Goal: Information Seeking & Learning: Learn about a topic

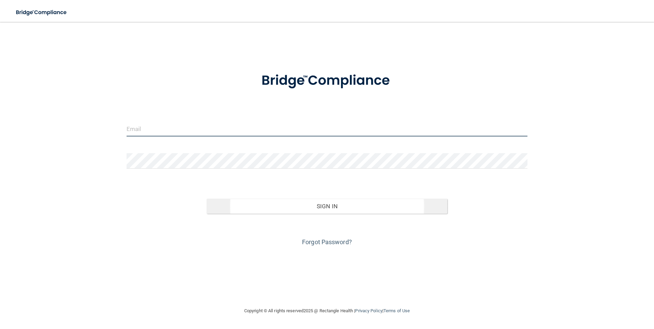
type input "[EMAIL_ADDRESS][DOMAIN_NAME]"
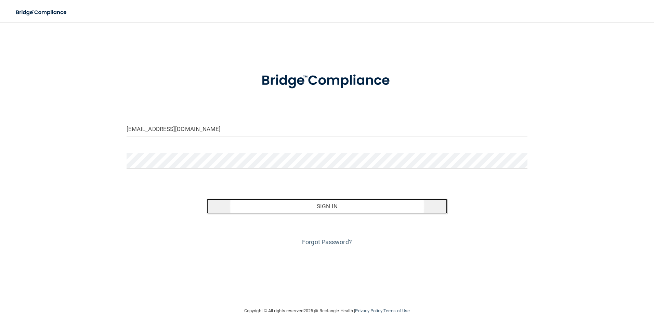
click at [312, 205] on button "Sign In" at bounding box center [327, 206] width 241 height 15
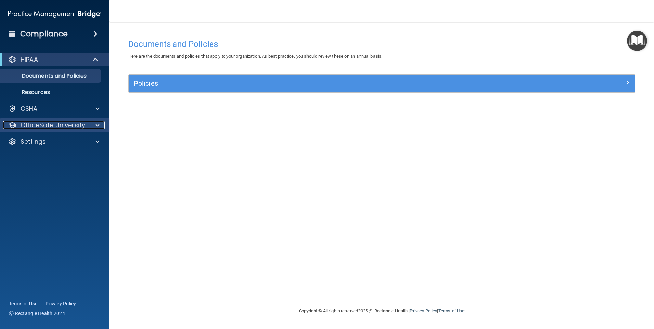
click at [87, 122] on div "OfficeSafe University" at bounding box center [45, 125] width 85 height 8
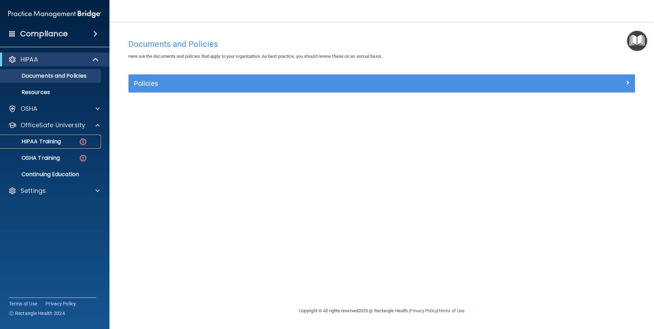
click at [51, 141] on p "HIPAA Training" at bounding box center [32, 141] width 56 height 7
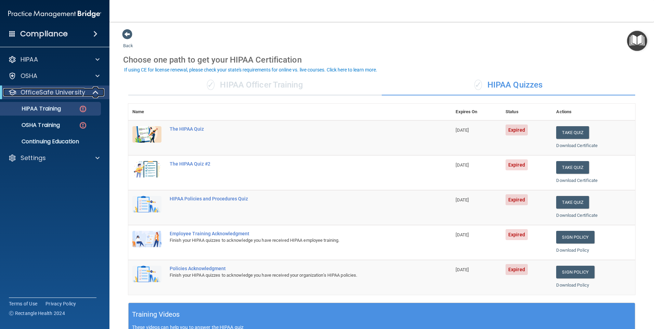
click at [95, 89] on span at bounding box center [96, 92] width 6 height 8
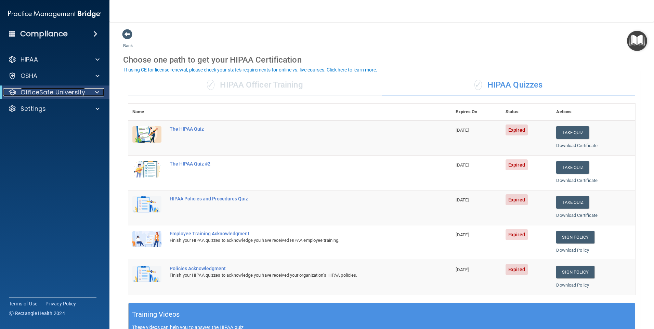
click at [95, 89] on span at bounding box center [97, 92] width 4 height 8
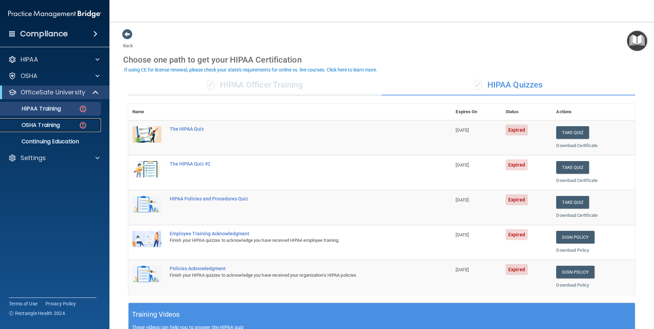
click at [36, 122] on p "OSHA Training" at bounding box center [31, 125] width 55 height 7
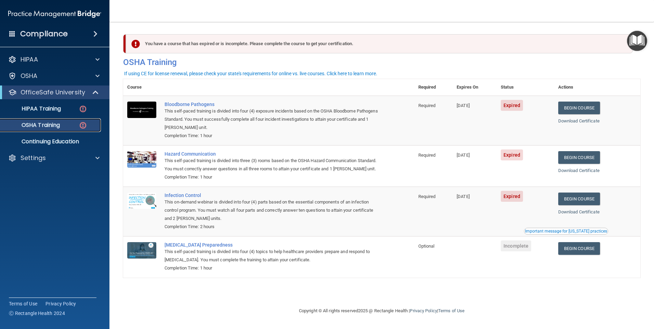
click at [41, 127] on p "OSHA Training" at bounding box center [31, 125] width 55 height 7
click at [584, 106] on link "Begin Course" at bounding box center [579, 108] width 42 height 13
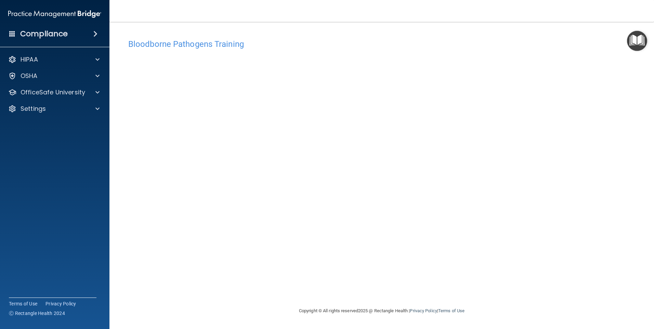
click at [636, 39] on img "Open Resource Center" at bounding box center [637, 41] width 20 height 20
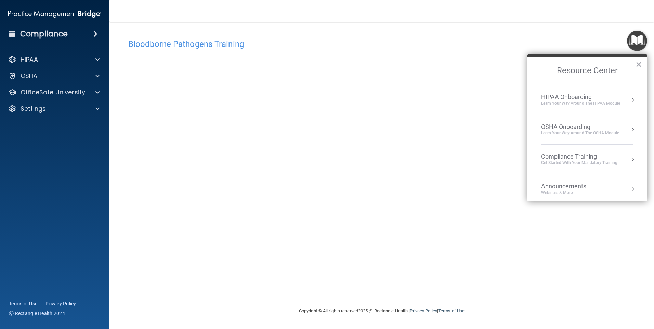
click at [498, 32] on div "Bloodborne Pathogens Training This course doesn’t expire until 07/02/2025. Are …" at bounding box center [381, 164] width 517 height 271
click at [586, 96] on div "HIPAA Onboarding" at bounding box center [580, 97] width 79 height 8
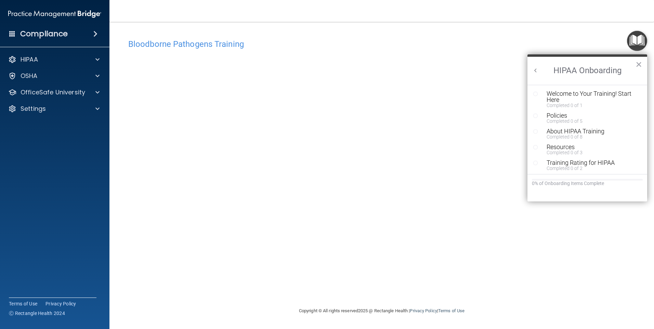
click at [452, 20] on nav "Toggle navigation Zeljka Simic zsimic@manchesterob.com Manage My Enterprise Man…" at bounding box center [381, 11] width 544 height 22
click at [639, 63] on button "×" at bounding box center [638, 64] width 6 height 11
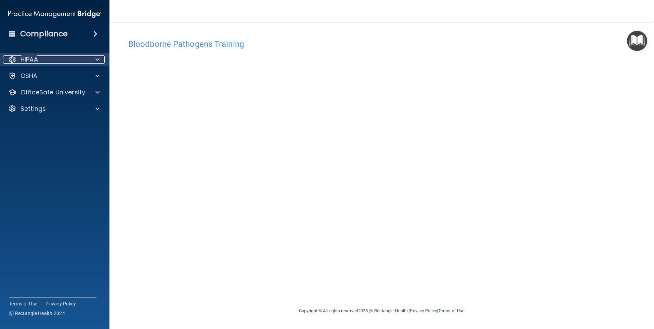
click at [97, 58] on span at bounding box center [97, 59] width 4 height 8
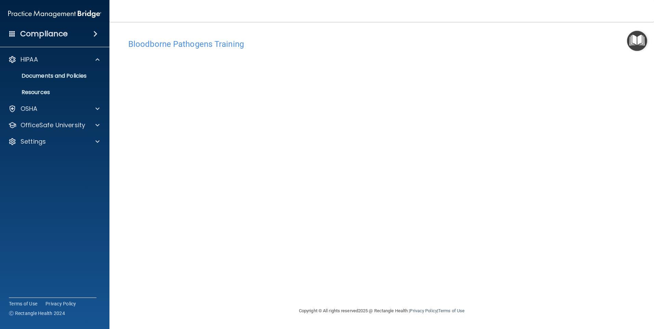
click at [243, 299] on div "Bloodborne Pathogens Training This course doesn’t expire until 07/02/2025. Are …" at bounding box center [381, 171] width 517 height 271
click at [254, 46] on h4 "Bloodborne Pathogens Training" at bounding box center [381, 44] width 507 height 9
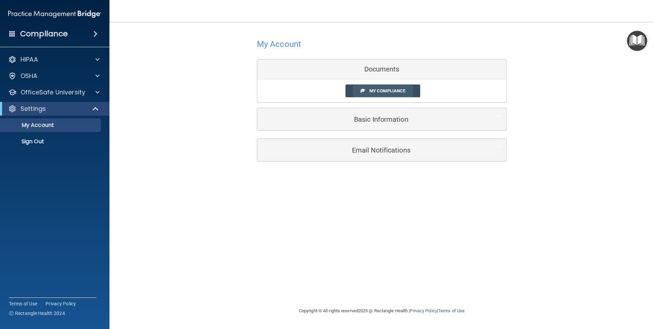
click at [374, 89] on span "My Compliance" at bounding box center [387, 90] width 36 height 5
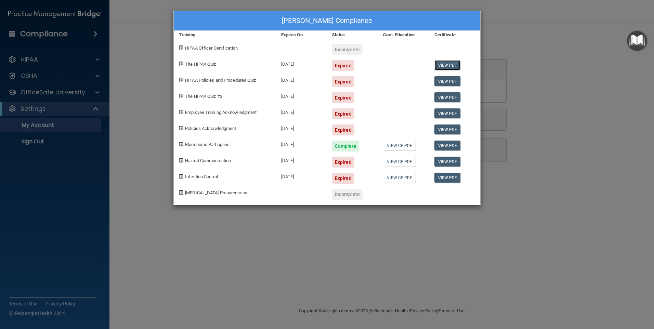
click at [452, 66] on link "View PDF" at bounding box center [447, 65] width 26 height 10
click at [340, 66] on div "Expired" at bounding box center [343, 65] width 22 height 11
click at [208, 65] on span "The HIPAA Quiz" at bounding box center [200, 64] width 31 height 5
click at [184, 61] on div "The HIPAA Quiz" at bounding box center [225, 63] width 102 height 16
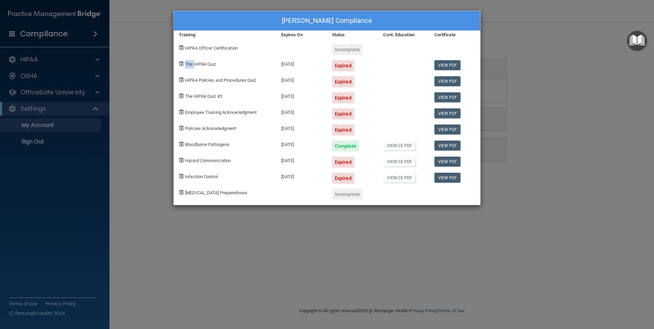
click at [628, 42] on img "Open Resource Center" at bounding box center [637, 41] width 20 height 20
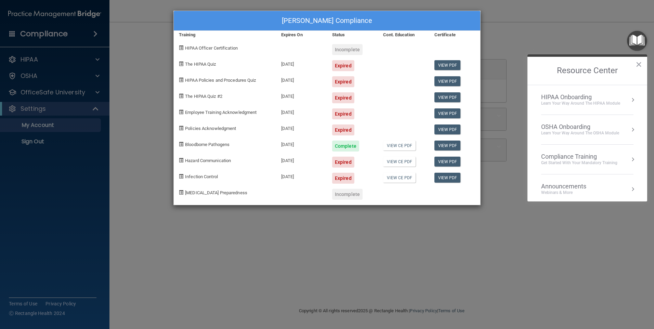
click at [550, 30] on div "Zeljka Simic's Compliance Training Expires On Status Cont. Education Certificat…" at bounding box center [327, 164] width 654 height 329
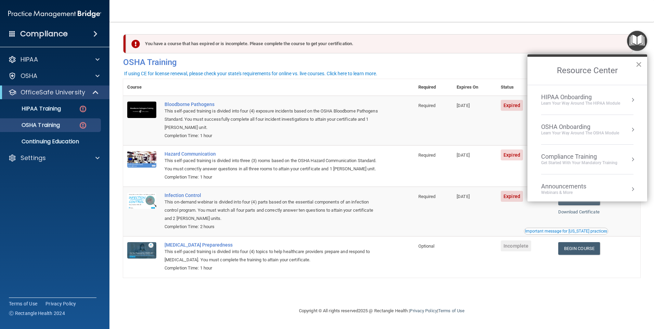
click at [640, 65] on button "×" at bounding box center [638, 64] width 6 height 11
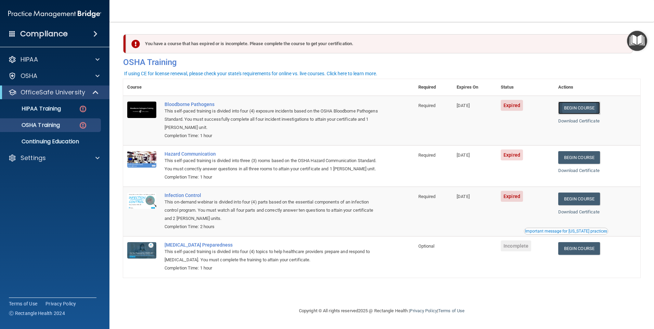
click at [583, 109] on link "Begin Course" at bounding box center [579, 108] width 42 height 13
click at [52, 106] on p "HIPAA Training" at bounding box center [32, 108] width 56 height 7
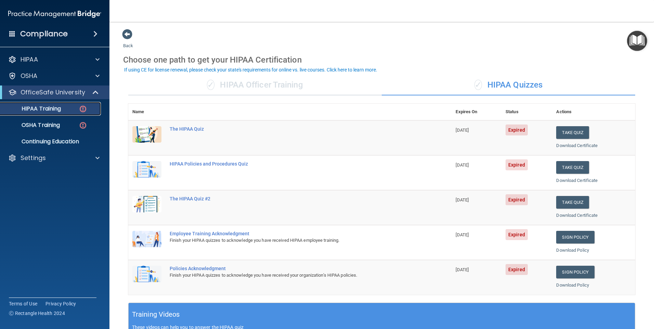
click at [55, 107] on p "HIPAA Training" at bounding box center [32, 108] width 56 height 7
click at [193, 129] on div "The HIPAA Quiz" at bounding box center [294, 128] width 248 height 5
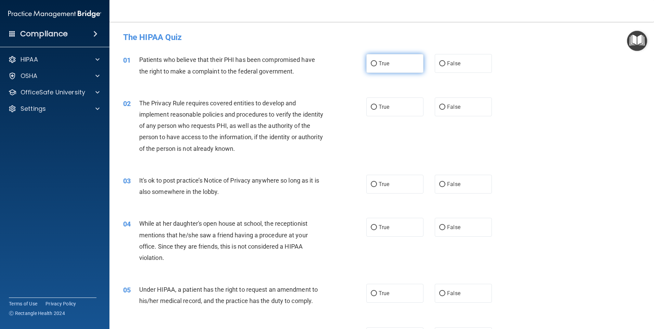
click at [372, 63] on input "True" at bounding box center [374, 63] width 6 height 5
radio input "true"
click at [447, 183] on span "False" at bounding box center [453, 184] width 13 height 6
click at [444, 183] on input "False" at bounding box center [442, 184] width 6 height 5
radio input "true"
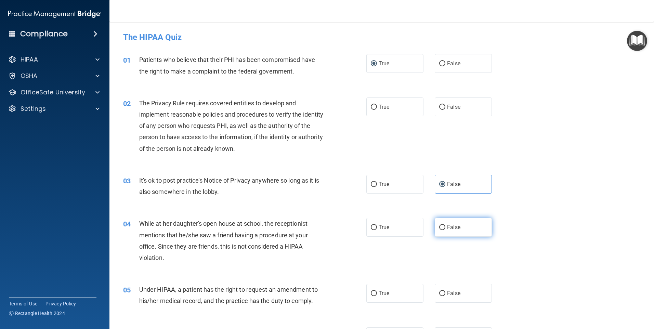
click at [439, 226] on input "False" at bounding box center [442, 227] width 6 height 5
radio input "true"
click at [375, 106] on label "True" at bounding box center [394, 106] width 57 height 19
click at [375, 106] on input "True" at bounding box center [374, 107] width 6 height 5
radio input "true"
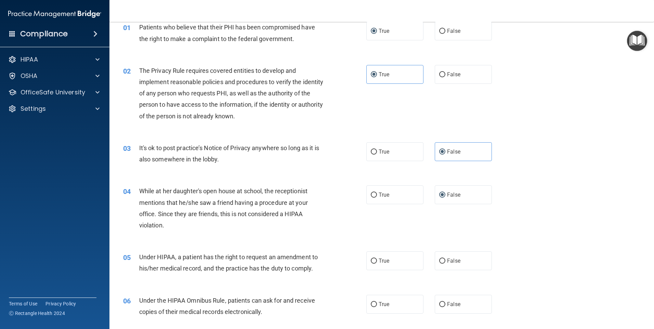
scroll to position [68, 0]
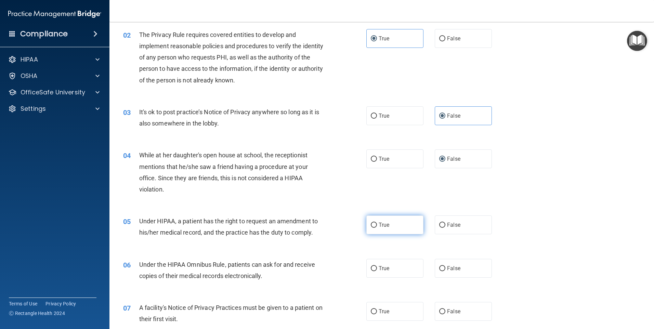
click at [369, 222] on label "True" at bounding box center [394, 224] width 57 height 19
click at [371, 223] on input "True" at bounding box center [374, 225] width 6 height 5
radio input "true"
click at [371, 267] on input "True" at bounding box center [374, 268] width 6 height 5
radio input "true"
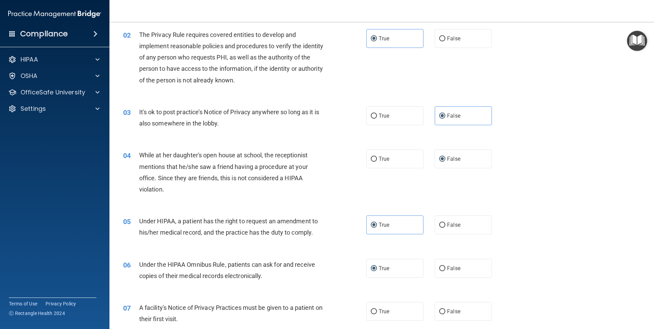
scroll to position [137, 0]
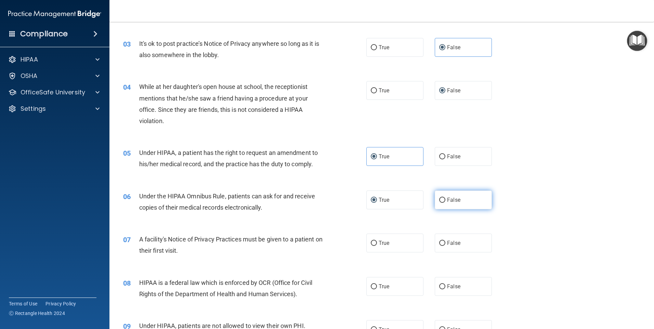
click at [441, 200] on input "False" at bounding box center [442, 200] width 6 height 5
radio input "true"
radio input "false"
click at [367, 241] on label "True" at bounding box center [394, 243] width 57 height 19
click at [371, 241] on input "True" at bounding box center [374, 243] width 6 height 5
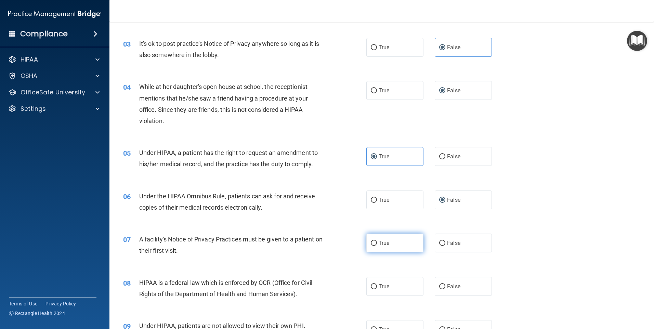
radio input "true"
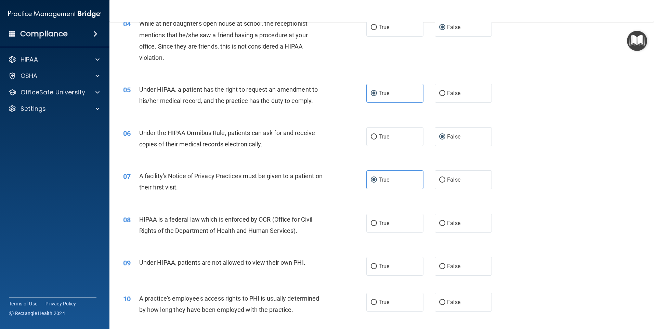
scroll to position [205, 0]
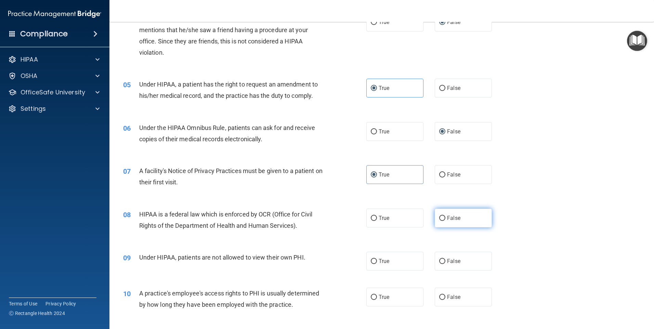
click at [439, 217] on input "False" at bounding box center [442, 218] width 6 height 5
radio input "true"
click at [442, 261] on input "False" at bounding box center [442, 261] width 6 height 5
radio input "true"
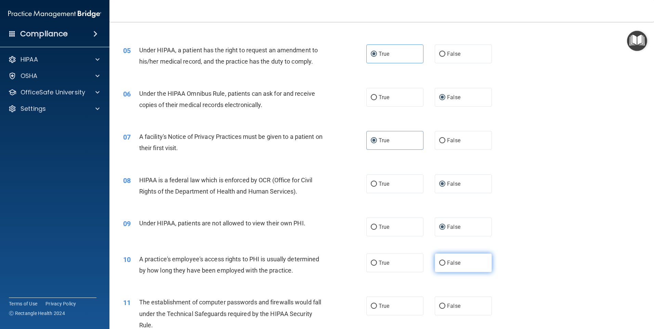
click at [439, 261] on input "False" at bounding box center [442, 263] width 6 height 5
radio input "true"
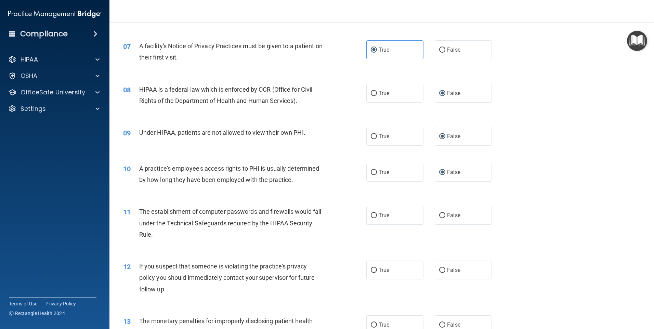
scroll to position [342, 0]
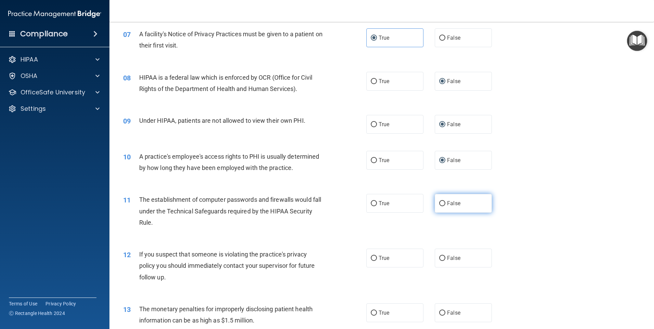
click at [441, 205] on input "False" at bounding box center [442, 203] width 6 height 5
radio input "true"
click at [372, 259] on input "True" at bounding box center [374, 258] width 6 height 5
radio input "true"
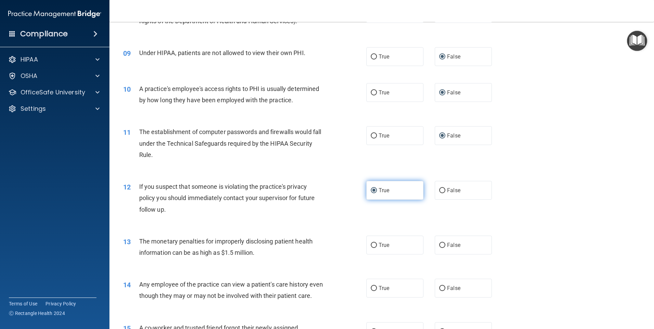
scroll to position [410, 0]
click at [439, 246] on input "False" at bounding box center [442, 244] width 6 height 5
radio input "true"
click at [439, 288] on input "False" at bounding box center [442, 287] width 6 height 5
radio input "true"
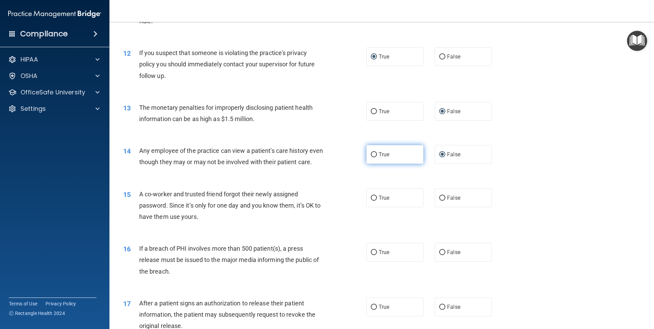
scroll to position [547, 0]
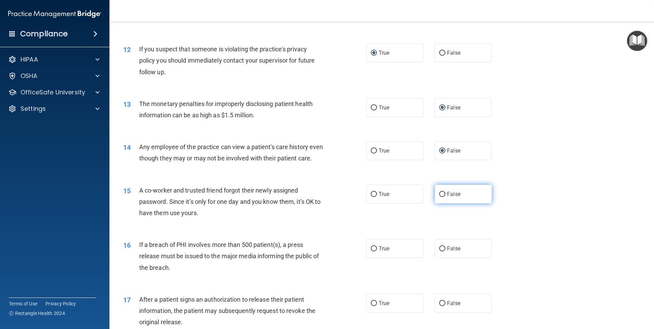
click at [439, 197] on input "False" at bounding box center [442, 194] width 6 height 5
radio input "true"
click at [439, 251] on input "False" at bounding box center [442, 248] width 6 height 5
radio input "true"
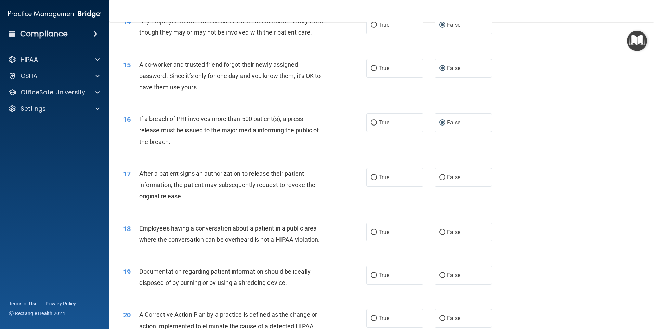
scroll to position [684, 0]
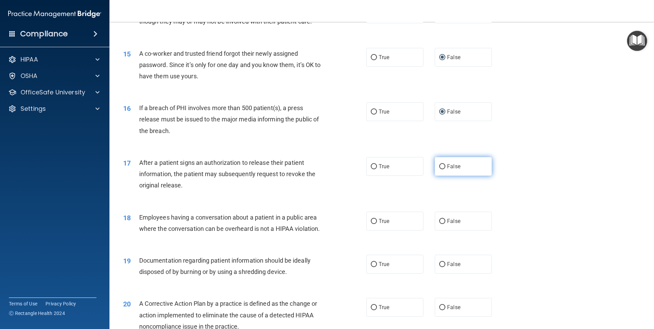
click at [439, 169] on input "False" at bounding box center [442, 166] width 6 height 5
radio input "true"
click at [439, 224] on input "False" at bounding box center [442, 221] width 6 height 5
radio input "true"
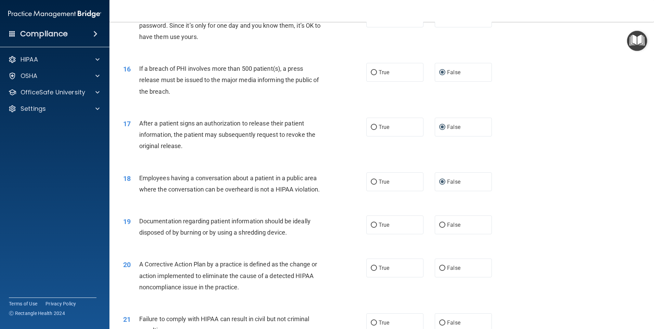
scroll to position [752, 0]
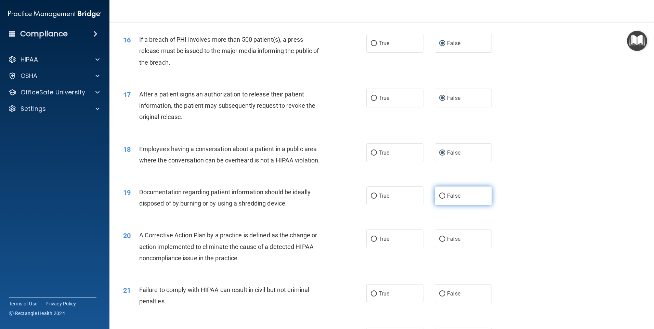
click at [435, 205] on label "False" at bounding box center [463, 195] width 57 height 19
click at [439, 199] on input "False" at bounding box center [442, 196] width 6 height 5
radio input "true"
click at [439, 242] on input "False" at bounding box center [442, 239] width 6 height 5
radio input "true"
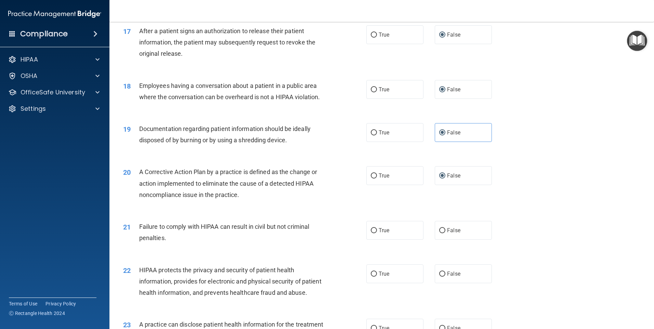
scroll to position [821, 0]
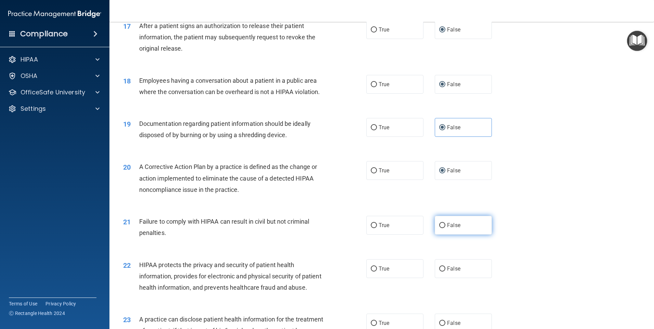
click at [439, 228] on input "False" at bounding box center [442, 225] width 6 height 5
radio input "true"
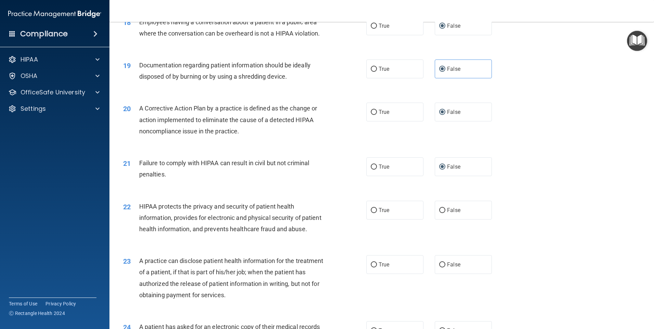
scroll to position [889, 0]
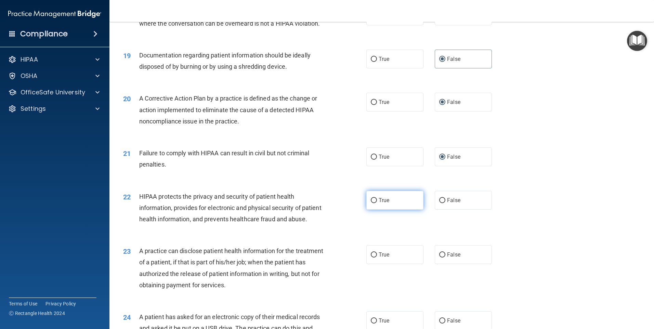
click at [373, 203] on input "True" at bounding box center [374, 200] width 6 height 5
radio input "true"
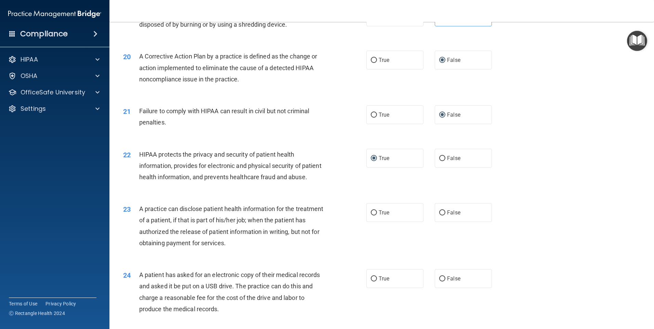
scroll to position [957, 0]
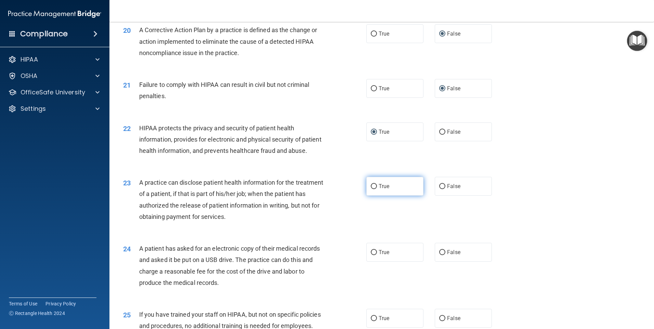
click at [372, 189] on input "True" at bounding box center [374, 186] width 6 height 5
radio input "true"
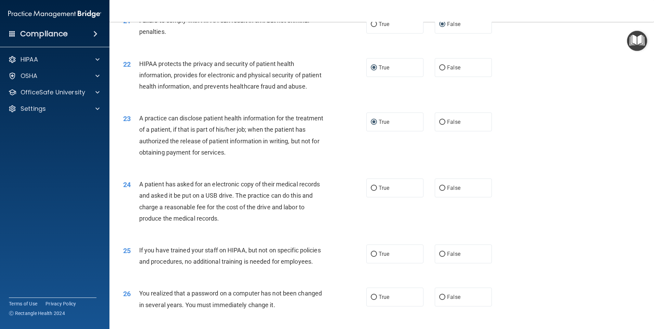
scroll to position [1026, 0]
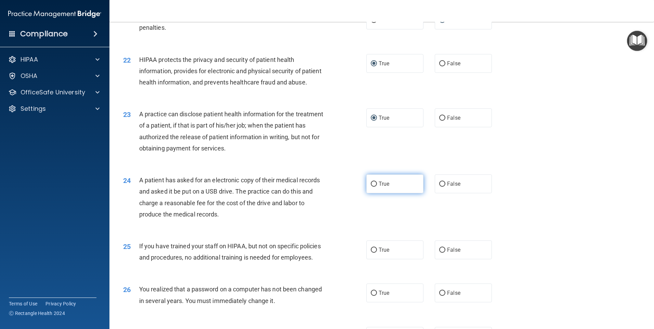
click at [373, 187] on input "True" at bounding box center [374, 184] width 6 height 5
radio input "true"
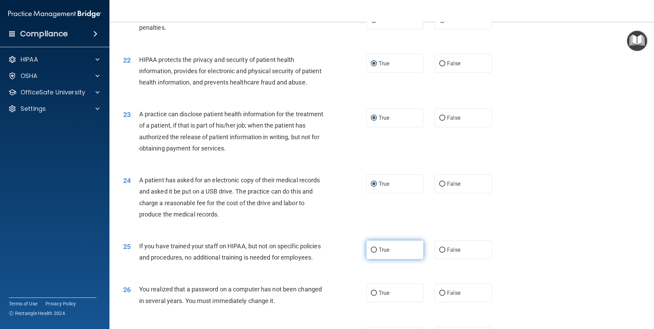
click at [375, 259] on label "True" at bounding box center [394, 249] width 57 height 19
click at [375, 253] on input "True" at bounding box center [374, 250] width 6 height 5
radio input "true"
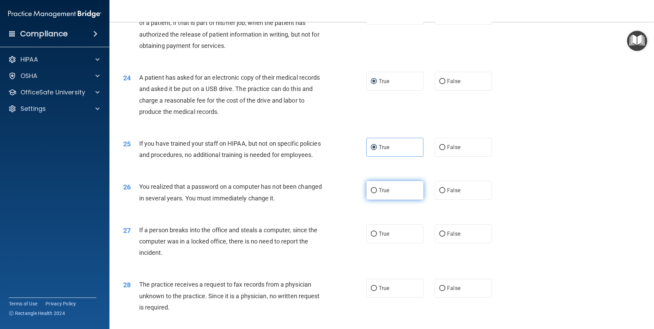
click at [371, 193] on input "True" at bounding box center [374, 190] width 6 height 5
radio input "true"
click at [439, 237] on input "False" at bounding box center [442, 233] width 6 height 5
radio input "true"
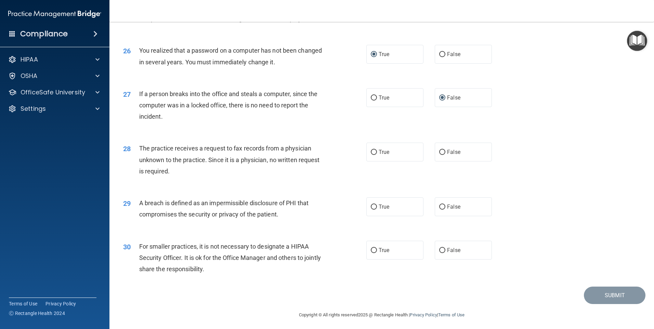
scroll to position [1265, 0]
click at [436, 161] on label "False" at bounding box center [463, 151] width 57 height 19
click at [439, 154] on input "False" at bounding box center [442, 151] width 6 height 5
radio input "true"
click at [372, 209] on input "True" at bounding box center [374, 206] width 6 height 5
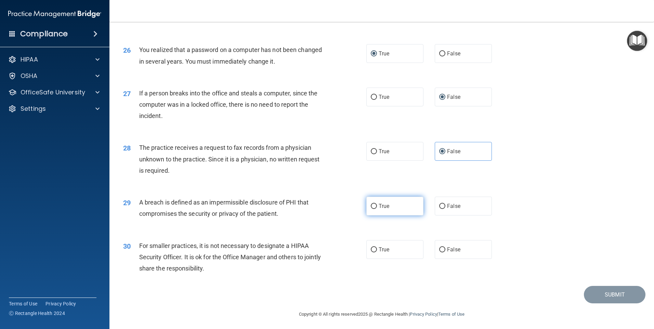
radio input "true"
click at [439, 252] on input "False" at bounding box center [442, 249] width 6 height 5
radio input "true"
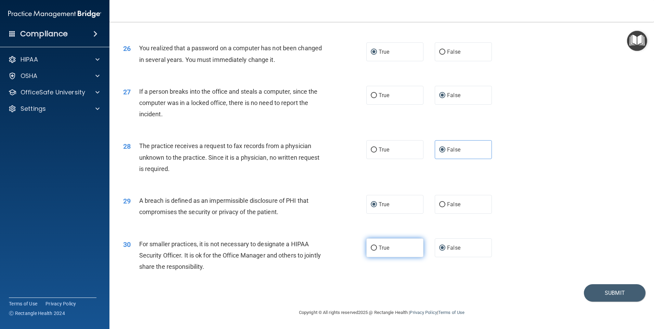
scroll to position [1301, 0]
click at [606, 293] on button "Submit" at bounding box center [615, 292] width 62 height 17
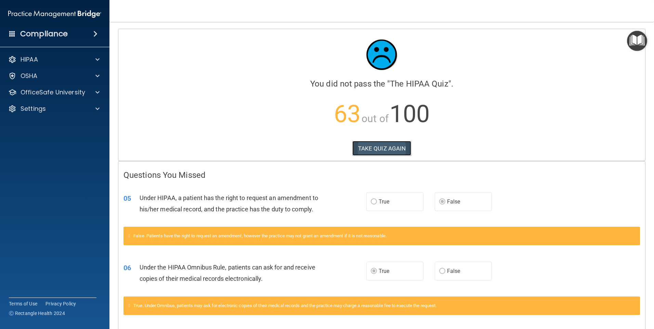
click at [380, 144] on button "TAKE QUIZ AGAIN" at bounding box center [381, 148] width 59 height 15
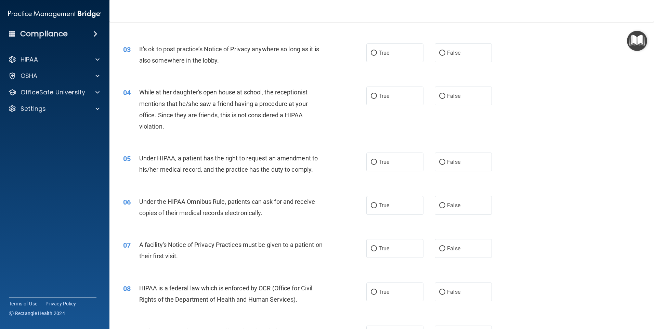
scroll to position [137, 0]
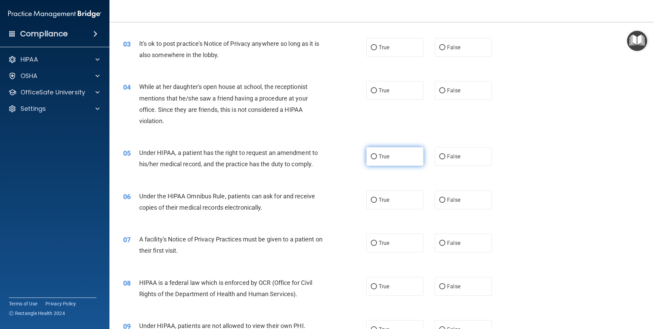
click at [371, 157] on input "True" at bounding box center [374, 156] width 6 height 5
radio input "true"
click at [371, 200] on input "True" at bounding box center [374, 200] width 6 height 5
radio input "true"
click at [440, 155] on input "False" at bounding box center [442, 156] width 6 height 5
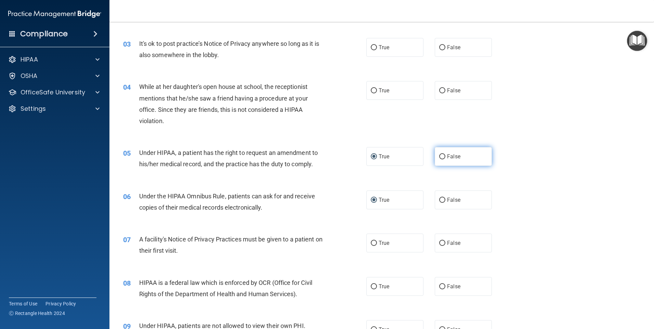
radio input "true"
radio input "false"
click at [371, 284] on input "True" at bounding box center [374, 286] width 6 height 5
radio input "true"
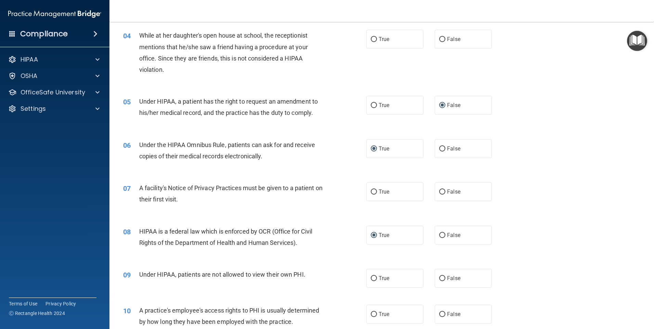
scroll to position [274, 0]
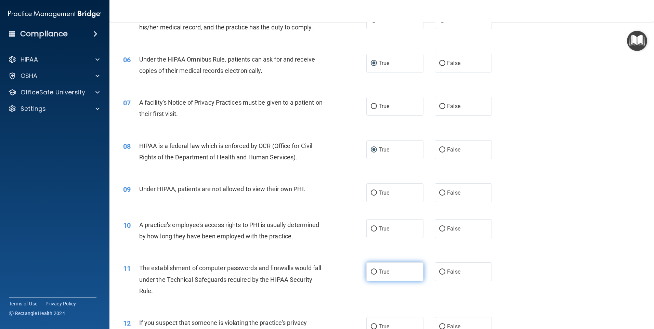
click at [371, 268] on label "True" at bounding box center [394, 271] width 57 height 19
click at [371, 269] on input "True" at bounding box center [374, 271] width 6 height 5
radio input "true"
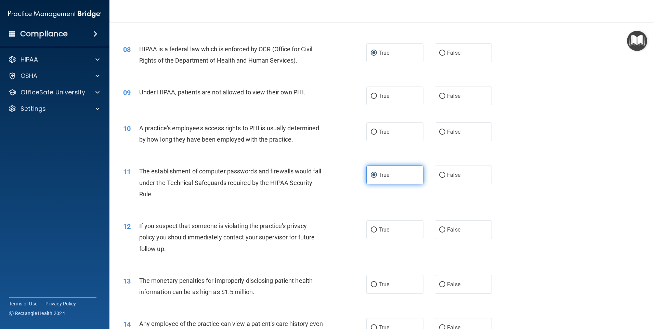
scroll to position [376, 0]
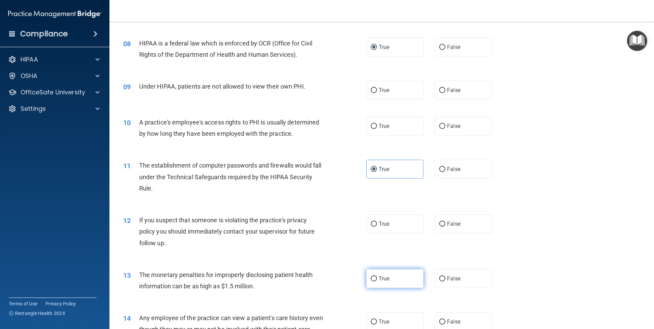
click at [374, 279] on input "True" at bounding box center [374, 278] width 6 height 5
radio input "true"
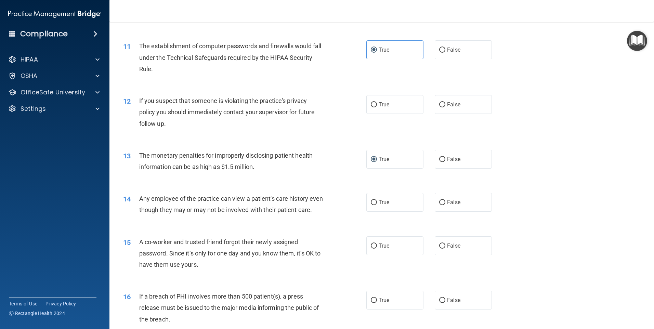
scroll to position [513, 0]
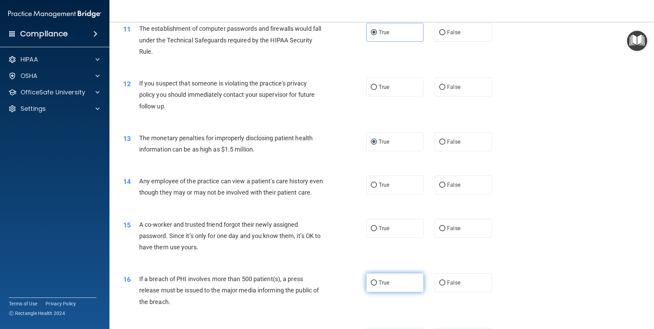
click at [368, 292] on label "True" at bounding box center [394, 282] width 57 height 19
click at [371, 285] on input "True" at bounding box center [374, 282] width 6 height 5
radio input "true"
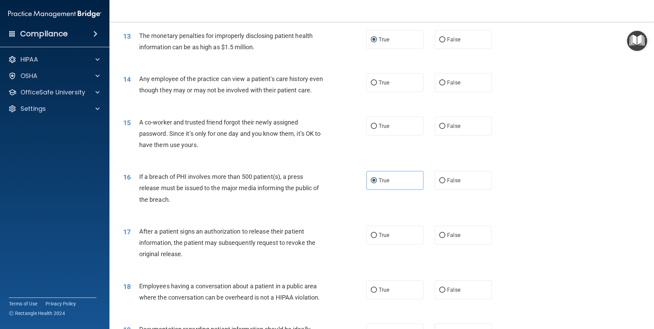
scroll to position [615, 0]
click at [371, 238] on input "True" at bounding box center [374, 234] width 6 height 5
radio input "true"
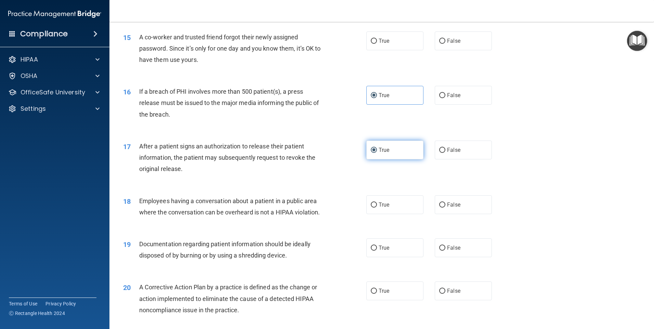
scroll to position [718, 0]
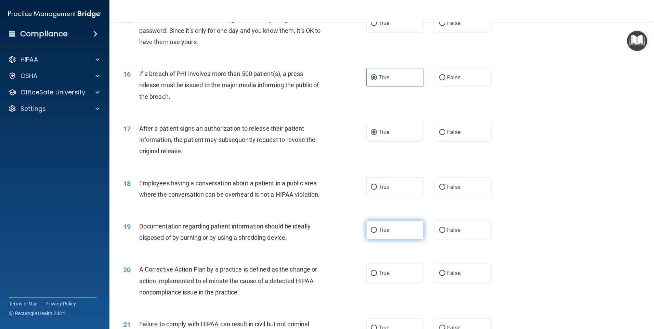
click at [373, 233] on input "True" at bounding box center [374, 230] width 6 height 5
radio input "true"
click at [373, 276] on input "True" at bounding box center [374, 273] width 6 height 5
radio input "true"
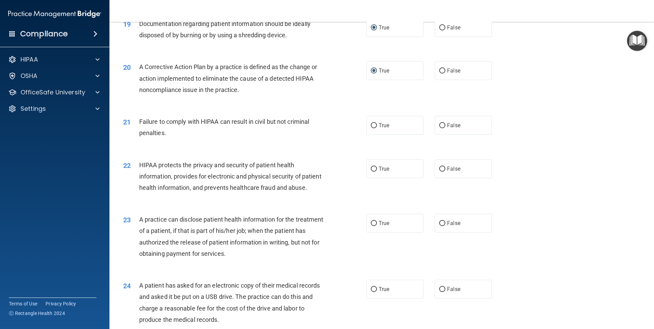
scroll to position [923, 0]
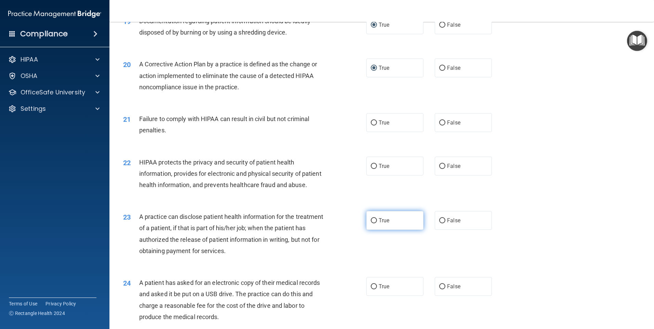
click at [375, 230] on label "True" at bounding box center [394, 220] width 57 height 19
click at [375, 223] on input "True" at bounding box center [374, 220] width 6 height 5
radio input "true"
click at [442, 230] on label "False" at bounding box center [463, 220] width 57 height 19
click at [442, 223] on input "False" at bounding box center [442, 220] width 6 height 5
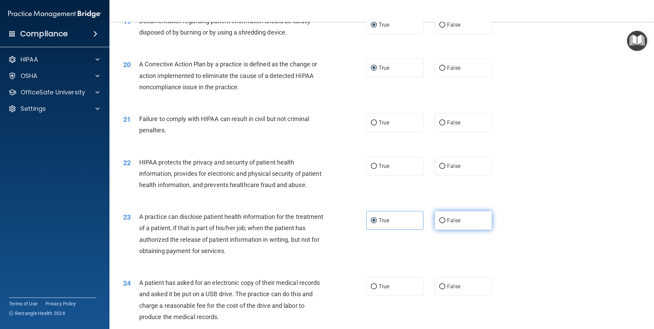
radio input "true"
radio input "false"
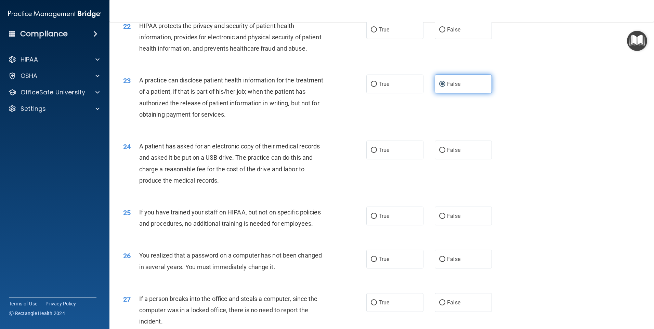
scroll to position [1060, 0]
click at [442, 225] on label "False" at bounding box center [463, 215] width 57 height 19
click at [442, 218] on input "False" at bounding box center [442, 215] width 6 height 5
radio input "true"
click at [372, 262] on input "True" at bounding box center [374, 258] width 6 height 5
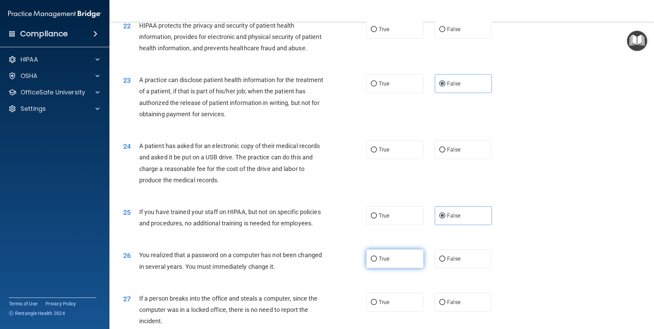
radio input "true"
click at [371, 152] on input "True" at bounding box center [374, 149] width 6 height 5
radio input "true"
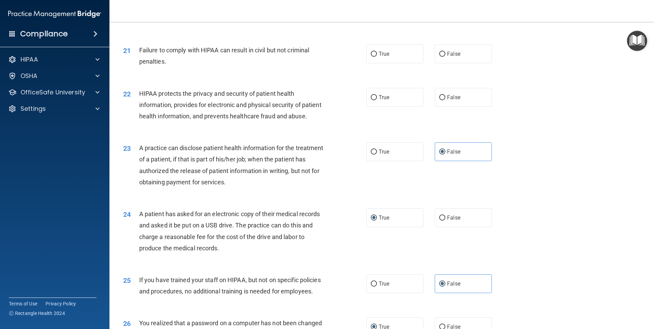
scroll to position [992, 0]
click at [374, 107] on label "True" at bounding box center [394, 97] width 57 height 19
click at [374, 101] on input "True" at bounding box center [374, 97] width 6 height 5
radio input "true"
click at [371, 57] on input "True" at bounding box center [374, 54] width 6 height 5
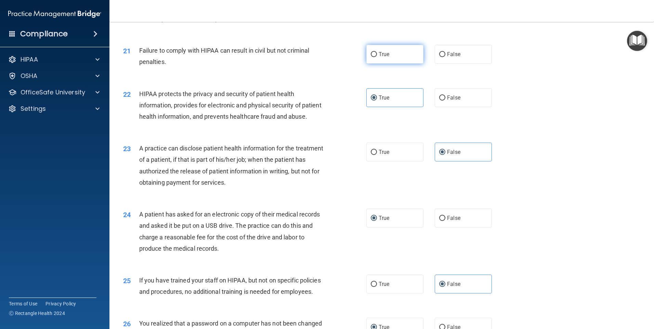
radio input "true"
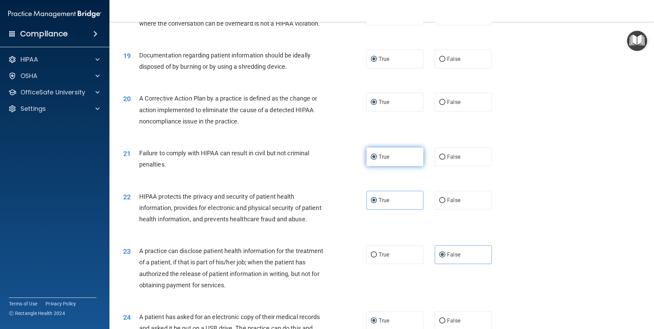
scroll to position [855, 0]
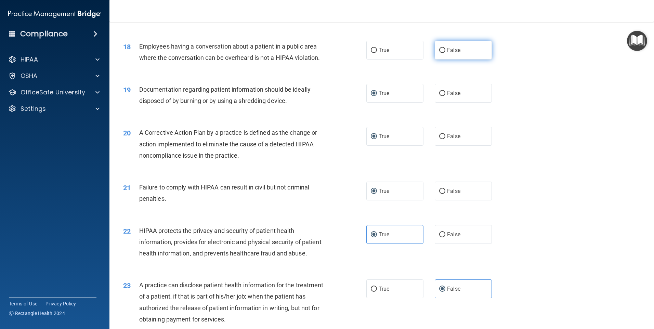
click at [441, 53] on input "False" at bounding box center [442, 50] width 6 height 5
radio input "true"
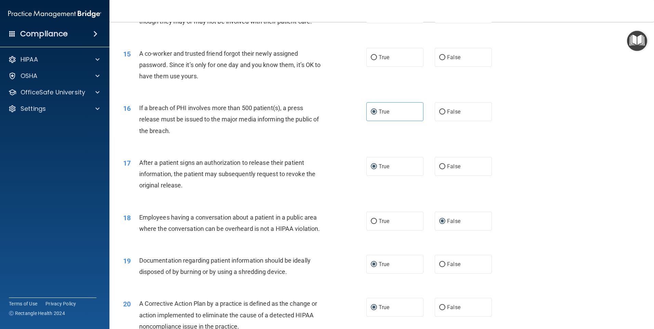
scroll to position [650, 0]
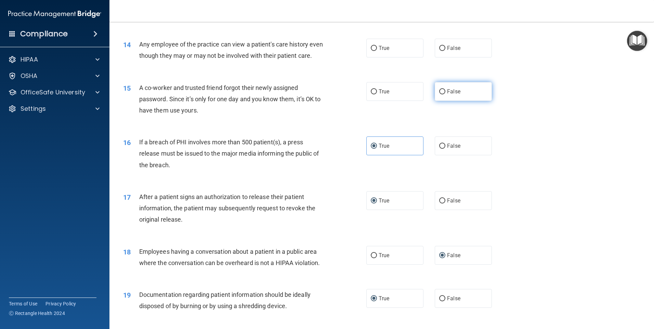
click at [441, 99] on label "False" at bounding box center [463, 91] width 57 height 19
click at [441, 94] on input "False" at bounding box center [442, 91] width 6 height 5
radio input "true"
click at [440, 47] on input "False" at bounding box center [442, 48] width 6 height 5
radio input "true"
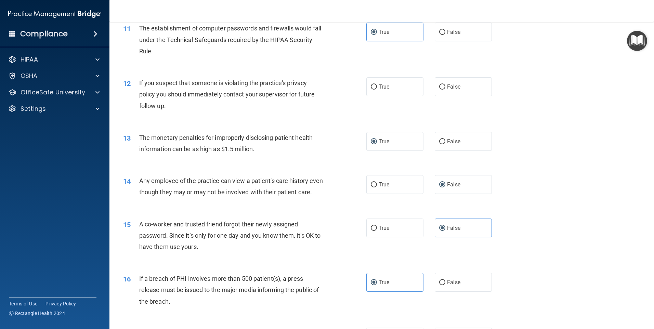
scroll to position [513, 0]
click at [373, 87] on input "True" at bounding box center [374, 87] width 6 height 5
radio input "true"
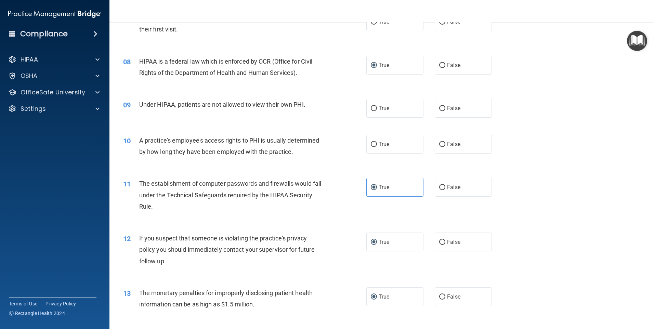
scroll to position [342, 0]
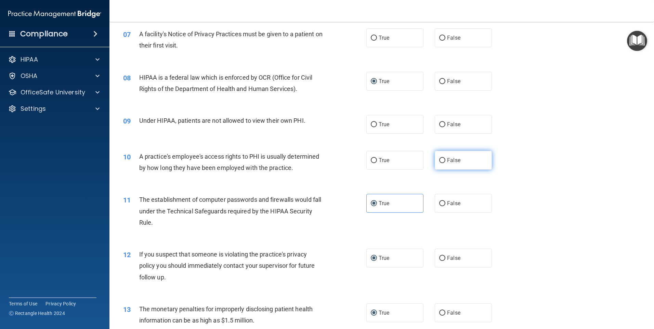
click at [439, 158] on input "False" at bounding box center [442, 160] width 6 height 5
radio input "true"
click at [439, 124] on input "False" at bounding box center [442, 124] width 6 height 5
radio input "true"
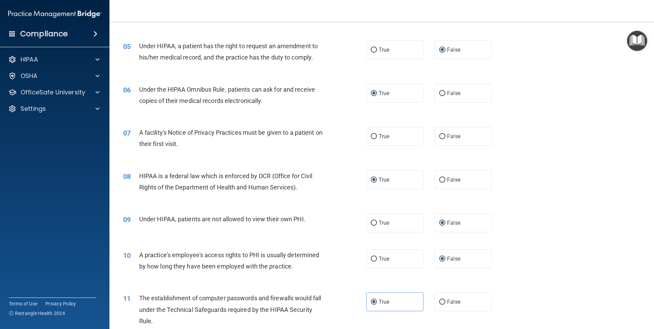
scroll to position [239, 0]
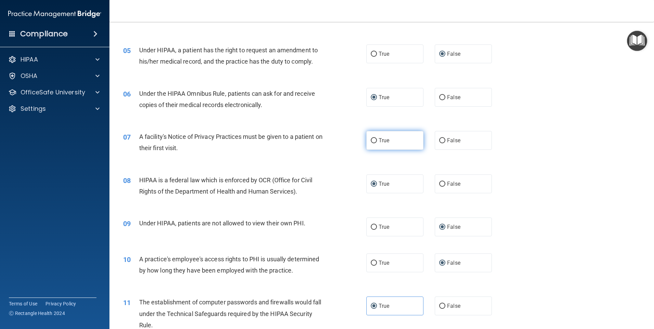
click at [375, 141] on label "True" at bounding box center [394, 140] width 57 height 19
click at [375, 141] on input "True" at bounding box center [374, 140] width 6 height 5
radio input "true"
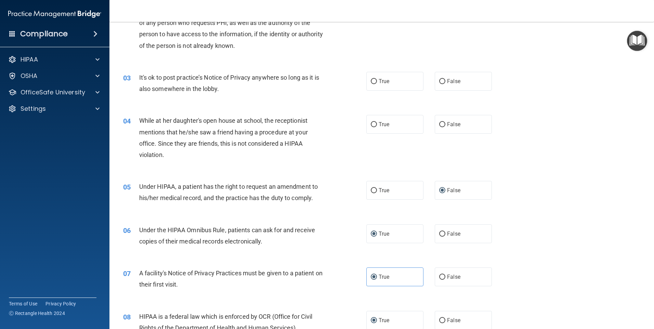
scroll to position [103, 0]
click at [439, 125] on input "False" at bounding box center [442, 124] width 6 height 5
radio input "true"
click at [441, 82] on input "False" at bounding box center [442, 81] width 6 height 5
radio input "true"
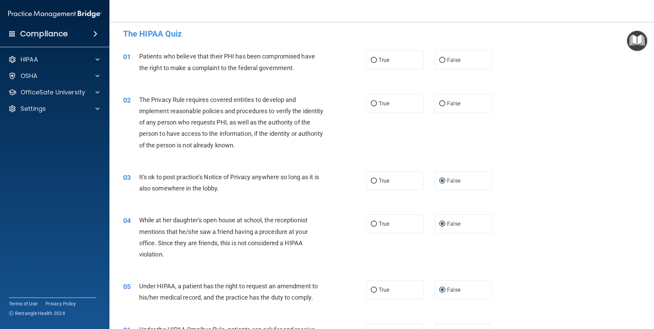
scroll to position [0, 0]
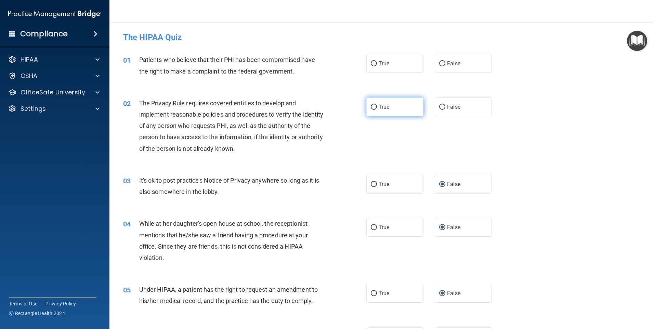
click at [373, 105] on input "True" at bounding box center [374, 107] width 6 height 5
radio input "true"
click at [439, 62] on input "False" at bounding box center [442, 63] width 6 height 5
radio input "true"
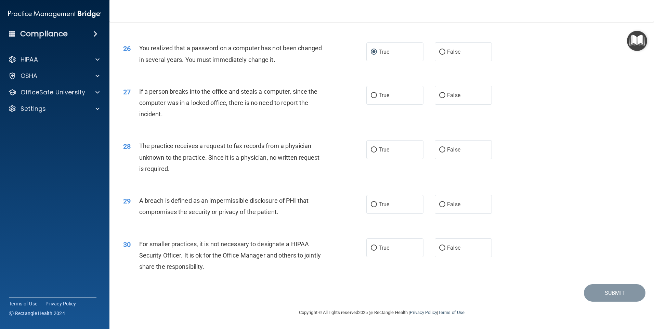
scroll to position [1301, 0]
click at [439, 151] on input "False" at bounding box center [442, 149] width 6 height 5
radio input "true"
click at [439, 95] on input "False" at bounding box center [442, 95] width 6 height 5
radio input "true"
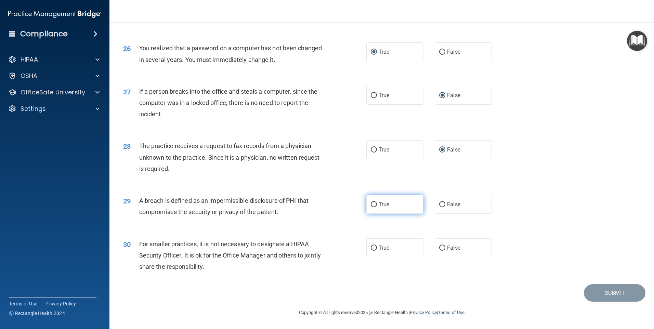
click at [367, 202] on label "True" at bounding box center [394, 204] width 57 height 19
click at [371, 202] on input "True" at bounding box center [374, 204] width 6 height 5
radio input "true"
click at [439, 245] on input "False" at bounding box center [442, 247] width 6 height 5
radio input "true"
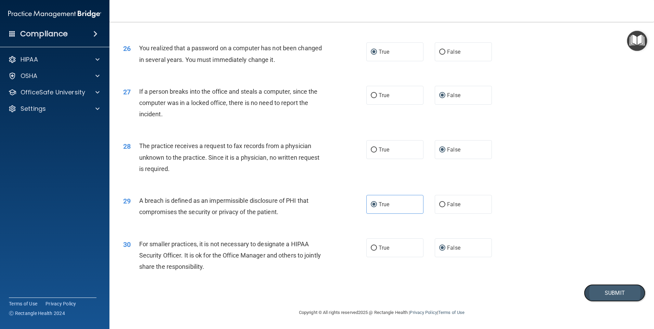
click at [599, 293] on button "Submit" at bounding box center [615, 292] width 62 height 17
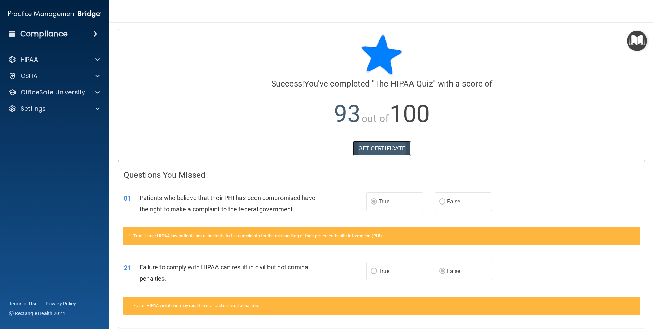
click at [379, 148] on link "GET CERTIFICATE" at bounding box center [381, 148] width 58 height 15
click at [92, 58] on div at bounding box center [96, 59] width 17 height 8
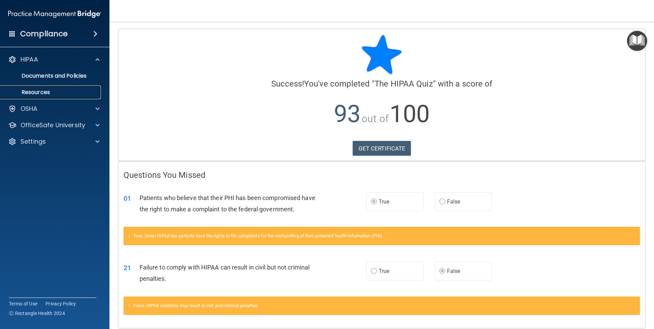
click at [33, 90] on p "Resources" at bounding box center [50, 92] width 93 height 7
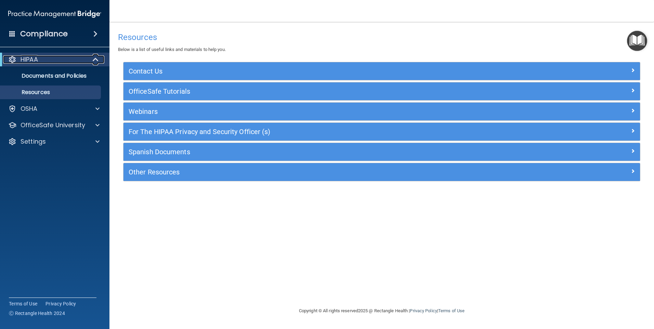
click at [91, 59] on div at bounding box center [96, 59] width 17 height 8
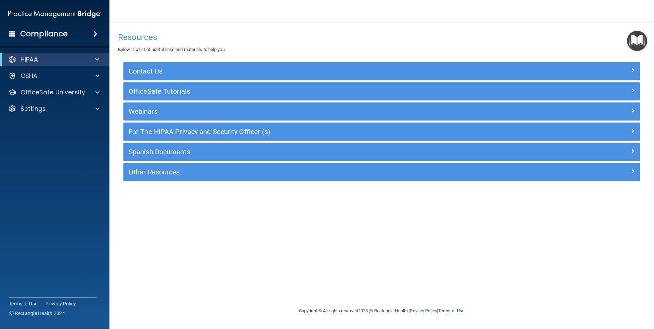
click at [91, 30] on div "Compliance" at bounding box center [54, 33] width 109 height 15
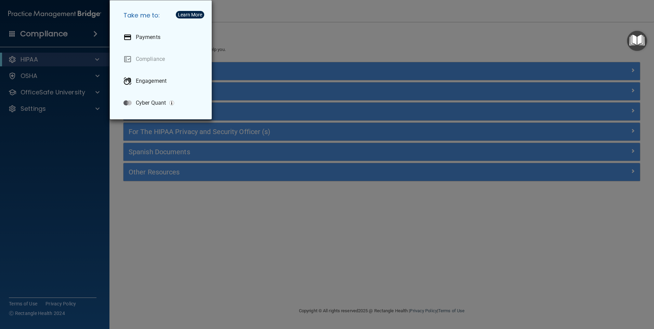
click at [93, 74] on div "Take me to: Payments Compliance Engagement Cyber Quant" at bounding box center [327, 164] width 654 height 329
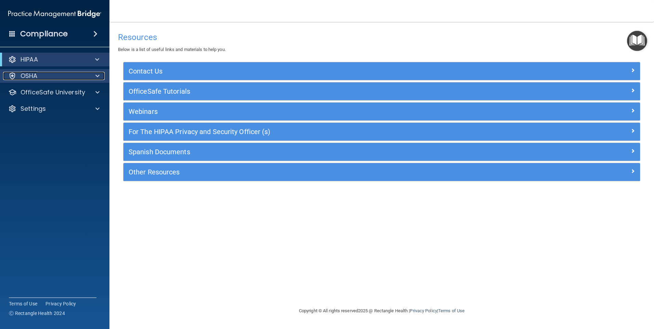
click at [95, 74] on div at bounding box center [96, 76] width 17 height 8
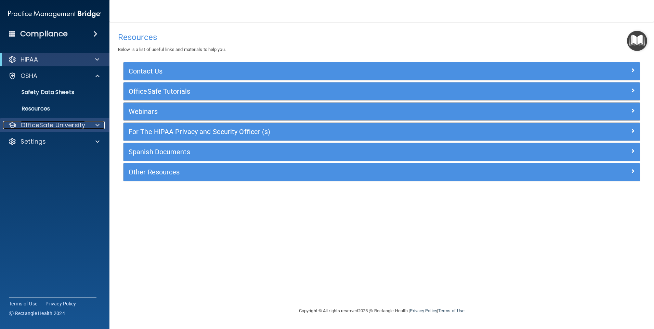
click at [97, 122] on span at bounding box center [97, 125] width 4 height 8
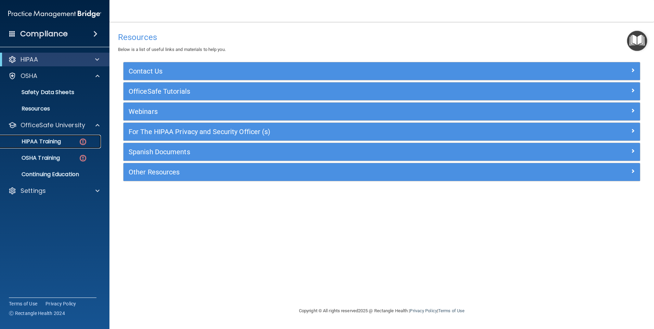
click at [61, 143] on p "HIPAA Training" at bounding box center [32, 141] width 56 height 7
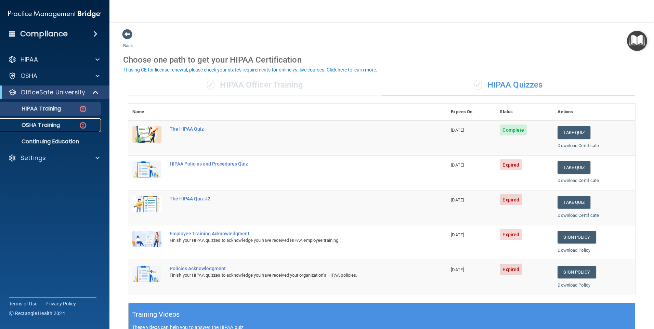
click at [44, 125] on p "OSHA Training" at bounding box center [31, 125] width 55 height 7
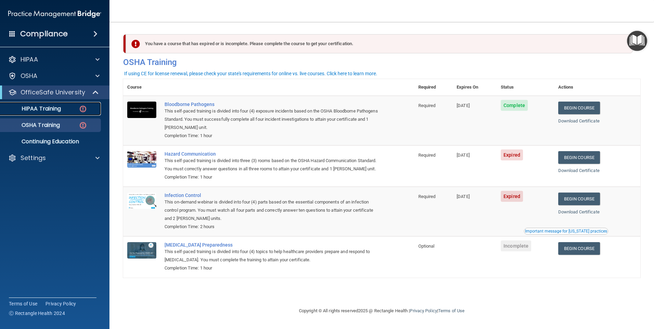
click at [39, 109] on p "HIPAA Training" at bounding box center [32, 108] width 56 height 7
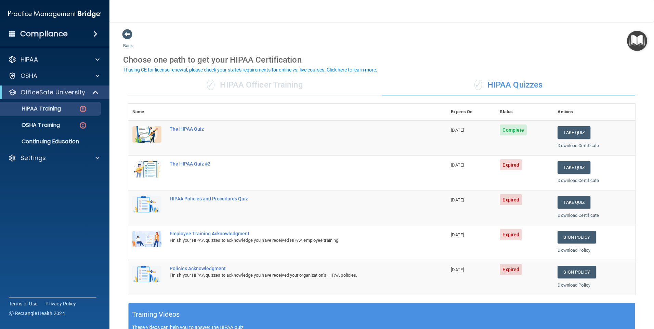
click at [208, 268] on div "Policies Acknowledgment" at bounding box center [291, 268] width 243 height 5
click at [205, 166] on div "The HIPAA Quiz #2" at bounding box center [291, 163] width 243 height 5
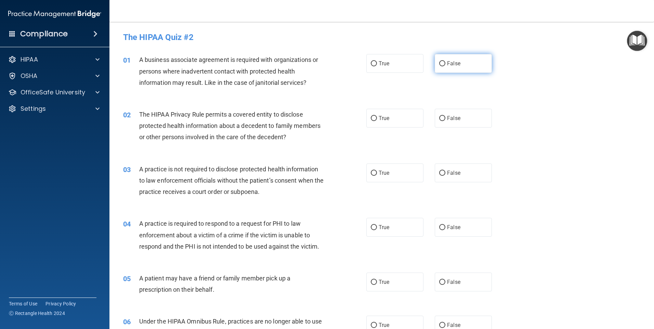
click at [442, 64] on input "False" at bounding box center [442, 63] width 6 height 5
radio input "true"
click at [439, 118] on input "False" at bounding box center [442, 118] width 6 height 5
radio input "true"
click at [439, 175] on input "False" at bounding box center [442, 173] width 6 height 5
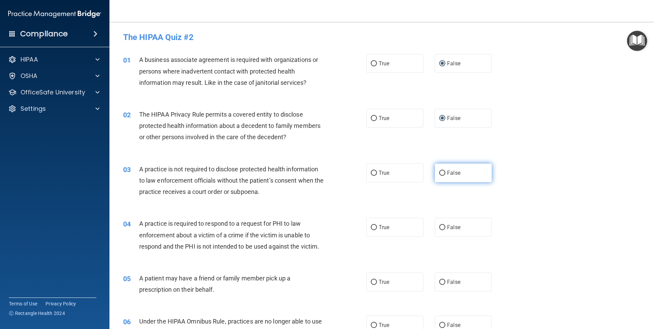
radio input "true"
click at [439, 228] on input "False" at bounding box center [442, 227] width 6 height 5
radio input "true"
click at [439, 283] on input "False" at bounding box center [442, 282] width 6 height 5
radio input "true"
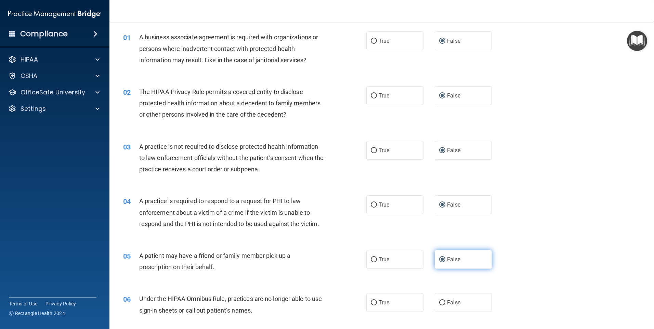
scroll to position [103, 0]
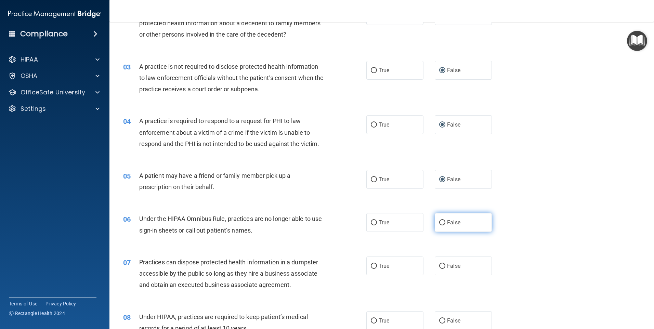
click at [440, 221] on input "False" at bounding box center [442, 222] width 6 height 5
radio input "true"
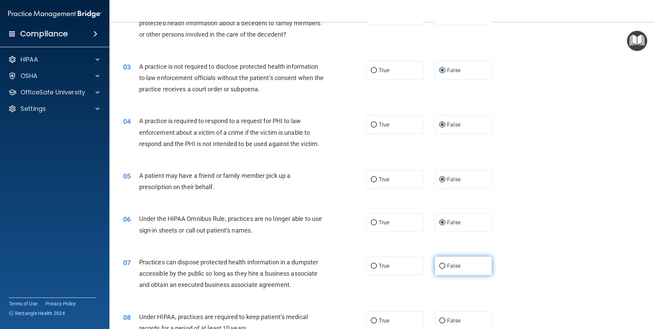
click at [439, 267] on input "False" at bounding box center [442, 266] width 6 height 5
radio input "true"
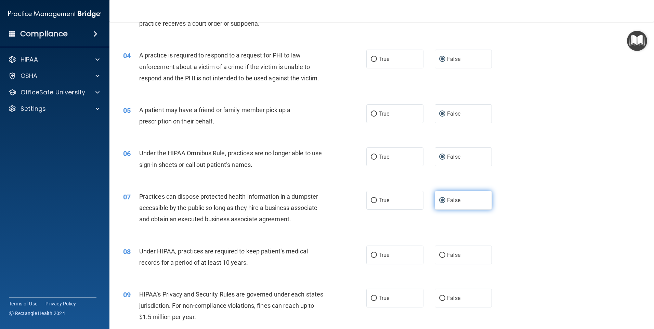
scroll to position [171, 0]
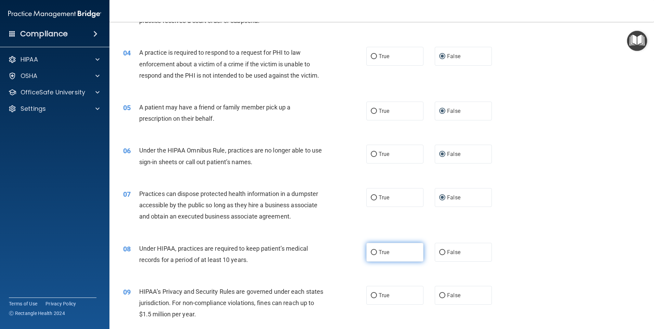
click at [373, 252] on input "True" at bounding box center [374, 252] width 6 height 5
radio input "true"
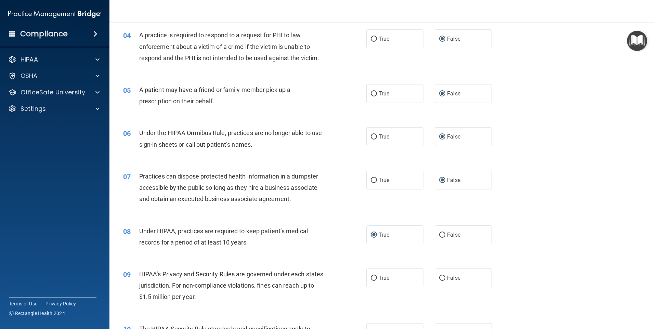
scroll to position [205, 0]
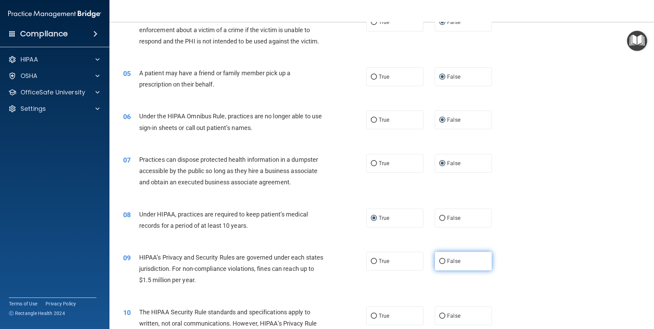
click at [439, 259] on input "False" at bounding box center [442, 261] width 6 height 5
radio input "true"
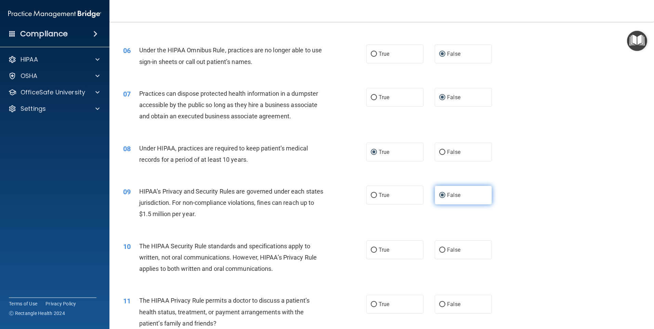
scroll to position [274, 0]
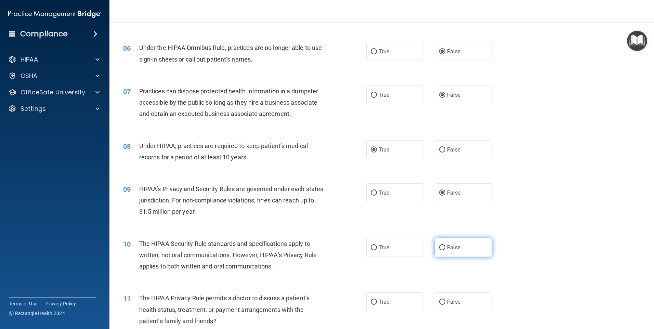
click at [440, 245] on input "False" at bounding box center [442, 247] width 6 height 5
radio input "true"
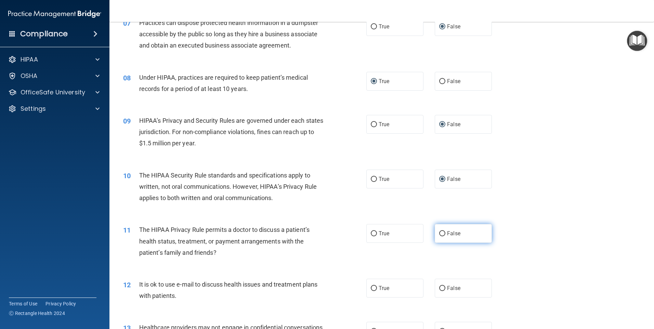
click at [440, 234] on input "False" at bounding box center [442, 233] width 6 height 5
radio input "true"
click at [372, 286] on input "True" at bounding box center [374, 288] width 6 height 5
radio input "true"
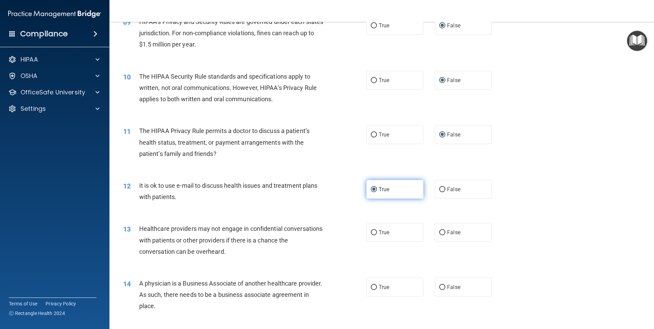
scroll to position [444, 0]
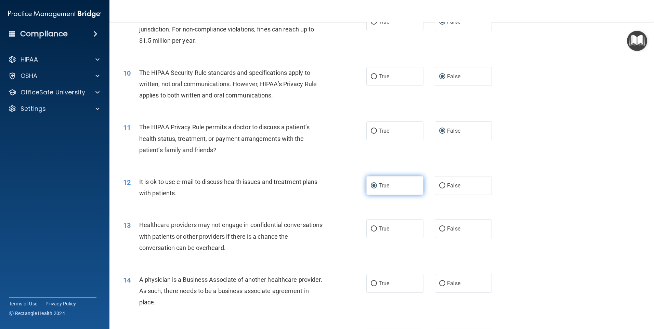
click at [372, 186] on input "True" at bounding box center [374, 185] width 6 height 5
click at [372, 226] on input "True" at bounding box center [374, 228] width 6 height 5
radio input "true"
click at [439, 284] on input "False" at bounding box center [442, 283] width 6 height 5
radio input "true"
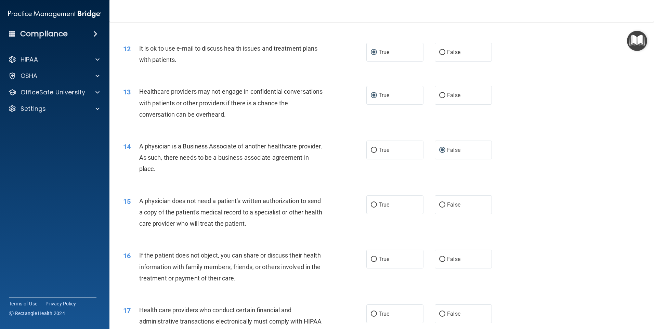
scroll to position [581, 0]
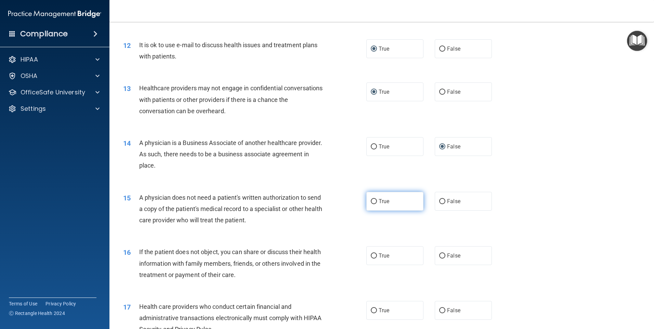
click at [372, 202] on input "True" at bounding box center [374, 201] width 6 height 5
radio input "true"
click at [440, 258] on input "False" at bounding box center [442, 255] width 6 height 5
radio input "true"
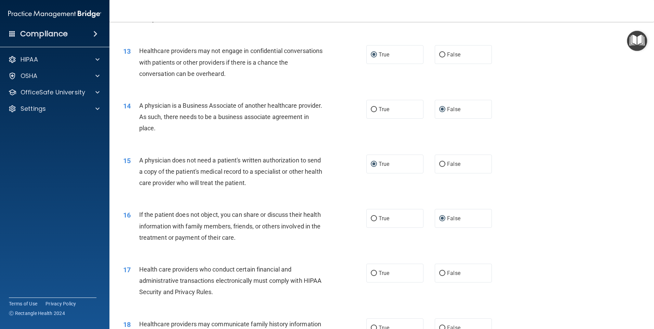
scroll to position [650, 0]
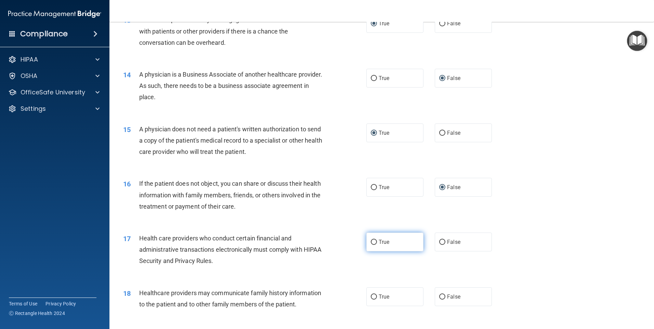
click at [372, 238] on label "True" at bounding box center [394, 241] width 57 height 19
click at [372, 240] on input "True" at bounding box center [374, 242] width 6 height 5
radio input "true"
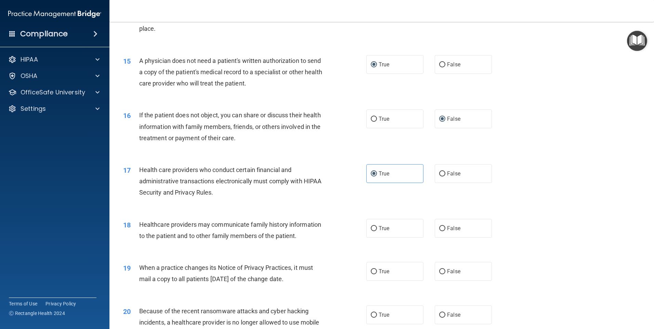
scroll to position [752, 0]
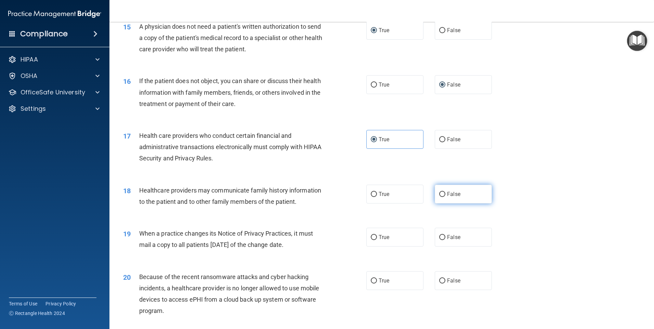
click at [443, 194] on label "False" at bounding box center [463, 194] width 57 height 19
click at [443, 194] on input "False" at bounding box center [442, 194] width 6 height 5
radio input "true"
click at [439, 235] on input "False" at bounding box center [442, 237] width 6 height 5
radio input "true"
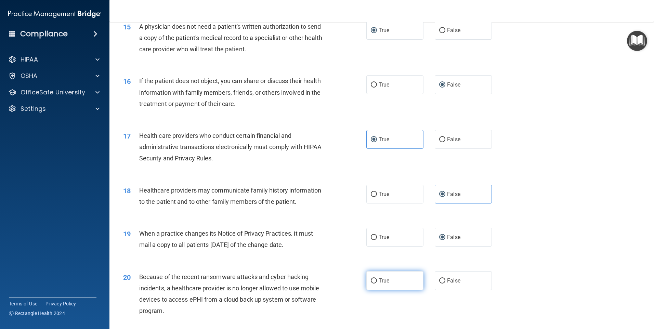
click at [373, 283] on input "True" at bounding box center [374, 280] width 6 height 5
radio input "true"
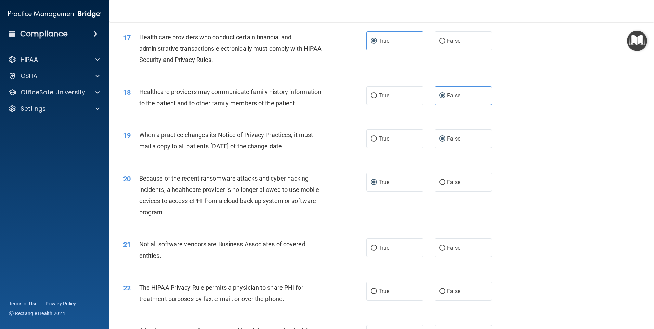
scroll to position [855, 0]
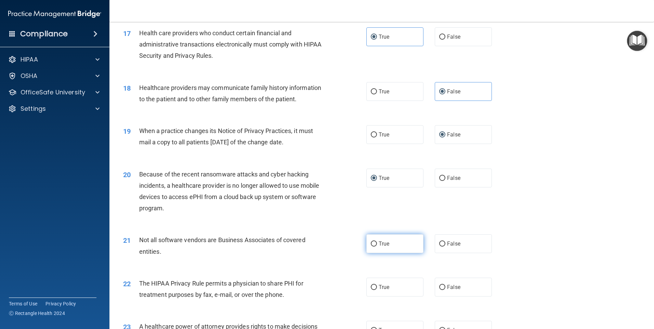
click at [366, 242] on label "True" at bounding box center [394, 243] width 57 height 19
click at [371, 242] on input "True" at bounding box center [374, 243] width 6 height 5
radio input "true"
click at [374, 286] on label "True" at bounding box center [394, 287] width 57 height 19
click at [374, 286] on input "True" at bounding box center [374, 287] width 6 height 5
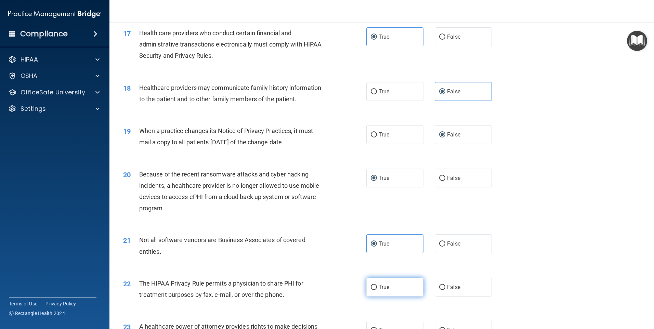
radio input "true"
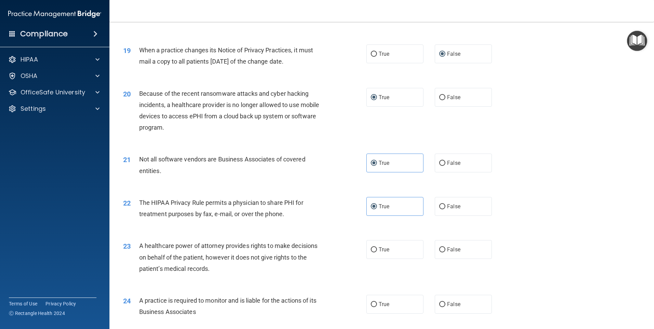
scroll to position [957, 0]
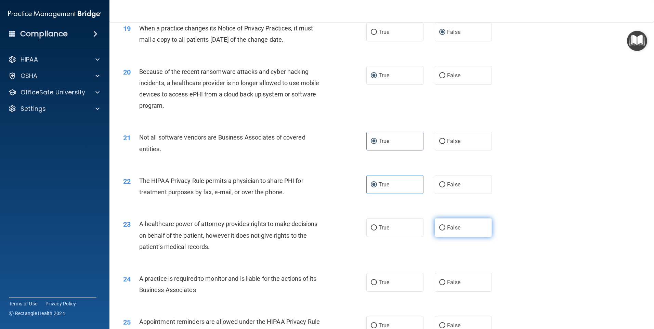
click at [439, 227] on input "False" at bounding box center [442, 227] width 6 height 5
radio input "true"
click at [371, 282] on input "True" at bounding box center [374, 282] width 6 height 5
radio input "true"
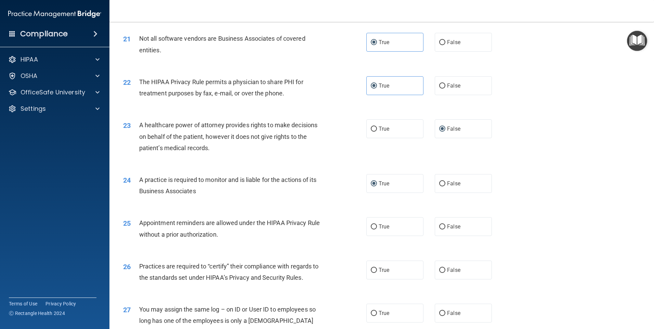
scroll to position [1060, 0]
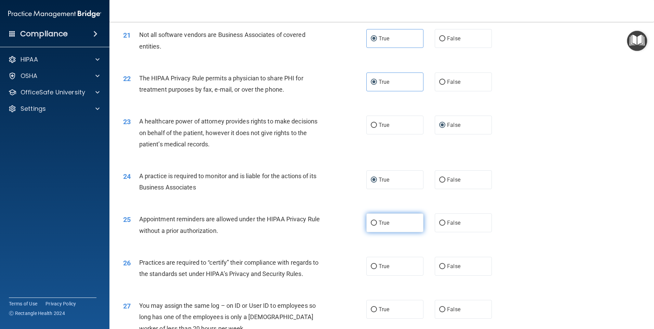
click at [371, 222] on input "True" at bounding box center [374, 223] width 6 height 5
radio input "true"
click at [373, 268] on input "True" at bounding box center [374, 266] width 6 height 5
radio input "true"
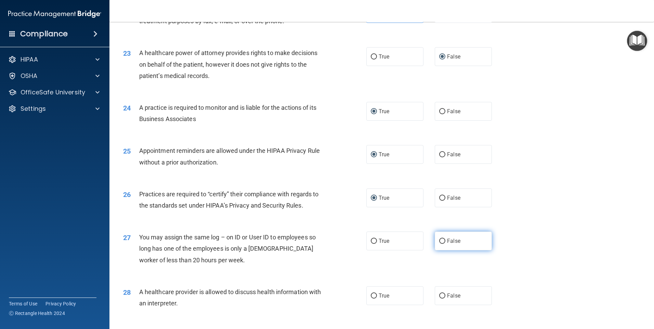
click at [437, 238] on label "False" at bounding box center [463, 240] width 57 height 19
click at [439, 239] on input "False" at bounding box center [442, 241] width 6 height 5
radio input "true"
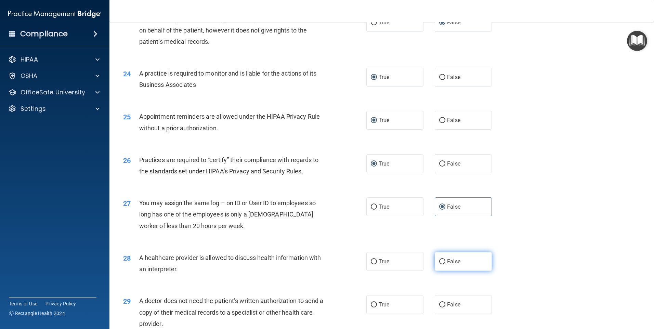
click at [435, 261] on label "False" at bounding box center [463, 261] width 57 height 19
click at [439, 261] on input "False" at bounding box center [442, 261] width 6 height 5
radio input "true"
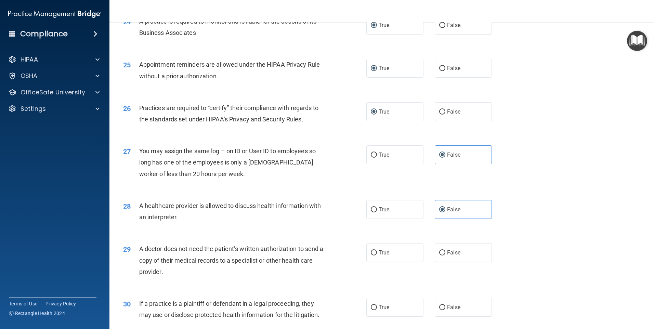
scroll to position [1231, 0]
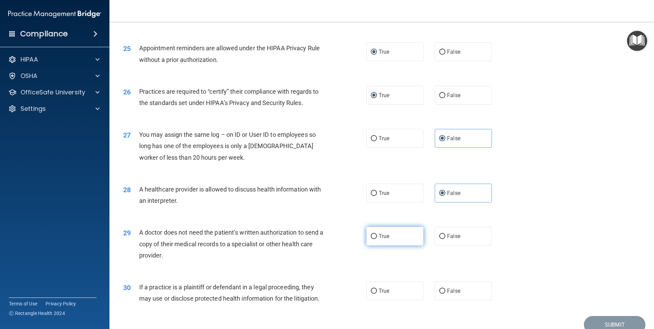
click at [373, 238] on input "True" at bounding box center [374, 236] width 6 height 5
radio input "true"
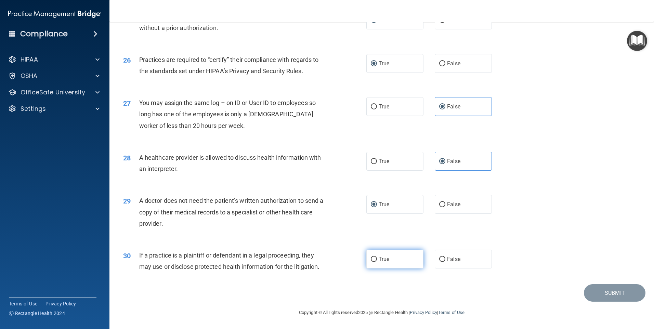
click at [373, 257] on input "True" at bounding box center [374, 259] width 6 height 5
radio input "true"
click at [608, 293] on button "Submit" at bounding box center [615, 292] width 62 height 17
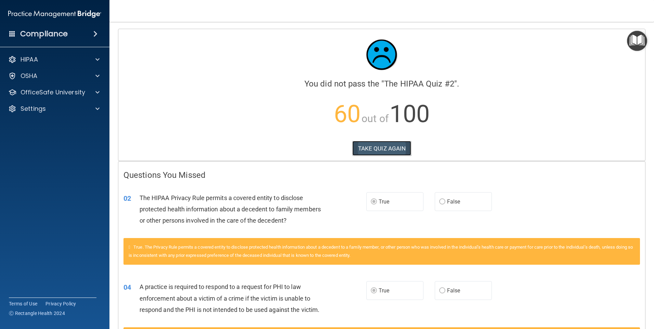
click at [377, 148] on button "TAKE QUIZ AGAIN" at bounding box center [381, 148] width 59 height 15
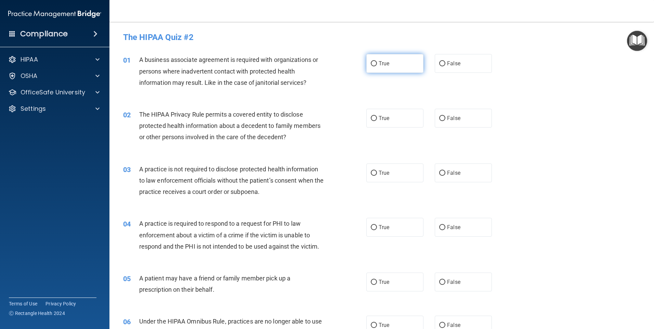
click at [373, 63] on input "True" at bounding box center [374, 63] width 6 height 5
radio input "true"
click at [372, 116] on input "True" at bounding box center [374, 118] width 6 height 5
radio input "true"
click at [367, 227] on label "True" at bounding box center [394, 227] width 57 height 19
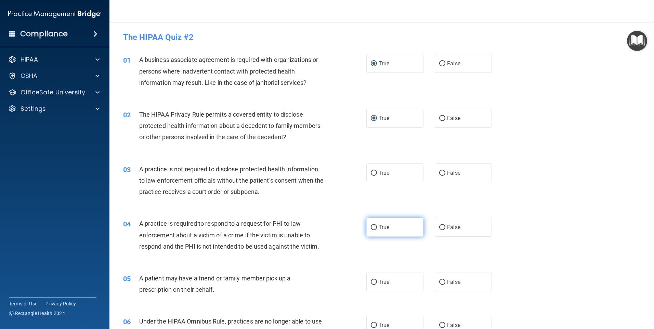
click at [371, 227] on input "True" at bounding box center [374, 227] width 6 height 5
radio input "true"
click at [371, 285] on label "True" at bounding box center [394, 281] width 57 height 19
click at [371, 285] on input "True" at bounding box center [374, 282] width 6 height 5
radio input "true"
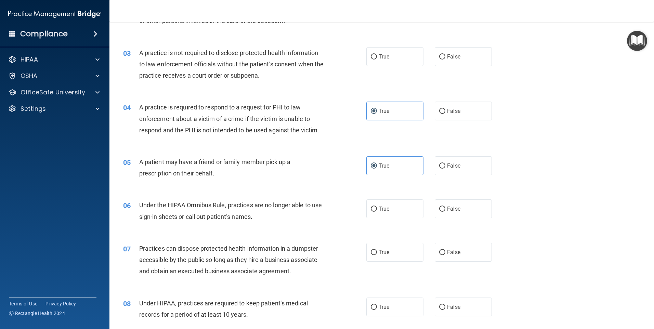
scroll to position [137, 0]
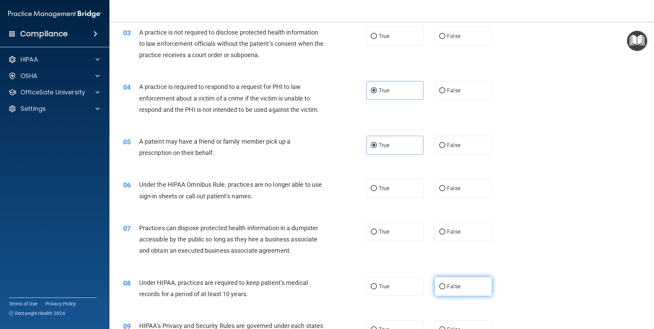
click at [439, 286] on input "False" at bounding box center [442, 286] width 6 height 5
radio input "true"
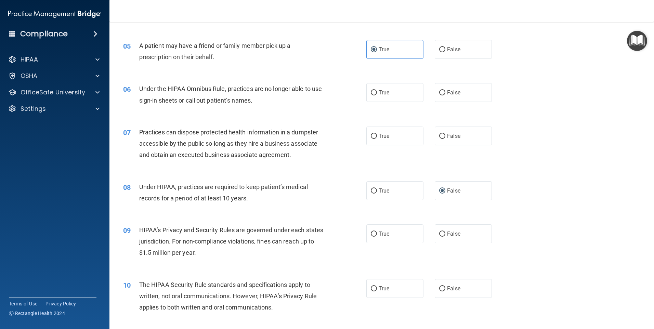
scroll to position [239, 0]
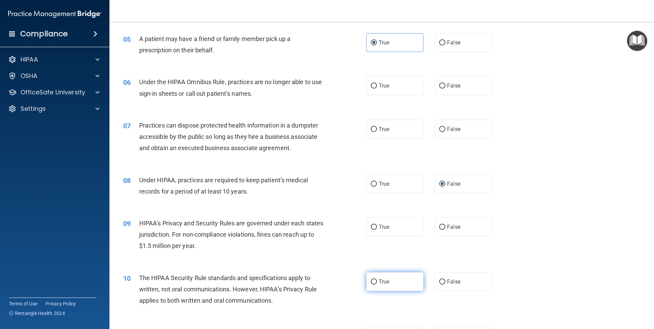
click at [372, 282] on input "True" at bounding box center [374, 281] width 6 height 5
radio input "true"
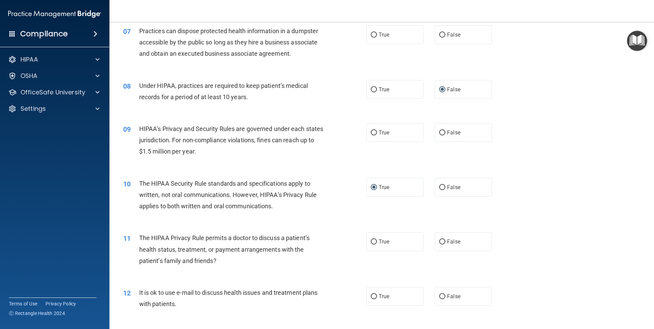
scroll to position [342, 0]
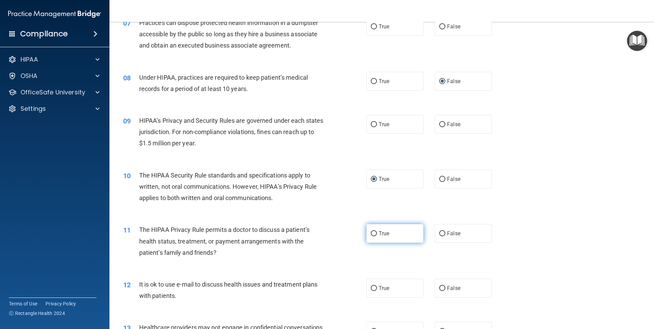
click at [374, 231] on input "True" at bounding box center [374, 233] width 6 height 5
radio input "true"
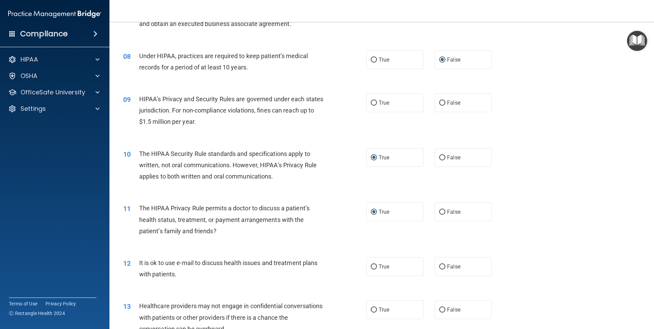
scroll to position [444, 0]
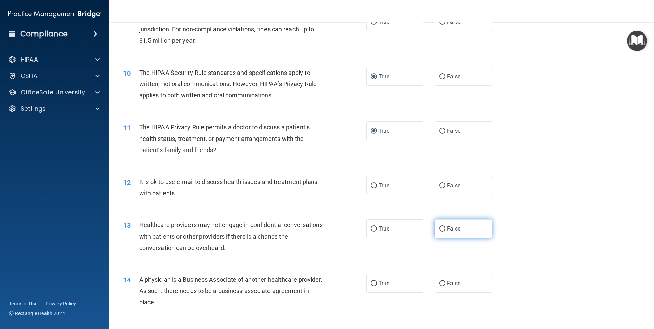
click at [442, 228] on label "False" at bounding box center [463, 228] width 57 height 19
click at [442, 228] on input "False" at bounding box center [442, 228] width 6 height 5
radio input "true"
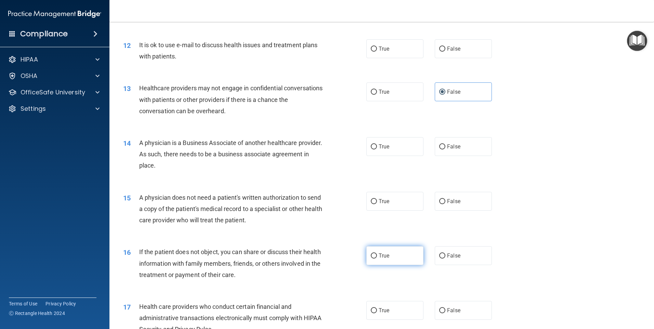
click at [369, 253] on label "True" at bounding box center [394, 255] width 57 height 19
click at [371, 253] on input "True" at bounding box center [374, 255] width 6 height 5
radio input "true"
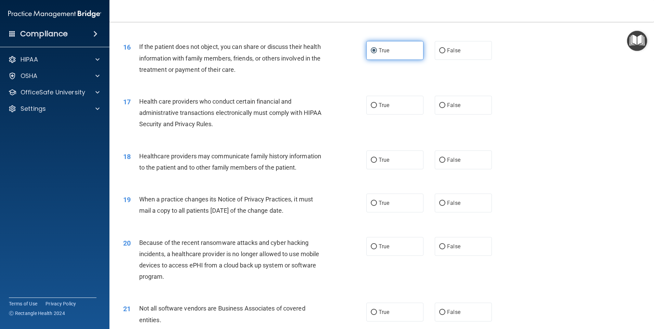
scroll to position [821, 0]
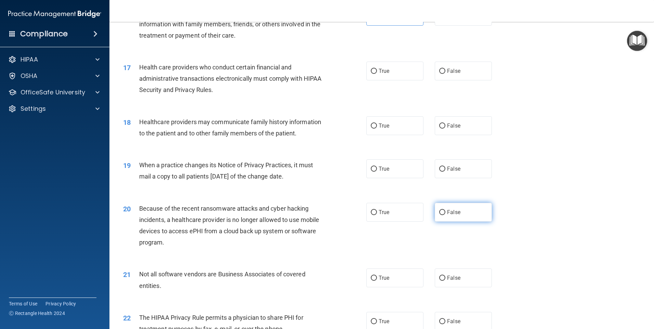
click at [446, 217] on label "False" at bounding box center [463, 212] width 57 height 19
click at [445, 215] on input "False" at bounding box center [442, 212] width 6 height 5
radio input "true"
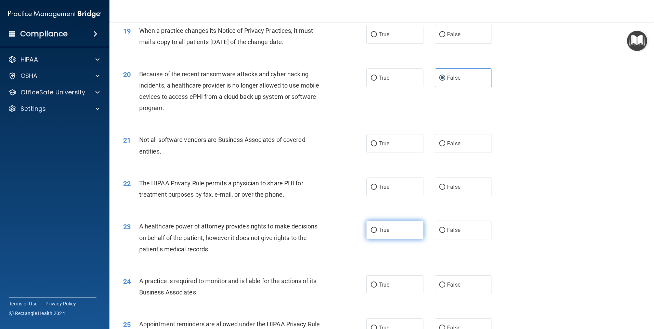
scroll to position [992, 0]
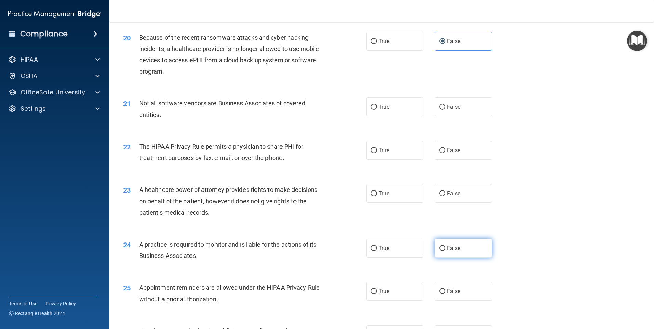
click at [439, 246] on input "False" at bounding box center [442, 248] width 6 height 5
radio input "true"
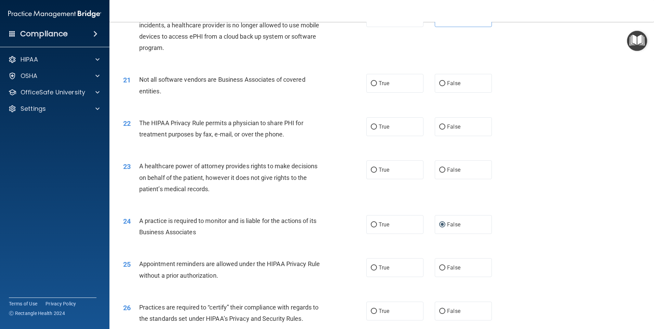
scroll to position [1060, 0]
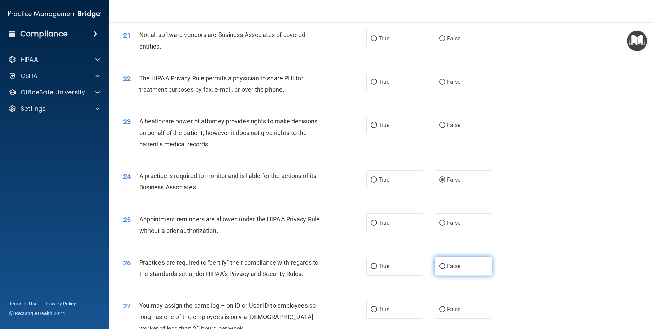
click at [440, 265] on input "False" at bounding box center [442, 266] width 6 height 5
radio input "true"
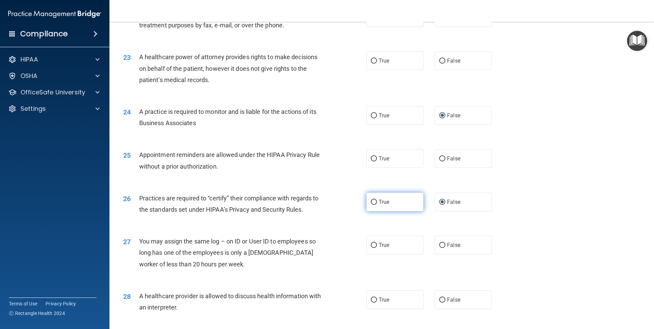
scroll to position [1128, 0]
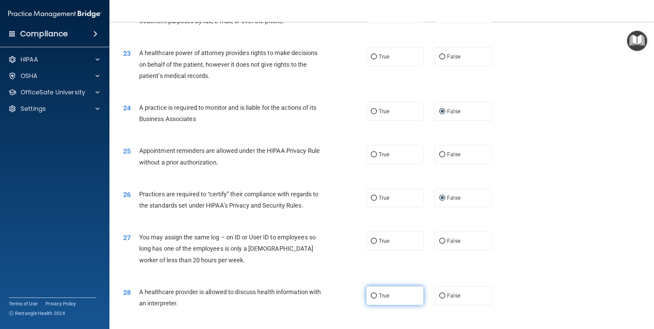
click at [371, 295] on input "True" at bounding box center [374, 295] width 6 height 5
radio input "true"
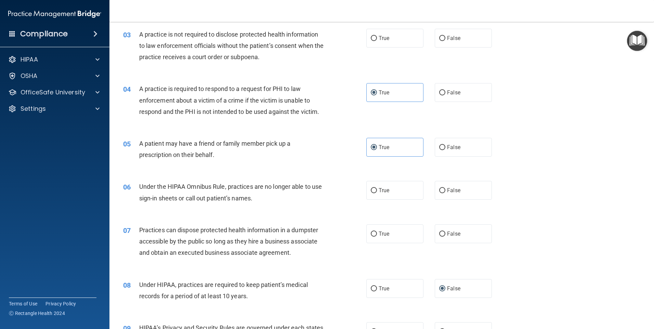
scroll to position [68, 0]
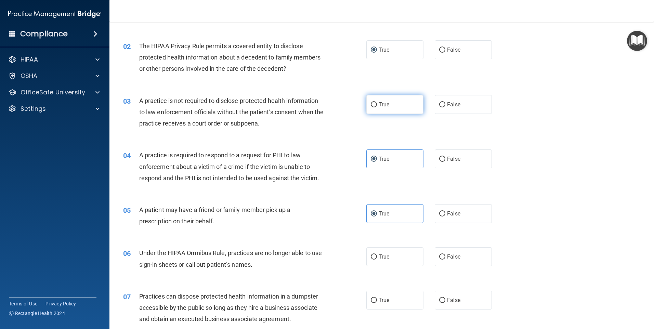
click at [371, 104] on input "True" at bounding box center [374, 104] width 6 height 5
radio input "true"
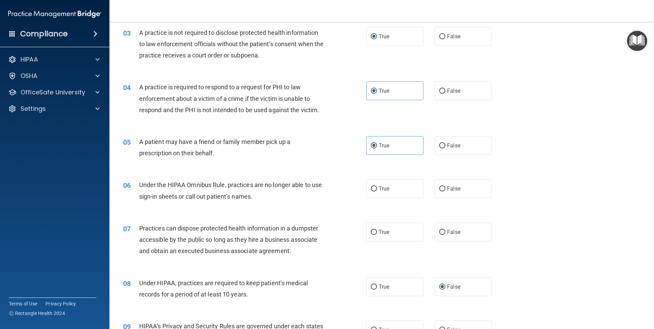
scroll to position [137, 0]
click at [440, 188] on input "False" at bounding box center [442, 188] width 6 height 5
radio input "true"
click at [439, 232] on input "False" at bounding box center [442, 231] width 6 height 5
radio input "true"
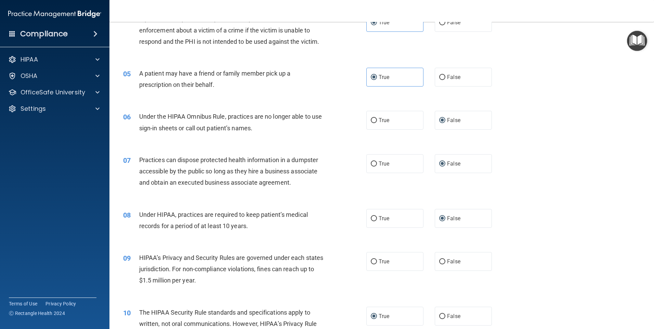
scroll to position [205, 0]
click at [439, 260] on input "False" at bounding box center [442, 261] width 6 height 5
radio input "true"
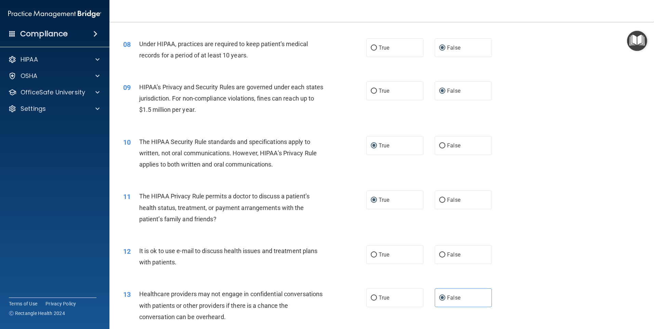
scroll to position [376, 0]
click at [439, 252] on input "False" at bounding box center [442, 254] width 6 height 5
radio input "true"
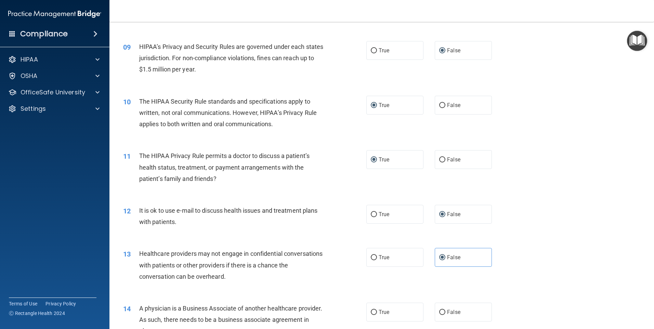
scroll to position [410, 0]
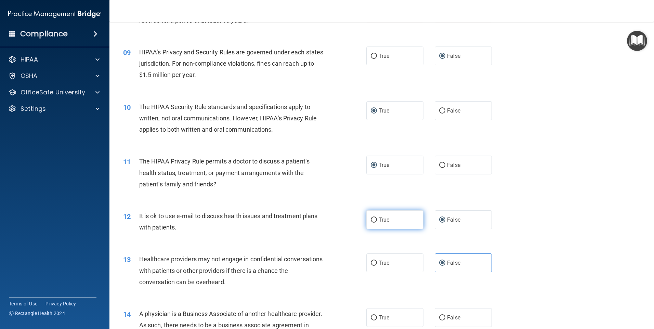
click at [373, 221] on input "True" at bounding box center [374, 219] width 6 height 5
radio input "true"
radio input "false"
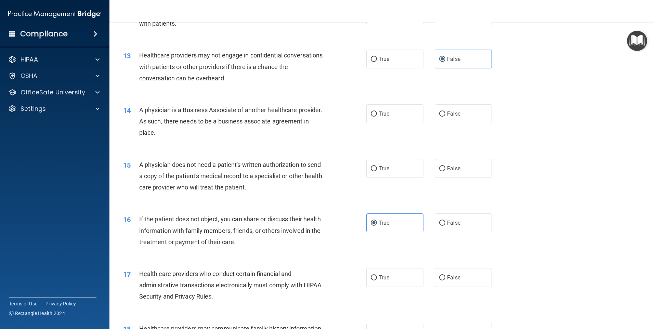
scroll to position [615, 0]
click at [372, 110] on input "True" at bounding box center [374, 112] width 6 height 5
radio input "true"
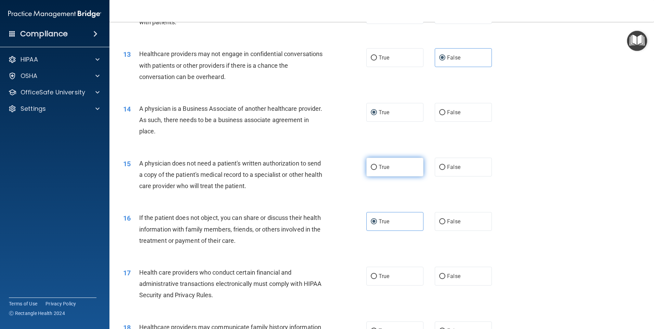
click at [372, 168] on input "True" at bounding box center [374, 167] width 6 height 5
radio input "true"
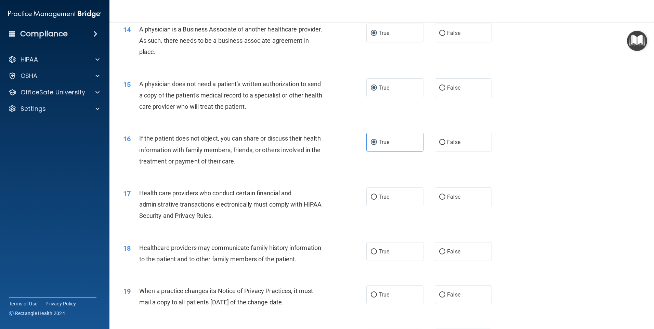
scroll to position [718, 0]
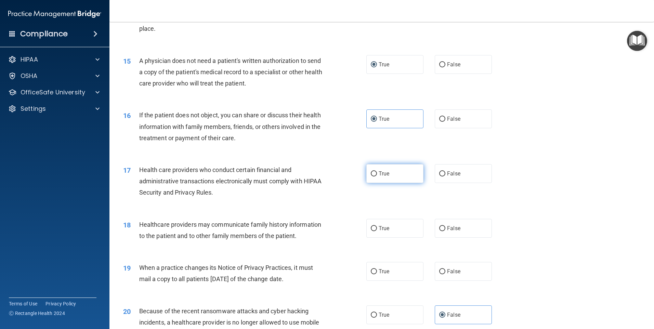
click at [372, 173] on input "True" at bounding box center [374, 173] width 6 height 5
radio input "true"
click at [439, 227] on input "False" at bounding box center [442, 228] width 6 height 5
radio input "true"
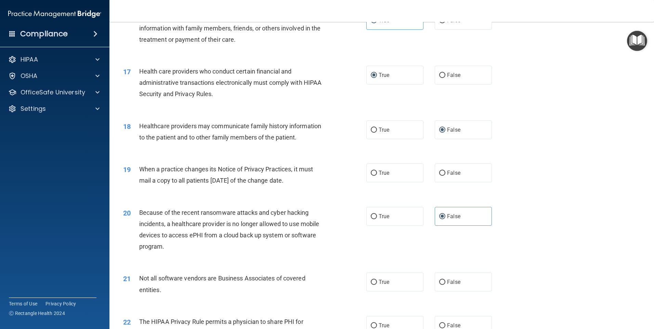
scroll to position [821, 0]
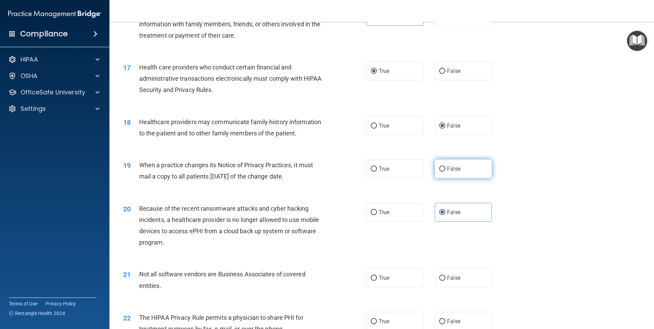
click at [442, 173] on label "False" at bounding box center [463, 168] width 57 height 19
click at [442, 172] on input "False" at bounding box center [442, 169] width 6 height 5
radio input "true"
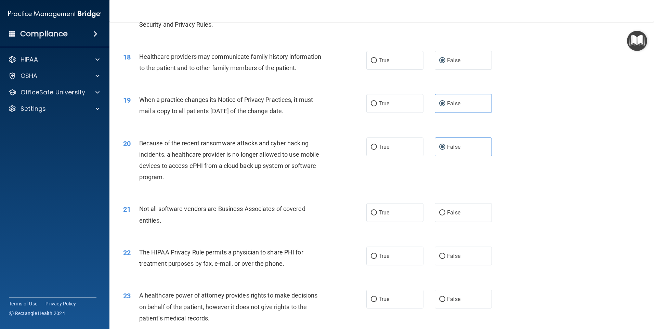
scroll to position [889, 0]
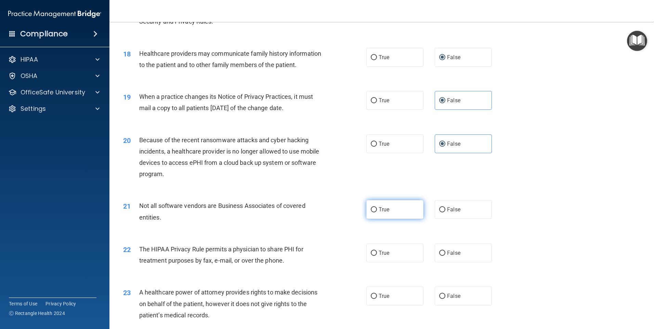
click at [372, 207] on input "True" at bounding box center [374, 209] width 6 height 5
radio input "true"
click at [371, 253] on input "True" at bounding box center [374, 253] width 6 height 5
radio input "true"
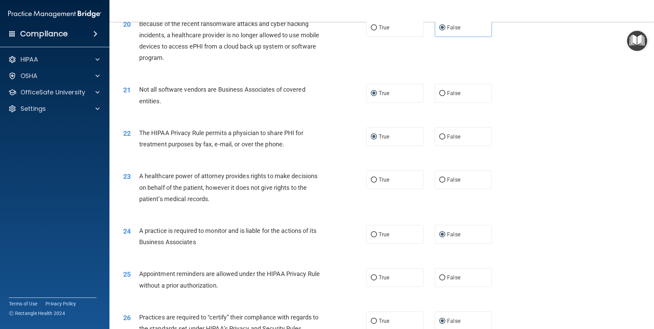
scroll to position [1026, 0]
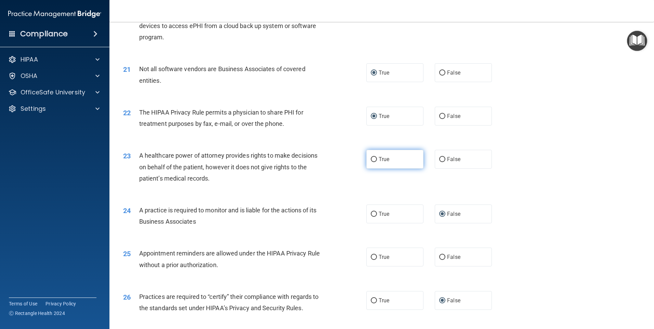
click at [372, 158] on input "True" at bounding box center [374, 159] width 6 height 5
radio input "true"
click at [373, 259] on input "True" at bounding box center [374, 257] width 6 height 5
radio input "true"
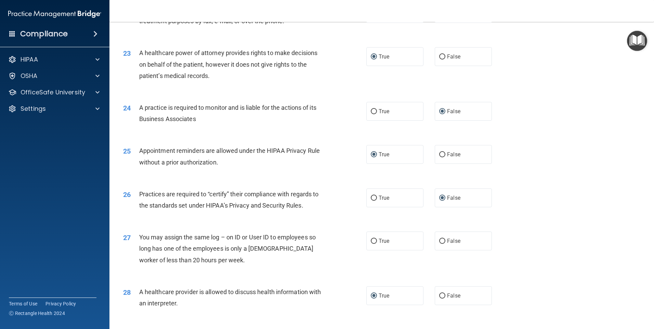
scroll to position [1162, 0]
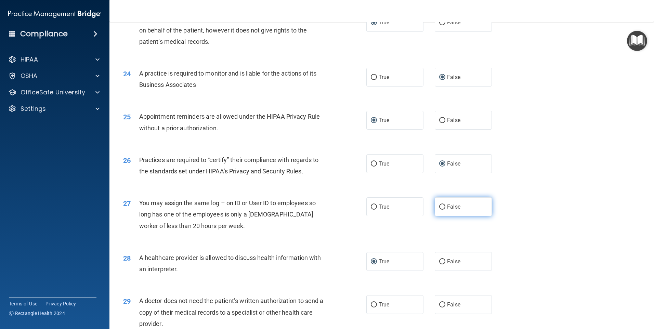
click at [439, 208] on input "False" at bounding box center [442, 206] width 6 height 5
radio input "true"
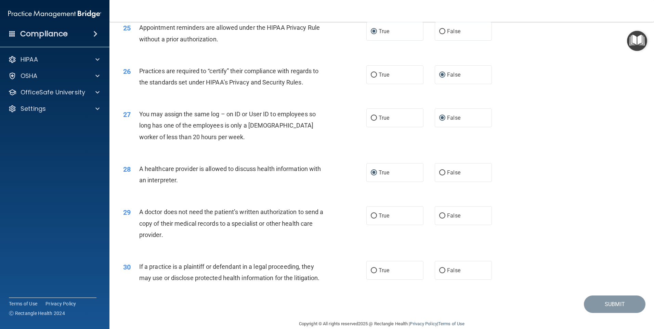
scroll to position [1263, 0]
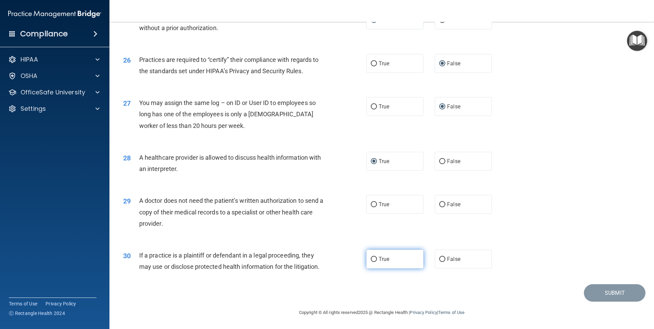
click at [372, 258] on input "True" at bounding box center [374, 259] width 6 height 5
radio input "true"
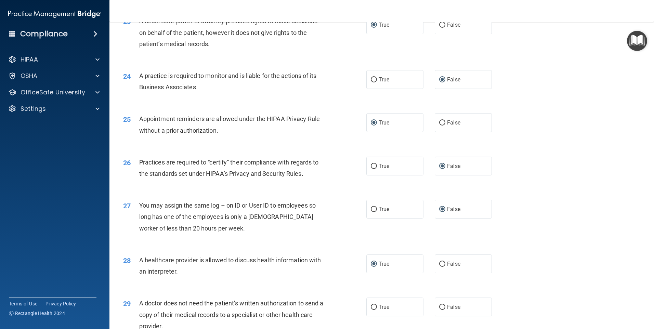
scroll to position [1194, 0]
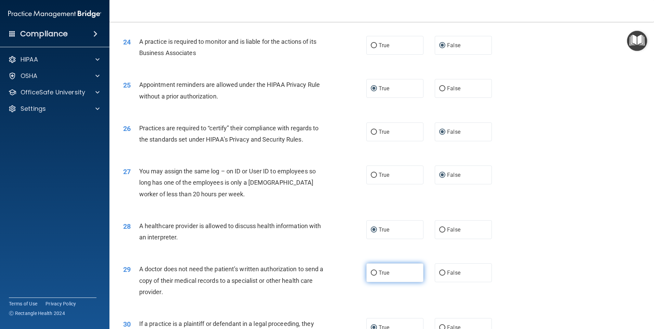
click at [374, 273] on input "True" at bounding box center [374, 272] width 6 height 5
radio input "true"
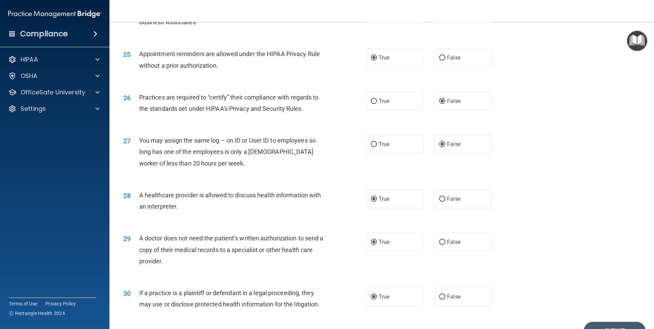
scroll to position [1263, 0]
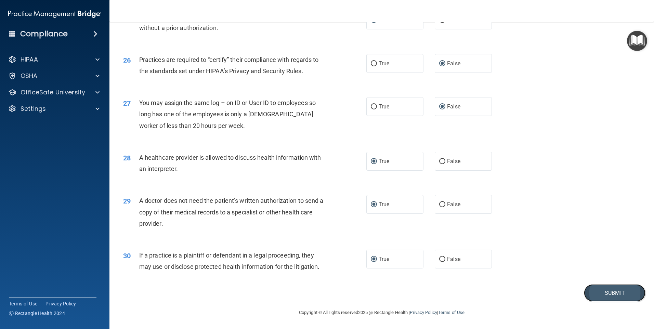
click at [610, 289] on button "Submit" at bounding box center [615, 292] width 62 height 17
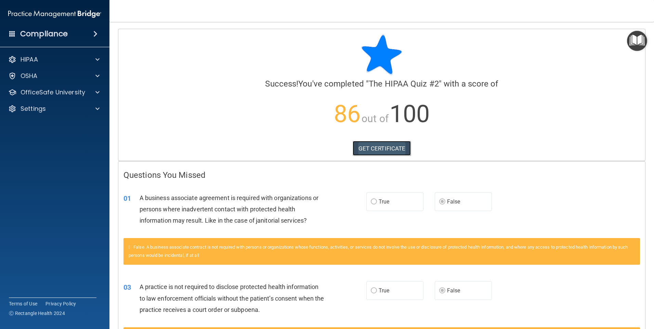
click at [377, 149] on link "GET CERTIFICATE" at bounding box center [381, 148] width 58 height 15
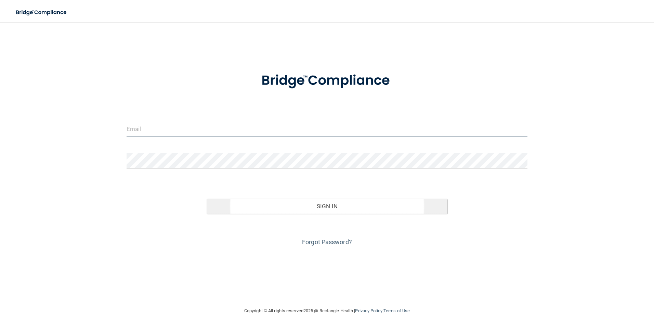
type input "[EMAIL_ADDRESS][DOMAIN_NAME]"
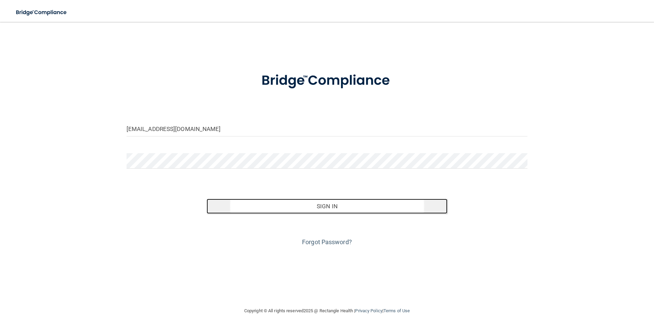
click at [310, 208] on button "Sign In" at bounding box center [327, 206] width 241 height 15
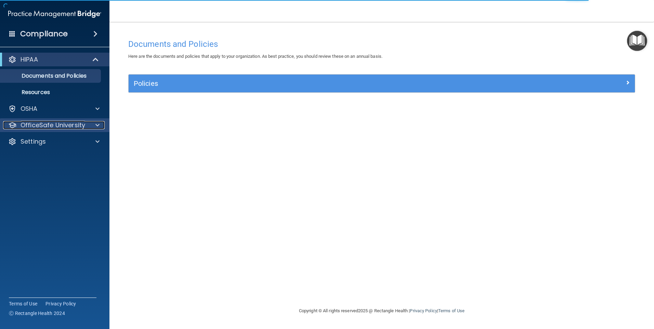
click at [95, 122] on div at bounding box center [96, 125] width 17 height 8
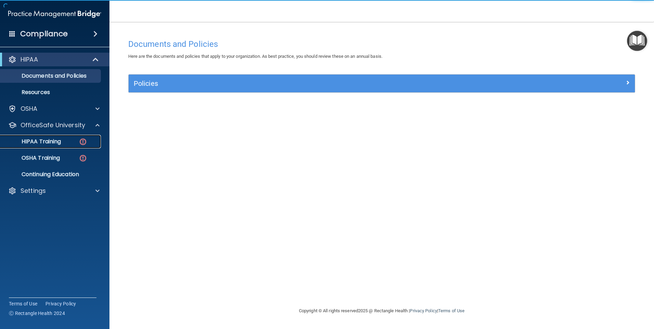
click at [68, 140] on div "HIPAA Training" at bounding box center [50, 141] width 93 height 7
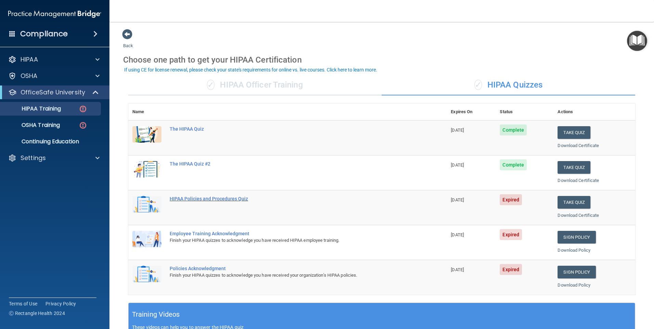
click at [196, 199] on div "HIPAA Policies and Procedures Quiz" at bounding box center [291, 198] width 243 height 5
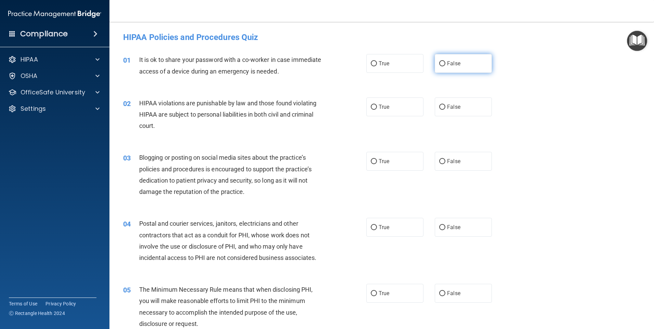
click at [439, 61] on input "False" at bounding box center [442, 63] width 6 height 5
radio input "true"
click at [371, 106] on input "True" at bounding box center [374, 107] width 6 height 5
radio input "true"
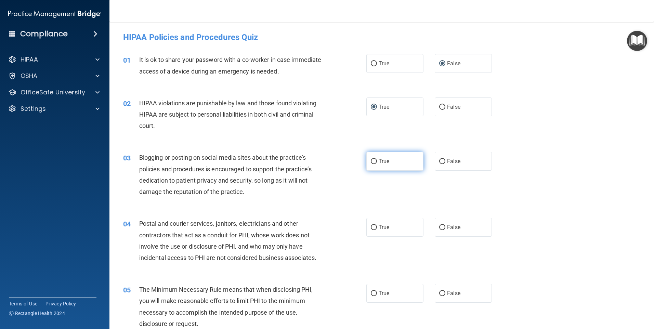
click at [371, 159] on input "True" at bounding box center [374, 161] width 6 height 5
radio input "true"
click at [371, 225] on input "True" at bounding box center [374, 227] width 6 height 5
radio input "true"
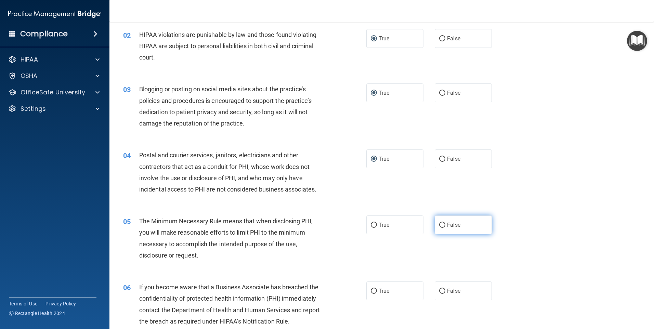
click at [443, 222] on label "False" at bounding box center [463, 224] width 57 height 19
click at [443, 223] on input "False" at bounding box center [442, 225] width 6 height 5
radio input "true"
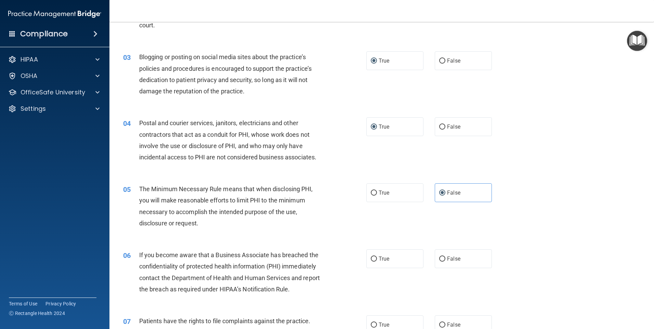
scroll to position [137, 0]
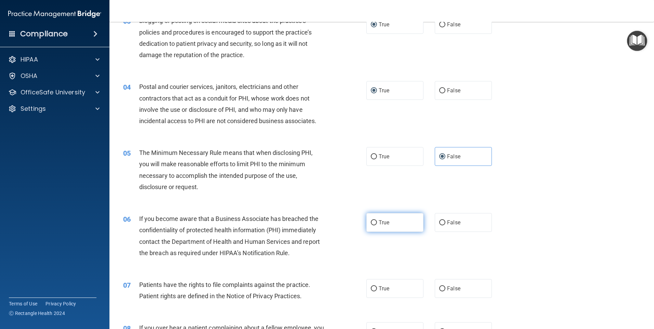
click at [371, 222] on input "True" at bounding box center [374, 222] width 6 height 5
radio input "true"
click at [371, 290] on input "True" at bounding box center [374, 288] width 6 height 5
radio input "true"
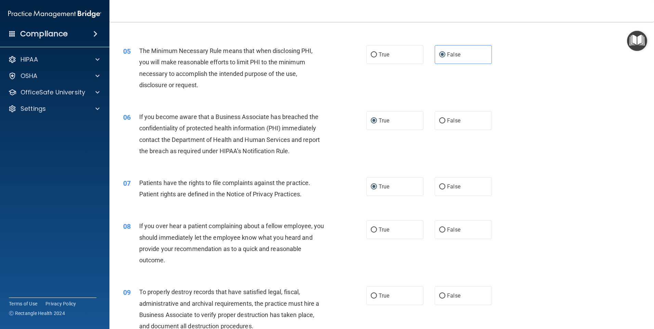
scroll to position [239, 0]
click at [439, 227] on input "False" at bounding box center [442, 229] width 6 height 5
radio input "true"
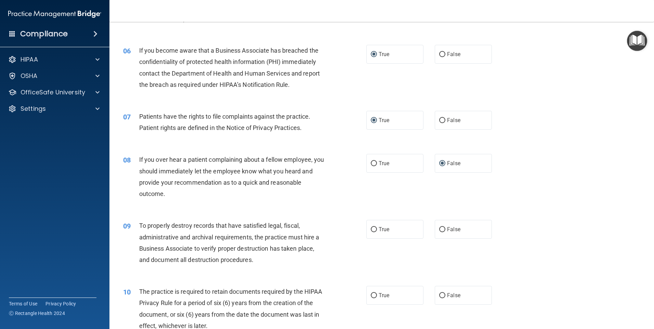
scroll to position [308, 0]
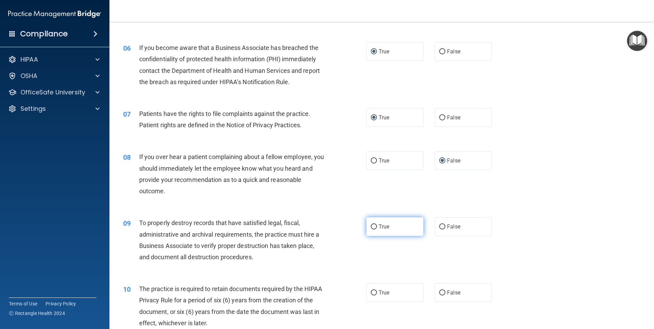
click at [378, 227] on span "True" at bounding box center [383, 226] width 11 height 6
click at [376, 227] on input "True" at bounding box center [374, 226] width 6 height 5
radio input "true"
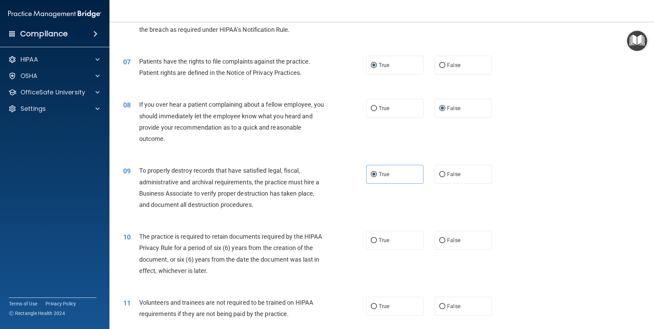
scroll to position [376, 0]
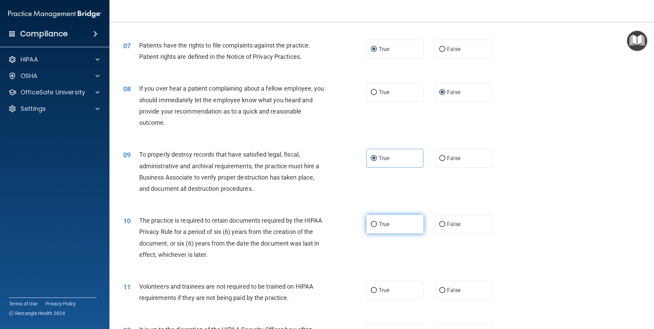
click at [373, 224] on input "True" at bounding box center [374, 224] width 6 height 5
radio input "true"
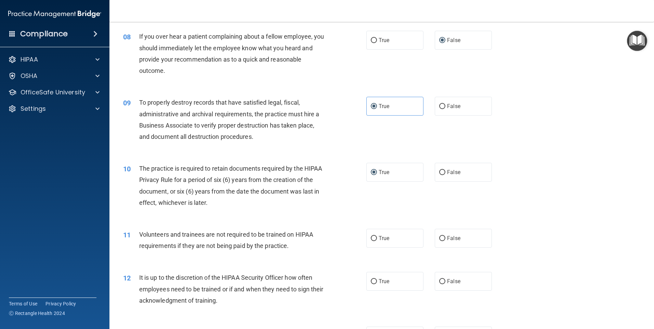
scroll to position [444, 0]
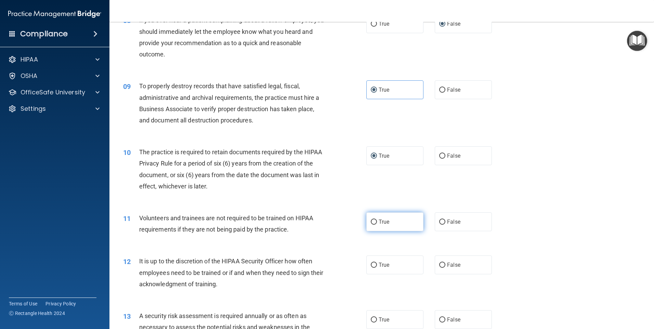
click at [371, 222] on input "True" at bounding box center [374, 221] width 6 height 5
radio input "true"
click at [371, 267] on input "True" at bounding box center [374, 265] width 6 height 5
radio input "true"
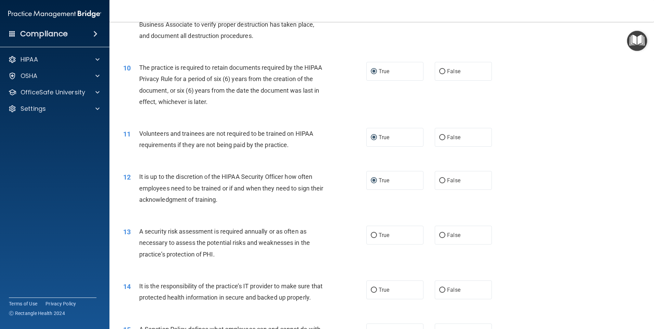
scroll to position [513, 0]
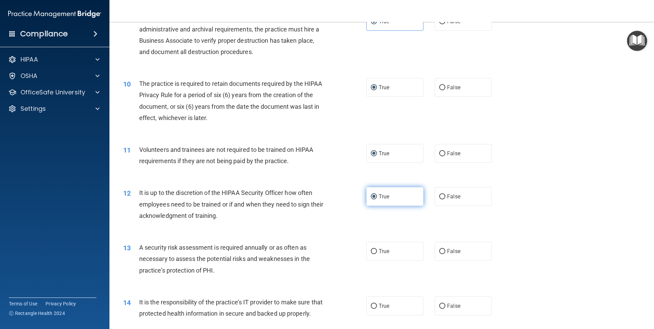
click at [372, 195] on input "True" at bounding box center [374, 196] width 6 height 5
click at [441, 197] on input "False" at bounding box center [442, 196] width 6 height 5
radio input "true"
radio input "false"
click at [373, 249] on input "True" at bounding box center [374, 251] width 6 height 5
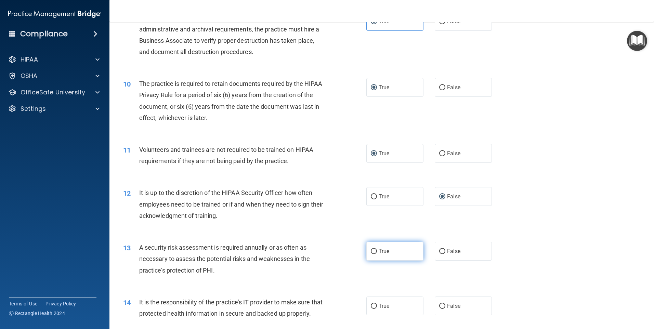
radio input "true"
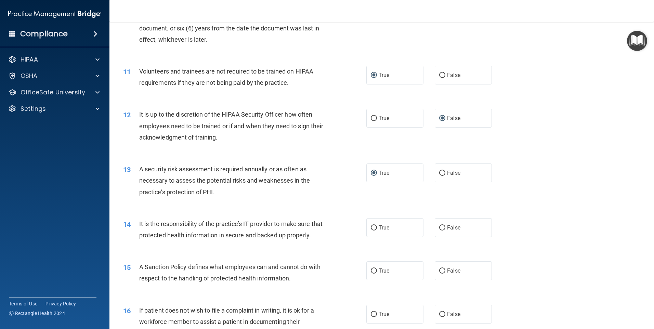
scroll to position [615, 0]
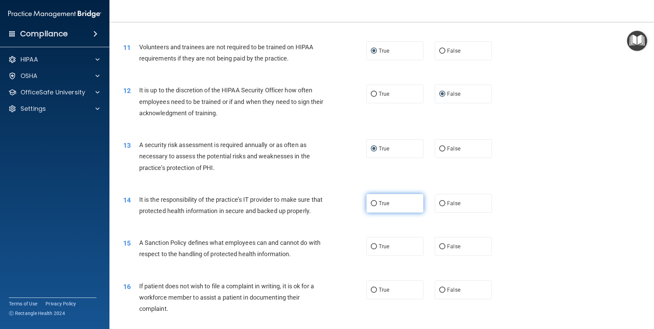
click at [371, 204] on input "True" at bounding box center [374, 203] width 6 height 5
radio input "true"
click at [373, 249] on input "True" at bounding box center [374, 246] width 6 height 5
radio input "true"
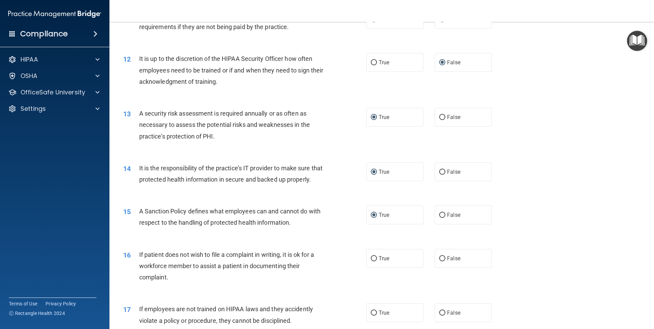
scroll to position [684, 0]
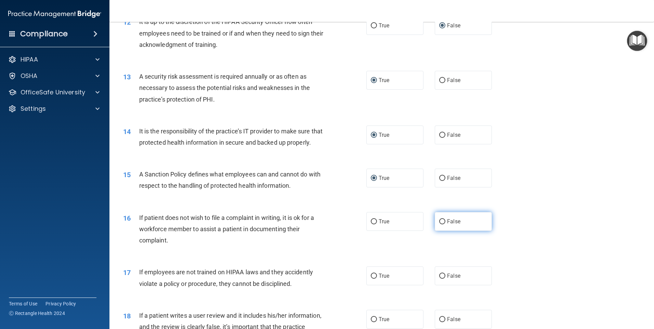
click at [439, 224] on input "False" at bounding box center [442, 221] width 6 height 5
radio input "true"
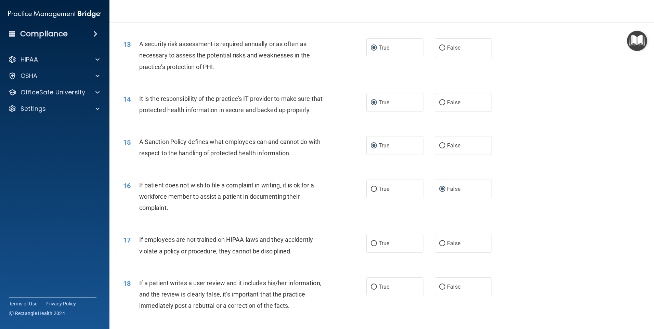
scroll to position [718, 0]
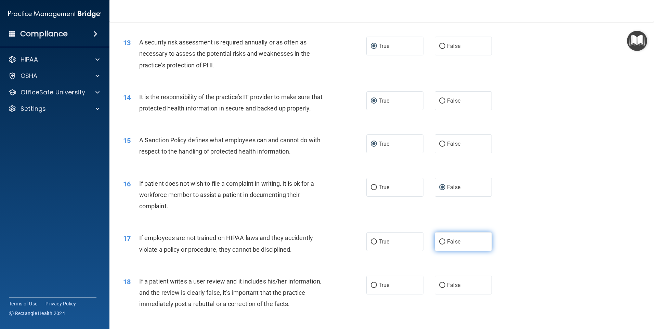
click at [439, 244] on input "False" at bounding box center [442, 241] width 6 height 5
radio input "true"
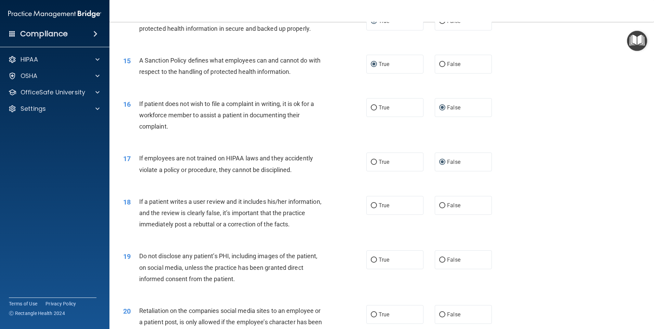
scroll to position [821, 0]
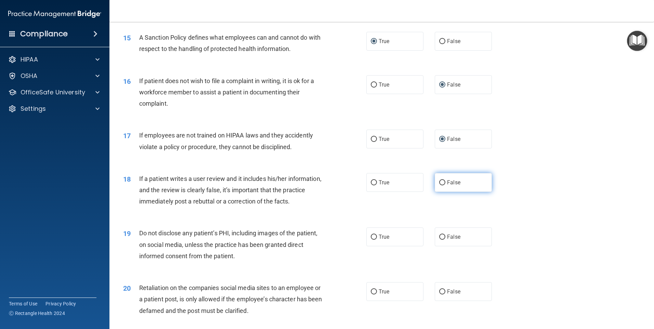
click at [439, 185] on input "False" at bounding box center [442, 182] width 6 height 5
radio input "true"
click at [371, 240] on input "True" at bounding box center [374, 237] width 6 height 5
radio input "true"
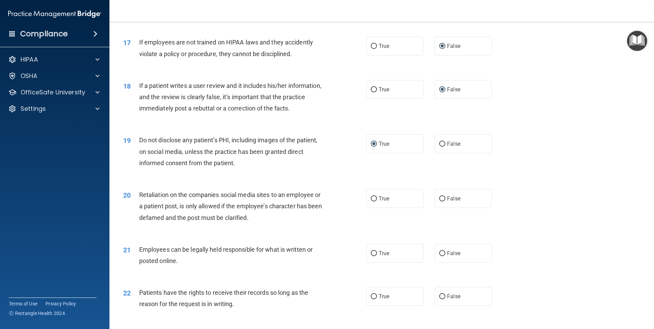
scroll to position [923, 0]
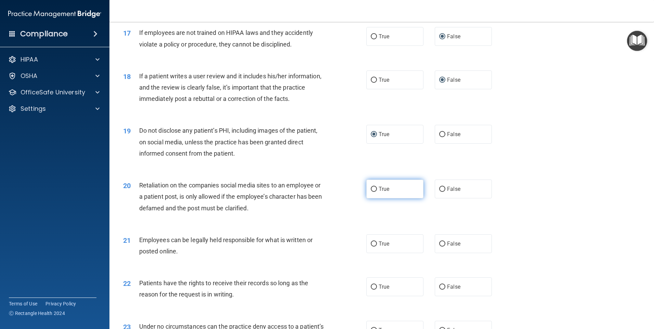
click at [373, 192] on input "True" at bounding box center [374, 189] width 6 height 5
radio input "true"
click at [375, 253] on label "True" at bounding box center [394, 243] width 57 height 19
click at [375, 247] on input "True" at bounding box center [374, 243] width 6 height 5
radio input "true"
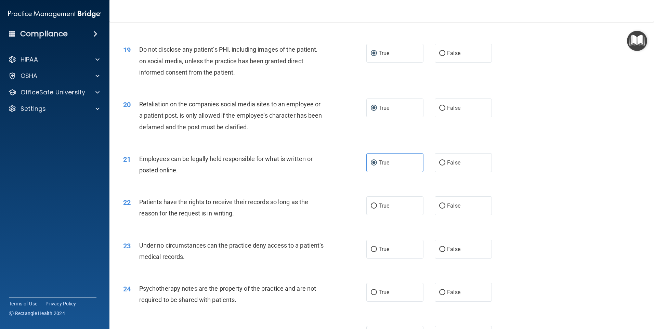
scroll to position [1026, 0]
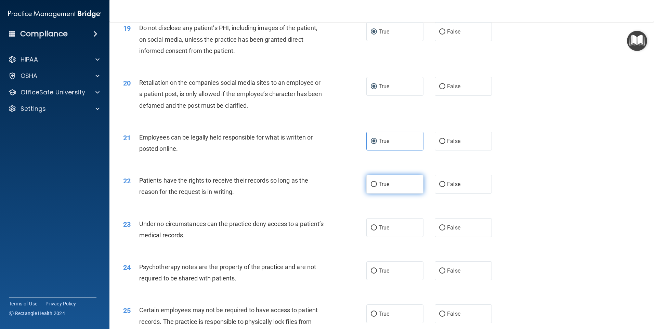
click at [378, 187] on span "True" at bounding box center [383, 184] width 11 height 6
click at [376, 187] on input "True" at bounding box center [374, 184] width 6 height 5
radio input "true"
click at [441, 235] on label "False" at bounding box center [463, 227] width 57 height 19
click at [441, 230] on input "False" at bounding box center [442, 227] width 6 height 5
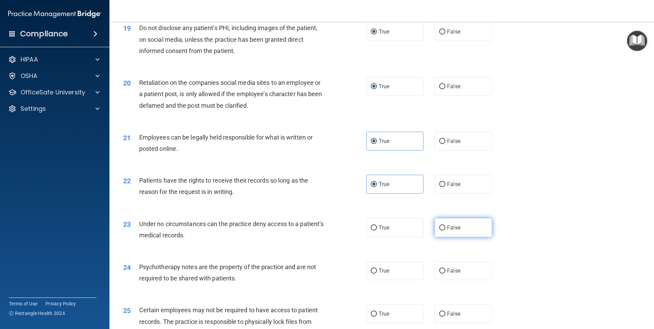
radio input "true"
click at [441, 280] on label "False" at bounding box center [463, 270] width 57 height 19
click at [441, 274] on input "False" at bounding box center [442, 270] width 6 height 5
radio input "true"
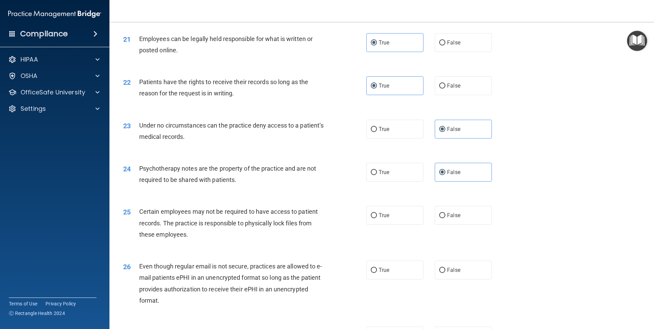
scroll to position [1128, 0]
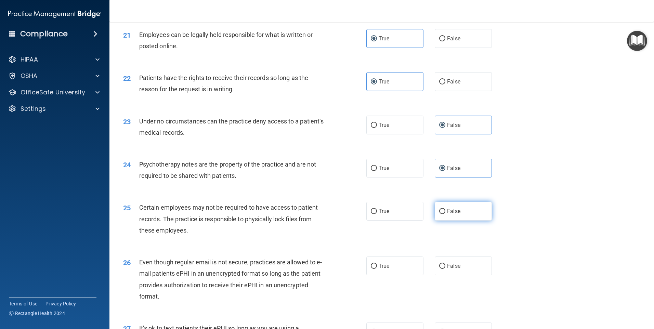
click at [439, 214] on input "False" at bounding box center [442, 211] width 6 height 5
radio input "true"
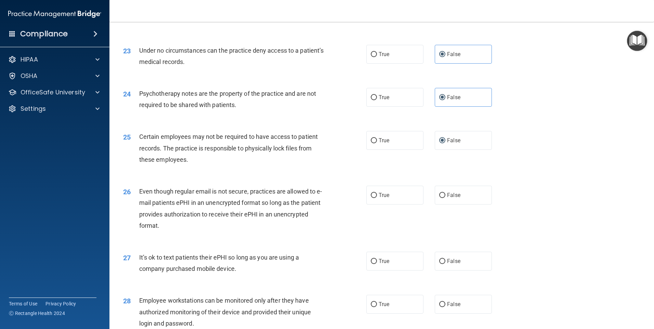
scroll to position [1197, 0]
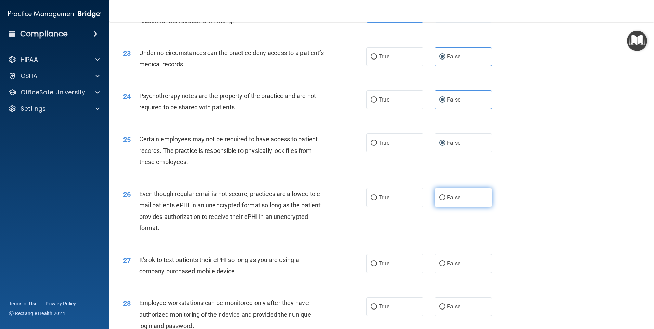
click at [441, 200] on input "False" at bounding box center [442, 197] width 6 height 5
radio input "true"
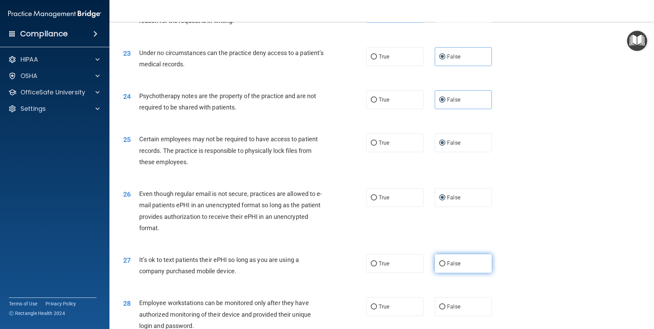
click at [443, 273] on label "False" at bounding box center [463, 263] width 57 height 19
click at [443, 266] on input "False" at bounding box center [442, 263] width 6 height 5
radio input "true"
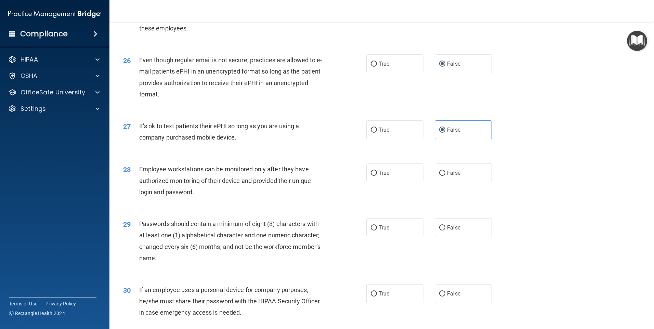
scroll to position [1333, 0]
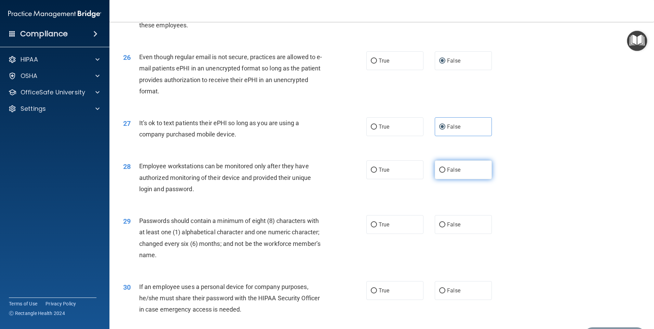
click at [439, 173] on input "False" at bounding box center [442, 170] width 6 height 5
radio input "true"
click at [441, 227] on input "False" at bounding box center [442, 224] width 6 height 5
radio input "true"
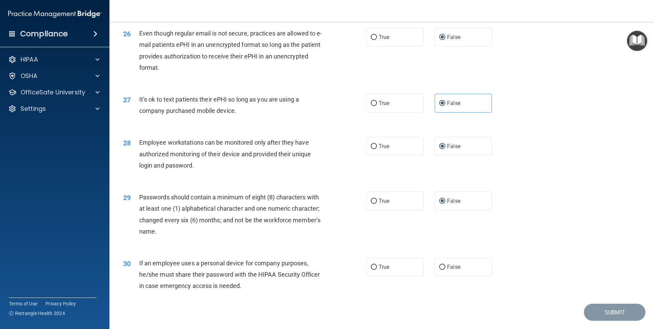
scroll to position [1387, 0]
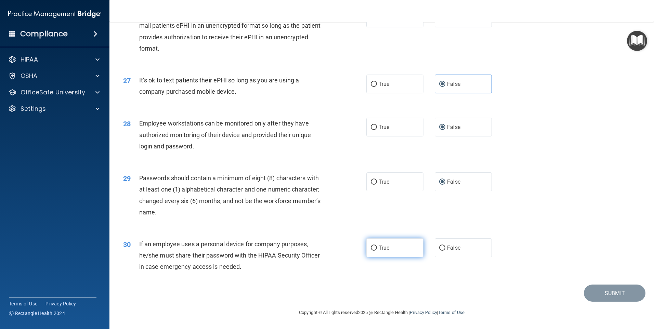
click at [372, 248] on input "True" at bounding box center [374, 247] width 6 height 5
radio input "true"
click at [609, 294] on button "Submit" at bounding box center [615, 292] width 62 height 17
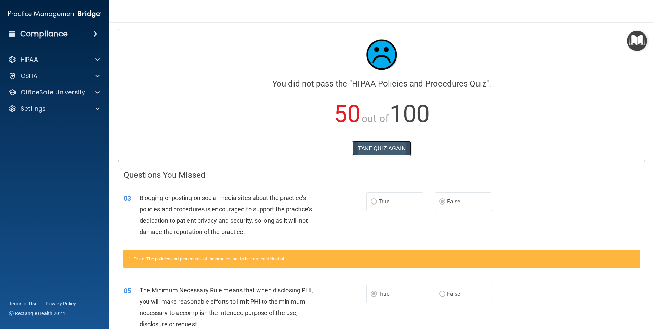
click at [383, 146] on button "TAKE QUIZ AGAIN" at bounding box center [381, 148] width 59 height 15
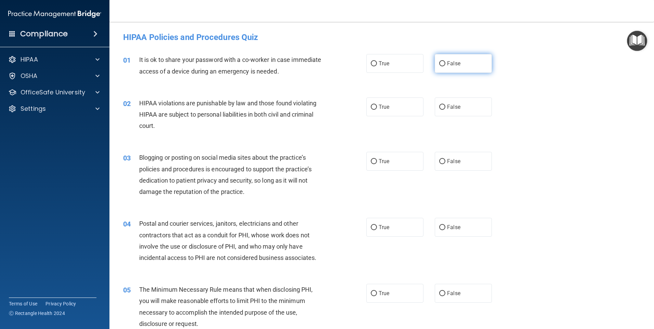
click at [442, 65] on label "False" at bounding box center [463, 63] width 57 height 19
click at [442, 65] on input "False" at bounding box center [442, 63] width 6 height 5
radio input "true"
click at [435, 160] on label "False" at bounding box center [463, 161] width 57 height 19
click at [439, 160] on input "False" at bounding box center [442, 161] width 6 height 5
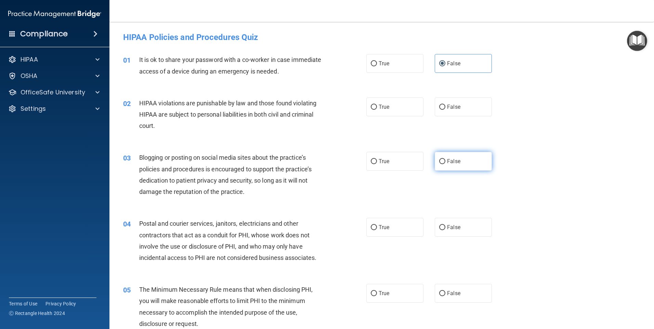
radio input "true"
click at [371, 292] on input "True" at bounding box center [374, 293] width 6 height 5
radio input "true"
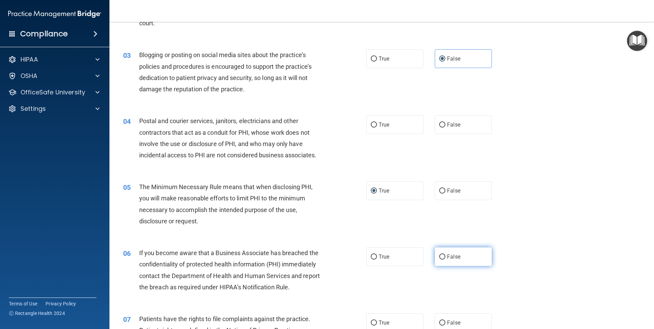
click at [439, 254] on input "False" at bounding box center [442, 256] width 6 height 5
radio input "true"
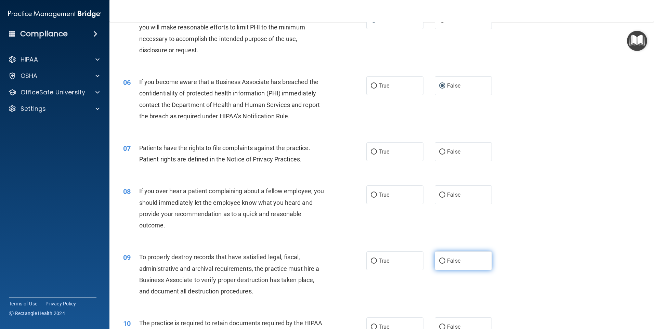
scroll to position [308, 0]
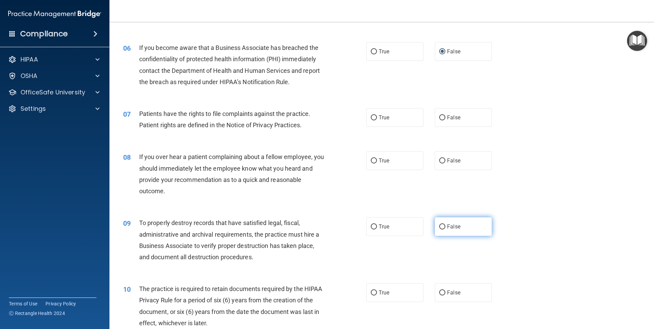
click at [442, 228] on label "False" at bounding box center [463, 226] width 57 height 19
click at [442, 228] on input "False" at bounding box center [442, 226] width 6 height 5
radio input "true"
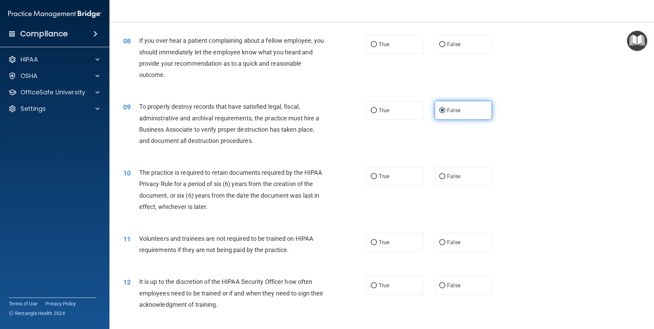
scroll to position [444, 0]
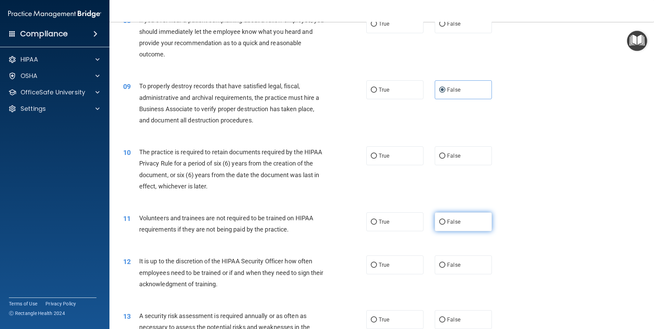
click at [439, 219] on input "False" at bounding box center [442, 221] width 6 height 5
radio input "true"
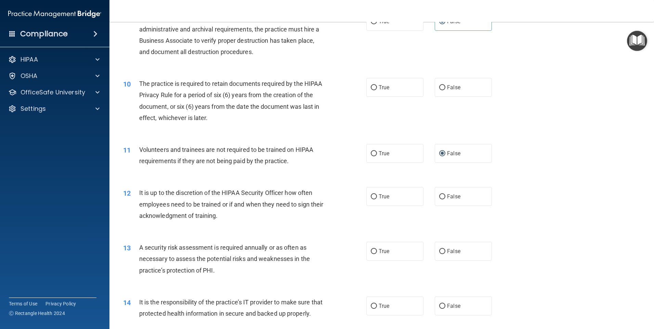
scroll to position [547, 0]
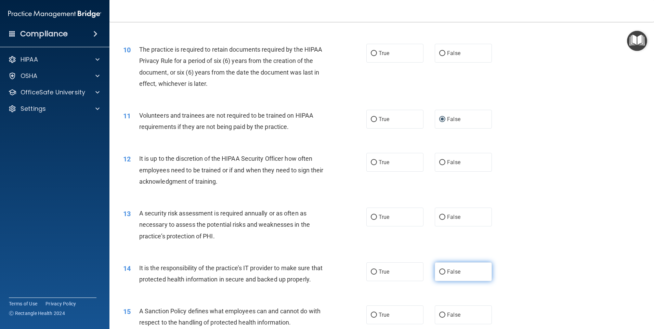
click at [439, 271] on input "False" at bounding box center [442, 271] width 6 height 5
radio input "true"
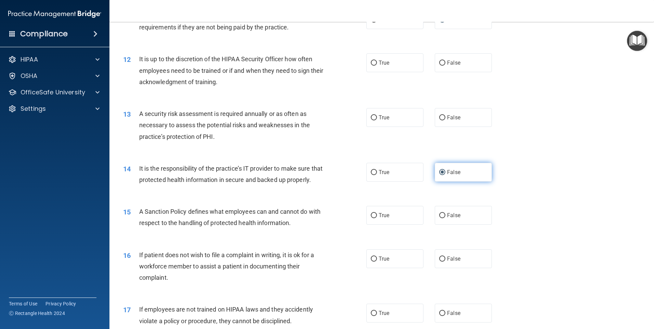
scroll to position [650, 0]
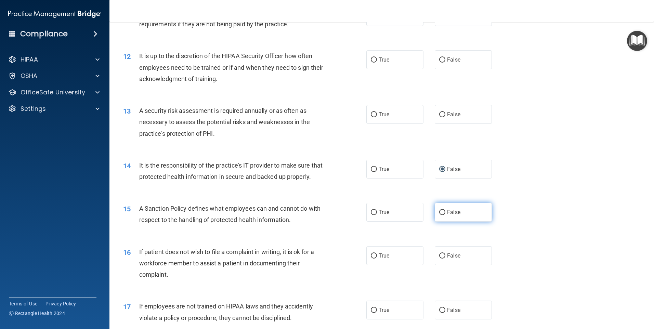
click at [439, 215] on input "False" at bounding box center [442, 212] width 6 height 5
radio input "true"
click at [372, 258] on input "True" at bounding box center [374, 255] width 6 height 5
radio input "true"
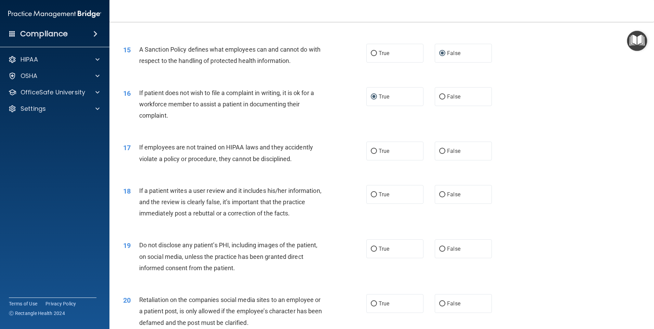
scroll to position [821, 0]
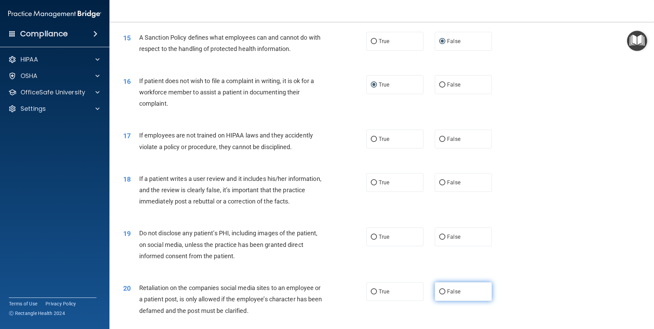
click at [439, 294] on input "False" at bounding box center [442, 291] width 6 height 5
radio input "true"
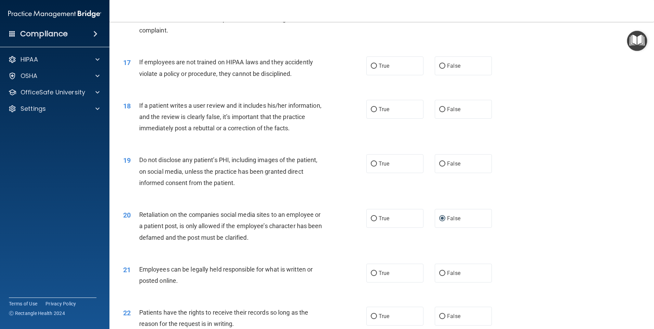
scroll to position [923, 0]
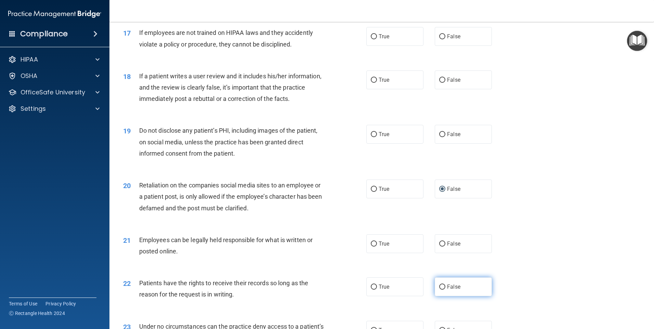
click at [441, 290] on input "False" at bounding box center [442, 286] width 6 height 5
radio input "true"
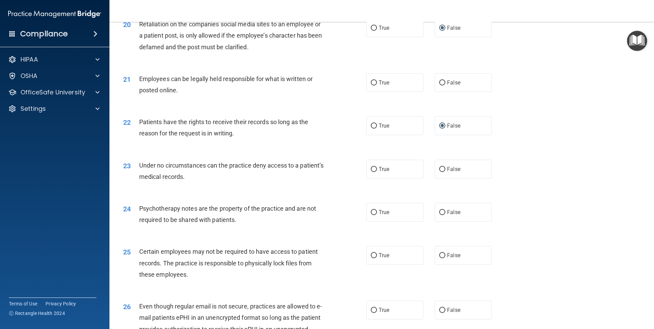
scroll to position [1128, 0]
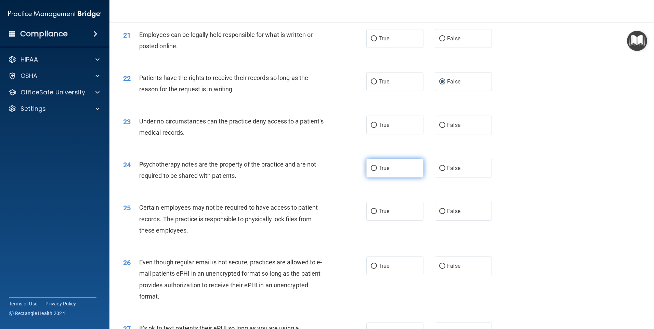
click at [373, 171] on input "True" at bounding box center [374, 168] width 6 height 5
radio input "true"
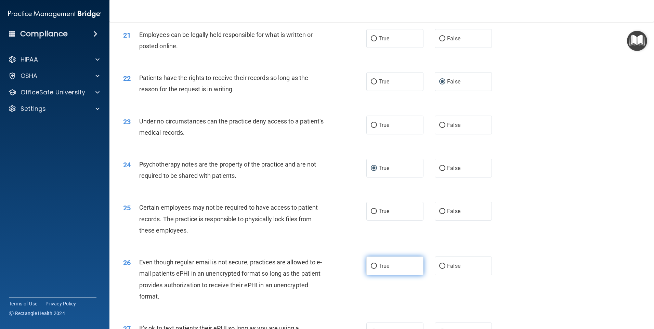
click at [371, 269] on input "True" at bounding box center [374, 266] width 6 height 5
radio input "true"
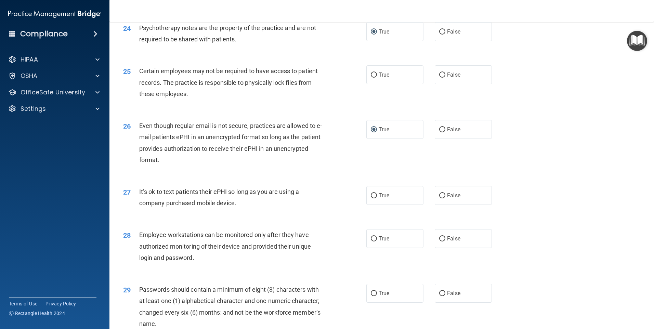
scroll to position [1265, 0]
click at [371, 296] on input "True" at bounding box center [374, 293] width 6 height 5
radio input "true"
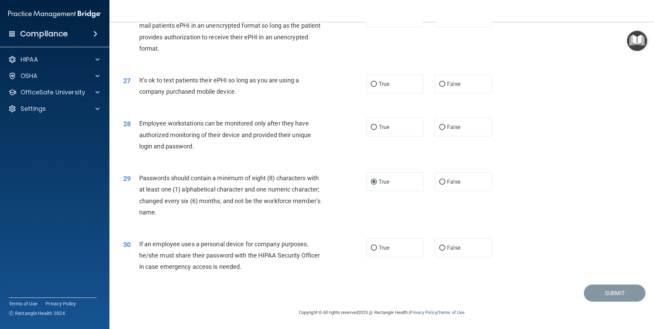
scroll to position [1387, 0]
click at [440, 249] on input "False" at bounding box center [442, 247] width 6 height 5
radio input "true"
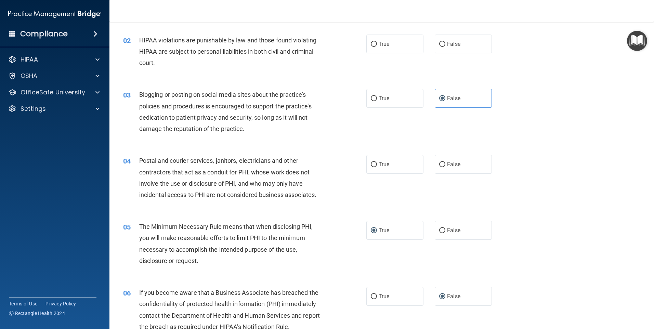
scroll to position [0, 0]
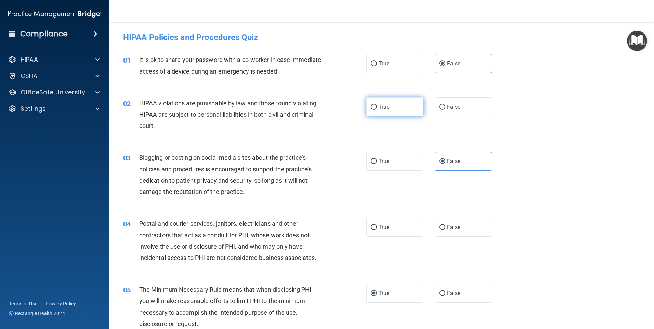
click at [373, 107] on input "True" at bounding box center [374, 107] width 6 height 5
radio input "true"
click at [439, 226] on input "False" at bounding box center [442, 227] width 6 height 5
radio input "true"
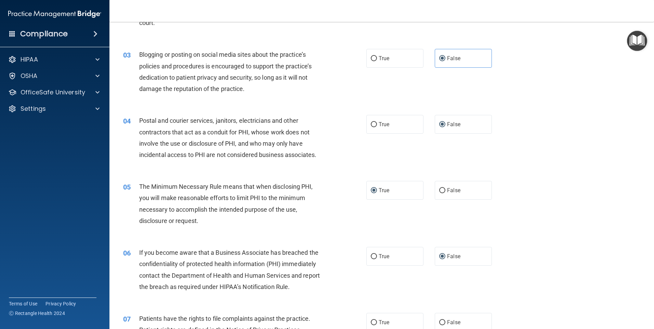
scroll to position [171, 0]
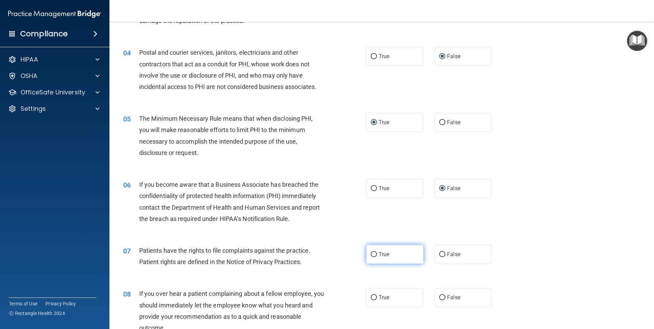
click at [371, 256] on input "True" at bounding box center [374, 254] width 6 height 5
radio input "true"
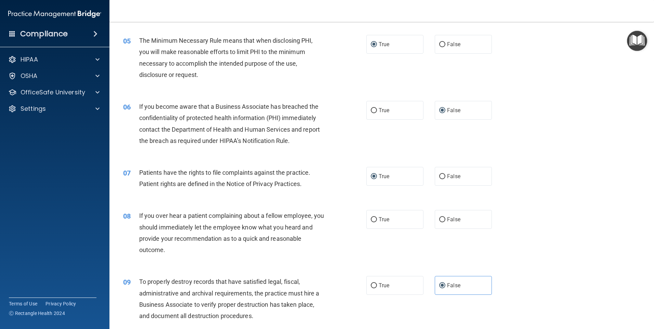
scroll to position [274, 0]
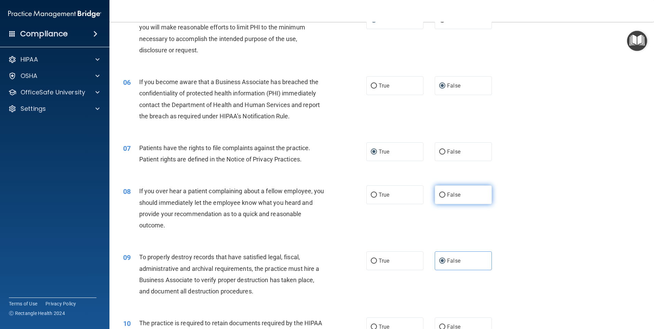
click at [442, 199] on label "False" at bounding box center [463, 194] width 57 height 19
click at [442, 198] on input "False" at bounding box center [442, 194] width 6 height 5
radio input "true"
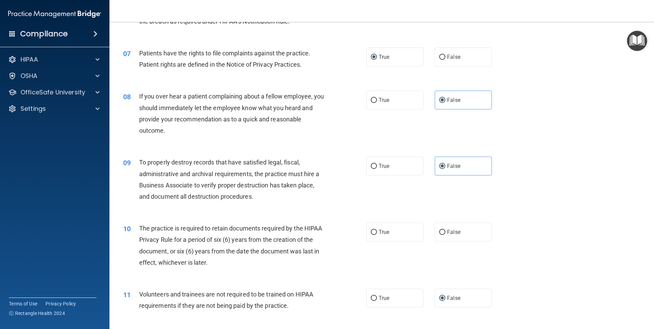
scroll to position [376, 0]
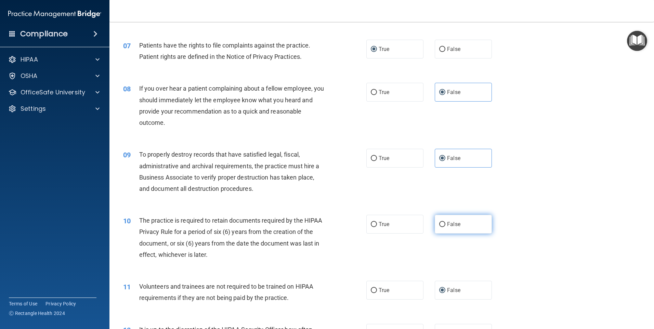
click at [442, 222] on label "False" at bounding box center [463, 224] width 57 height 19
click at [442, 222] on input "False" at bounding box center [442, 224] width 6 height 5
radio input "true"
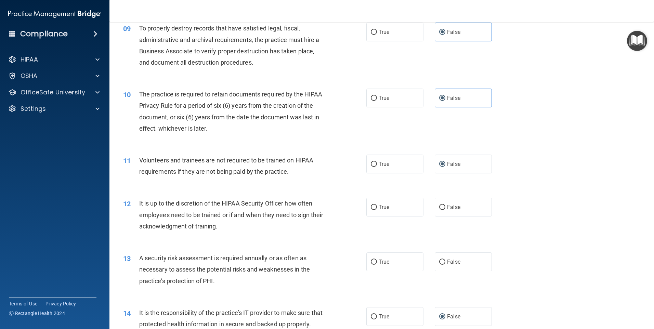
scroll to position [513, 0]
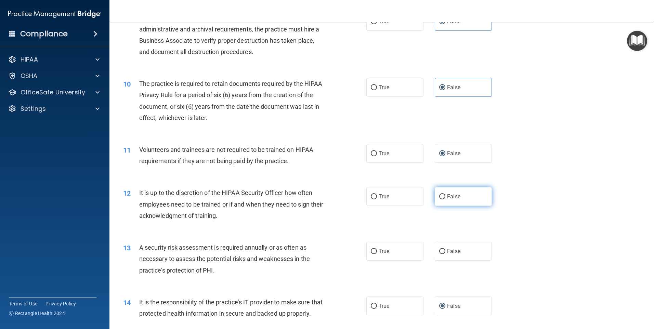
click at [439, 196] on input "False" at bounding box center [442, 196] width 6 height 5
radio input "true"
click at [371, 250] on input "True" at bounding box center [374, 251] width 6 height 5
radio input "true"
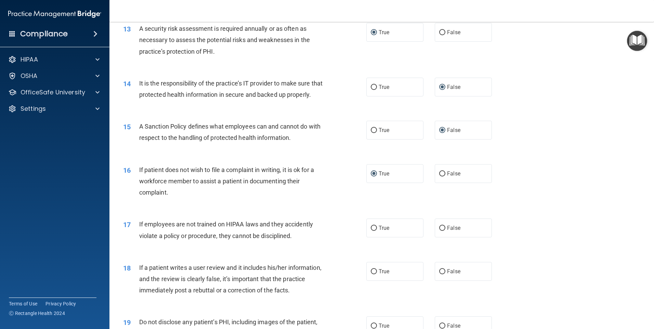
scroll to position [752, 0]
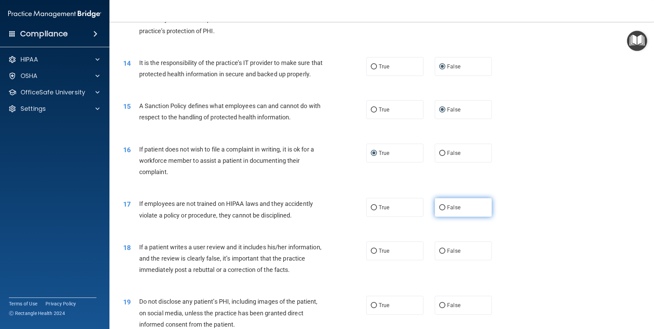
click at [440, 210] on input "False" at bounding box center [442, 207] width 6 height 5
radio input "true"
click at [439, 254] on input "False" at bounding box center [442, 251] width 6 height 5
radio input "true"
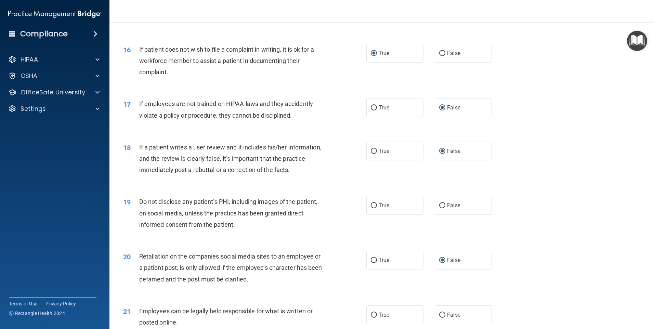
scroll to position [889, 0]
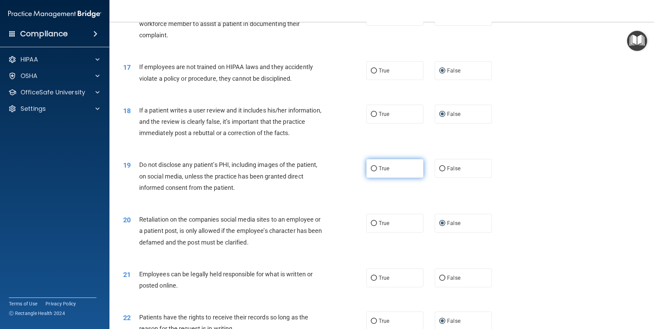
click at [373, 171] on input "True" at bounding box center [374, 168] width 6 height 5
radio input "true"
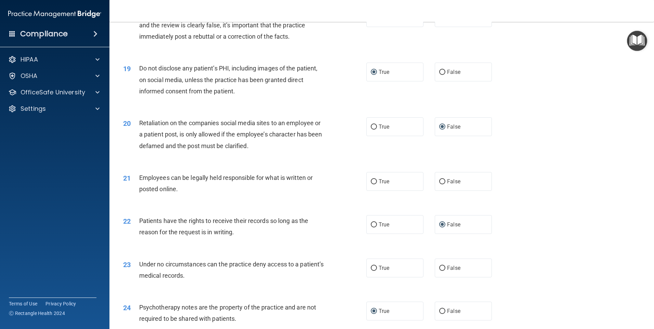
scroll to position [992, 0]
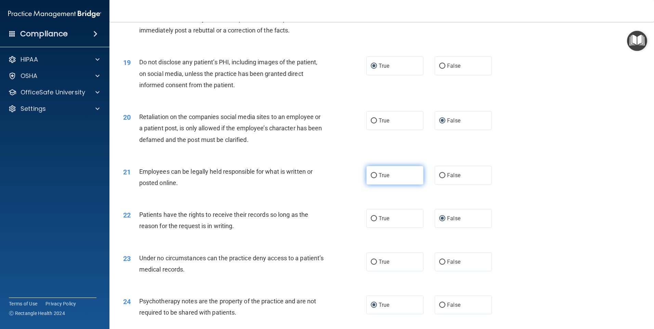
click at [374, 178] on input "True" at bounding box center [374, 175] width 6 height 5
radio input "true"
click at [440, 269] on label "False" at bounding box center [463, 261] width 57 height 19
click at [440, 265] on input "False" at bounding box center [442, 262] width 6 height 5
radio input "true"
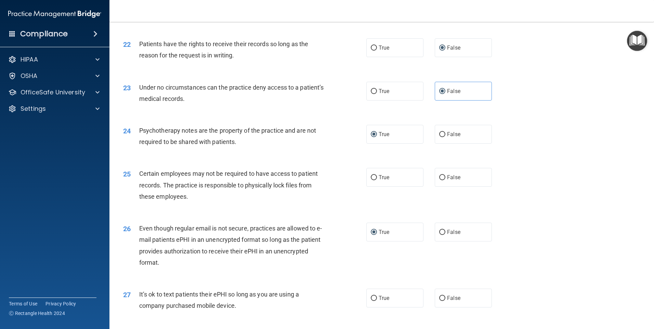
scroll to position [1162, 0]
click at [439, 180] on input "False" at bounding box center [442, 177] width 6 height 5
radio input "true"
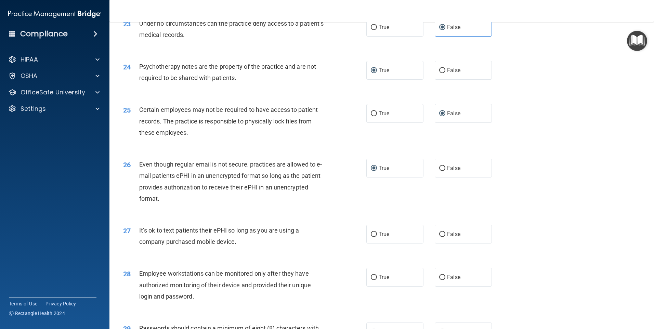
scroll to position [1231, 0]
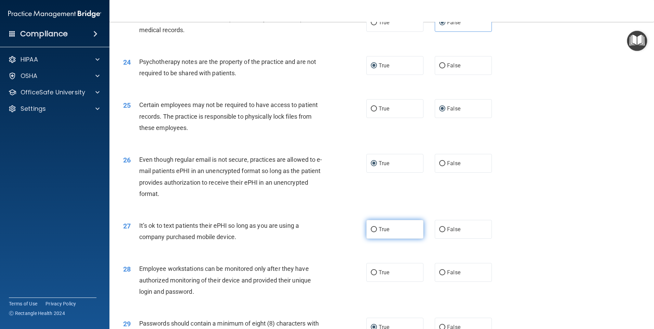
click at [372, 232] on input "True" at bounding box center [374, 229] width 6 height 5
radio input "true"
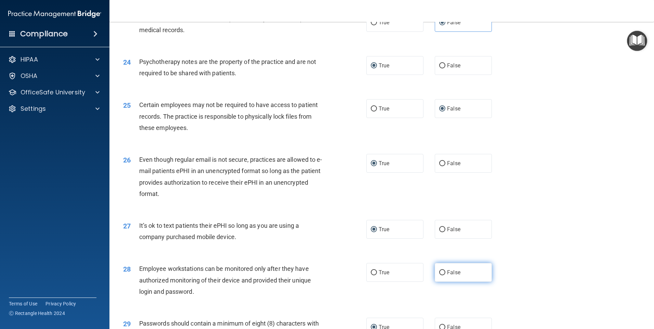
click at [437, 280] on label "False" at bounding box center [463, 272] width 57 height 19
click at [439, 275] on input "False" at bounding box center [442, 272] width 6 height 5
radio input "true"
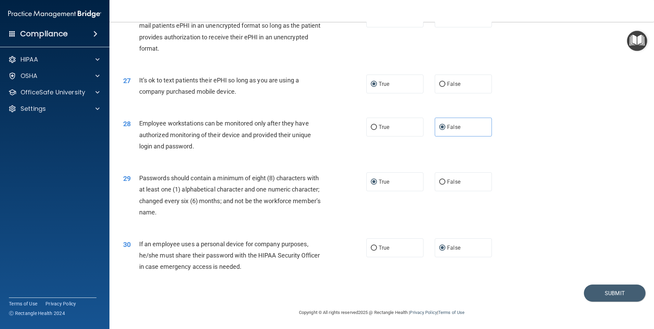
scroll to position [1387, 0]
click at [606, 291] on button "Submit" at bounding box center [615, 292] width 62 height 17
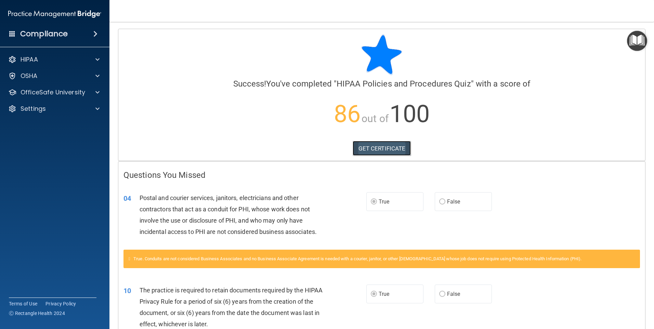
click at [368, 150] on link "GET CERTIFICATE" at bounding box center [381, 148] width 58 height 15
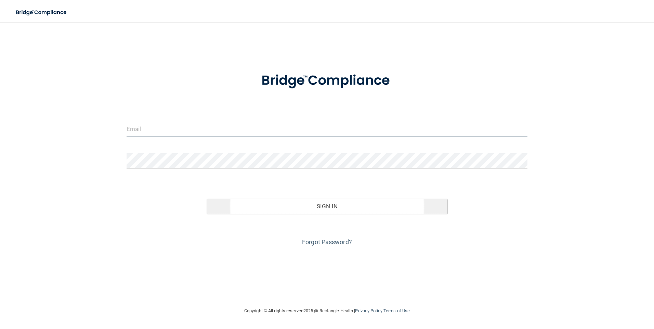
type input "[EMAIL_ADDRESS][DOMAIN_NAME]"
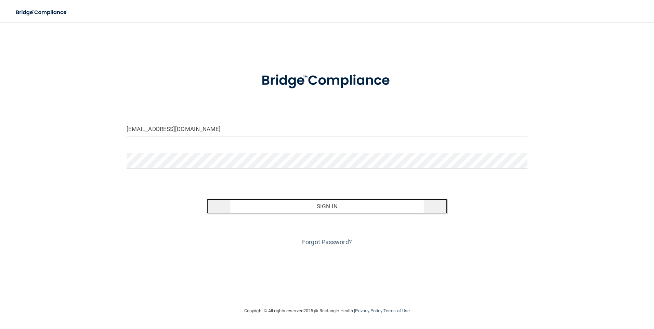
click at [321, 204] on button "Sign In" at bounding box center [327, 206] width 241 height 15
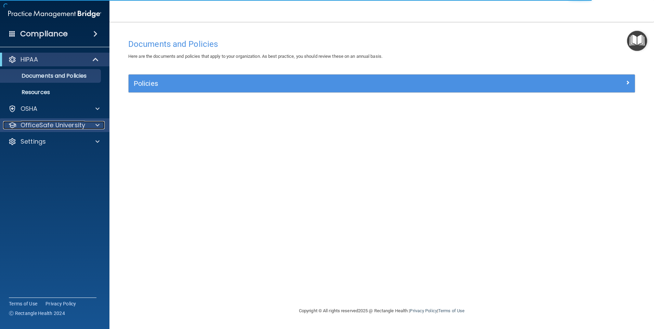
click at [95, 123] on span at bounding box center [97, 125] width 4 height 8
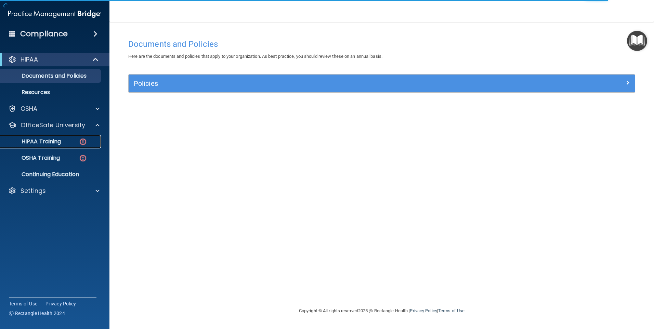
click at [70, 142] on div "HIPAA Training" at bounding box center [50, 141] width 93 height 7
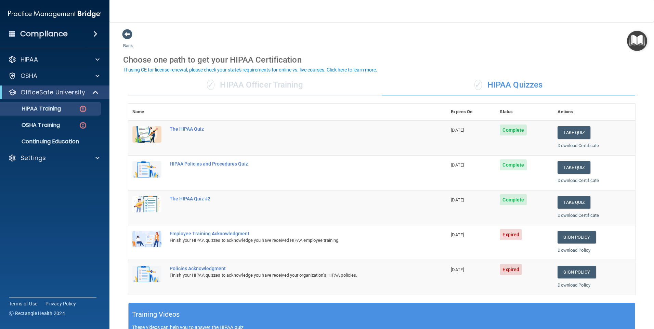
click at [191, 233] on div "Employee Training Acknowledgment" at bounding box center [291, 233] width 243 height 5
click at [154, 240] on img at bounding box center [146, 239] width 29 height 16
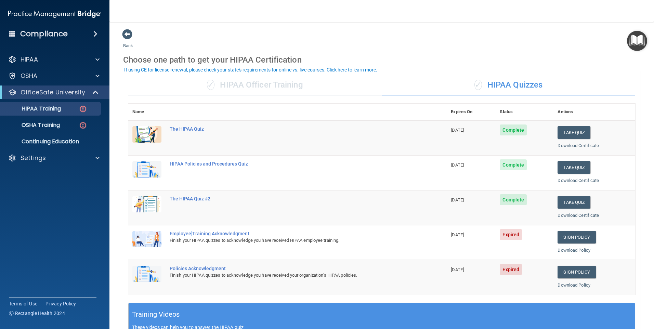
click at [154, 240] on img at bounding box center [146, 239] width 29 height 16
click at [185, 232] on div "Employee Training Acknowledgment" at bounding box center [291, 233] width 243 height 5
click at [571, 235] on link "Sign Policy" at bounding box center [576, 237] width 38 height 13
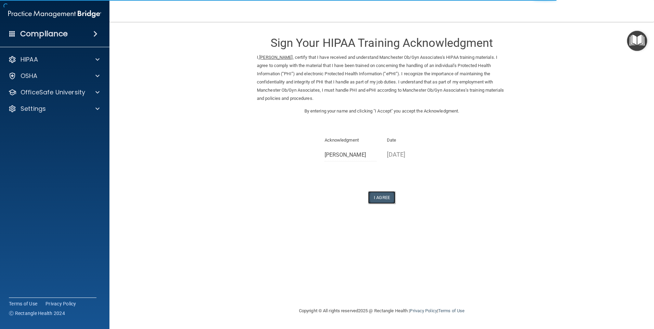
click at [377, 197] on button "I Agree" at bounding box center [381, 197] width 27 height 13
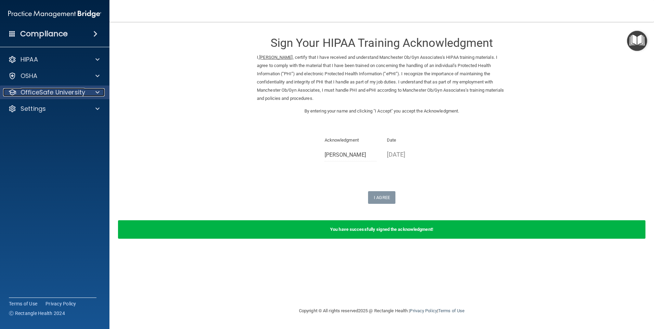
click at [93, 90] on div at bounding box center [96, 92] width 17 height 8
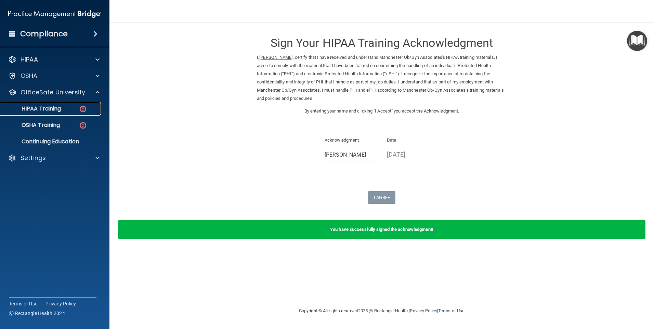
click at [85, 108] on img at bounding box center [83, 109] width 9 height 9
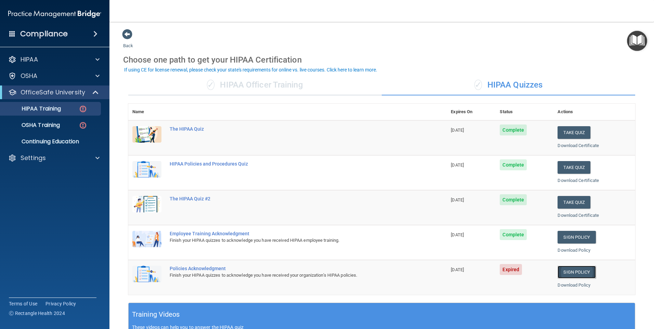
click at [574, 269] on link "Sign Policy" at bounding box center [576, 272] width 38 height 13
click at [570, 271] on link "Sign Policy" at bounding box center [576, 272] width 38 height 13
click at [567, 271] on link "Sign Policy" at bounding box center [576, 272] width 38 height 13
click at [567, 268] on link "Sign Policy" at bounding box center [576, 272] width 38 height 13
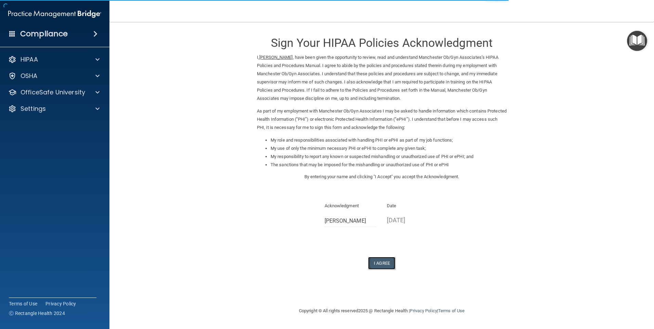
click at [382, 262] on button "I Agree" at bounding box center [381, 263] width 27 height 13
click at [381, 262] on button "I Agree" at bounding box center [381, 263] width 27 height 13
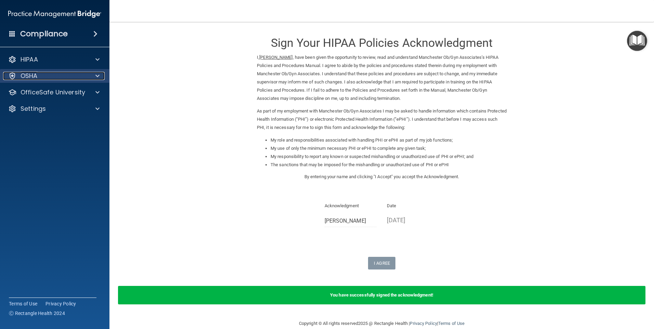
click at [94, 74] on div at bounding box center [96, 76] width 17 height 8
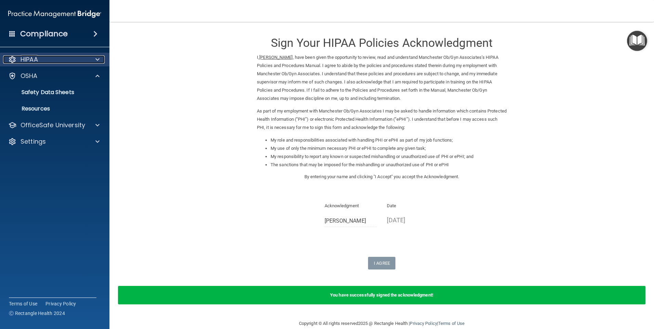
click at [93, 57] on div at bounding box center [96, 59] width 17 height 8
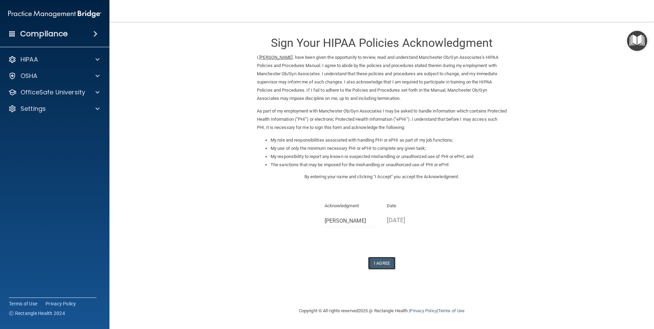
click at [385, 258] on button "I Agree" at bounding box center [381, 263] width 27 height 13
click at [380, 265] on button "I Agree" at bounding box center [381, 263] width 27 height 13
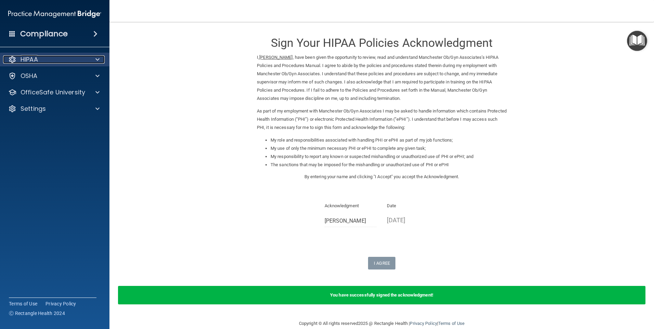
click at [97, 57] on span at bounding box center [97, 59] width 4 height 8
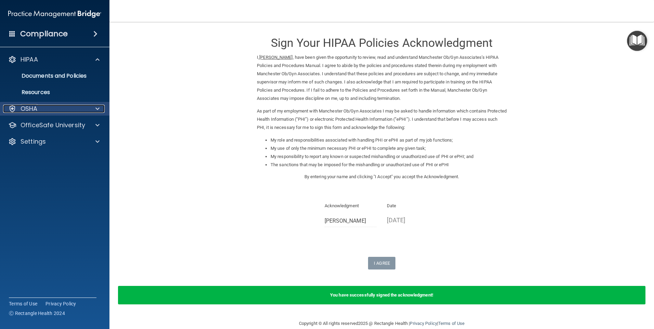
click at [63, 109] on div "OSHA" at bounding box center [45, 109] width 85 height 8
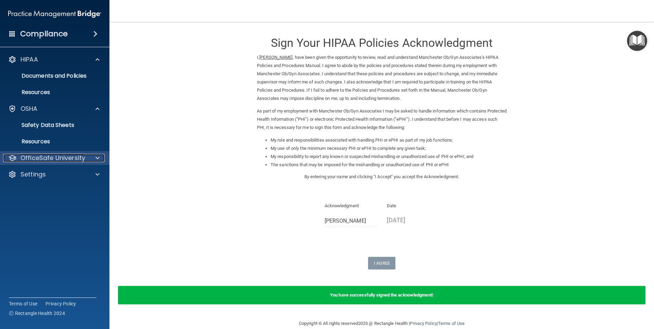
click at [93, 154] on div at bounding box center [96, 158] width 17 height 8
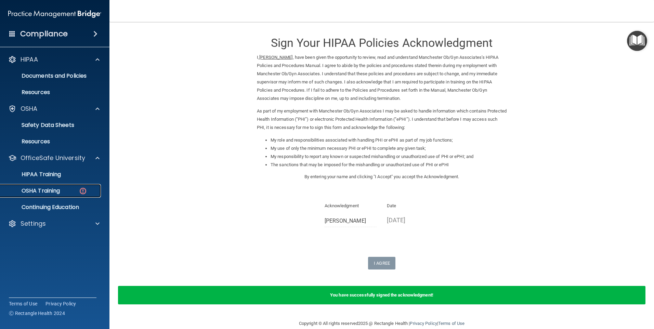
click at [42, 188] on p "OSHA Training" at bounding box center [31, 190] width 55 height 7
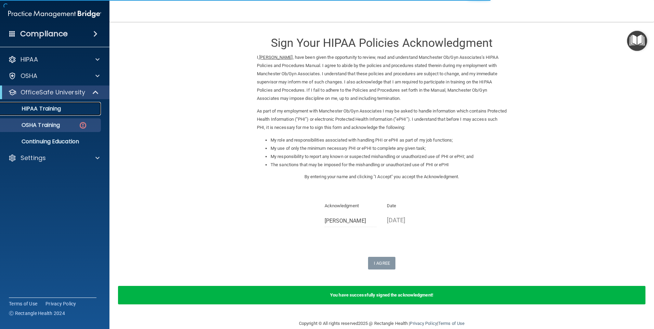
click at [61, 110] on p "HIPAA Training" at bounding box center [32, 108] width 56 height 7
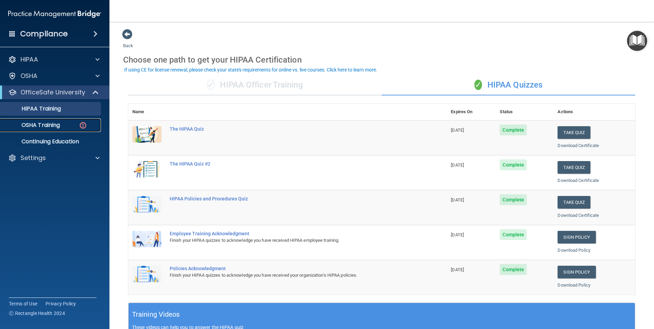
click at [37, 127] on p "OSHA Training" at bounding box center [31, 125] width 55 height 7
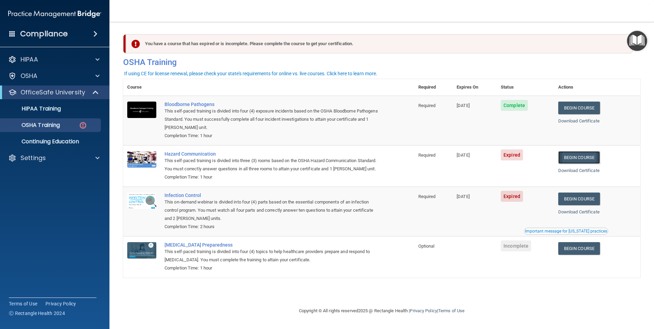
click at [576, 161] on link "Begin Course" at bounding box center [579, 157] width 42 height 13
click at [582, 171] on link "Download Certificate" at bounding box center [578, 170] width 41 height 5
click at [580, 157] on link "Begin Course" at bounding box center [579, 157] width 42 height 13
click at [57, 123] on p "OSHA Training" at bounding box center [31, 125] width 55 height 7
click at [583, 214] on link "Download Certificate" at bounding box center [578, 211] width 41 height 5
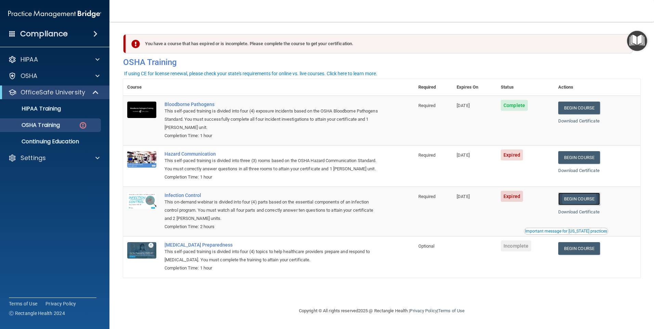
click at [584, 205] on link "Begin Course" at bounding box center [579, 198] width 42 height 13
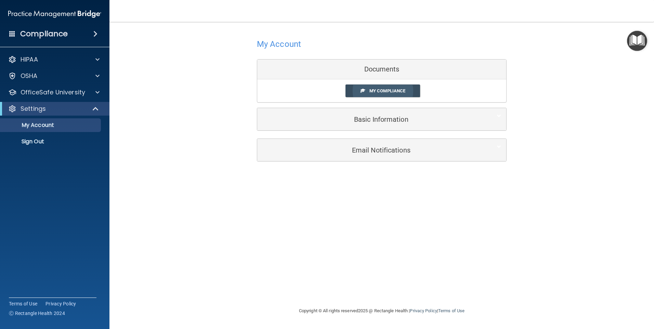
click at [363, 91] on span at bounding box center [362, 90] width 4 height 4
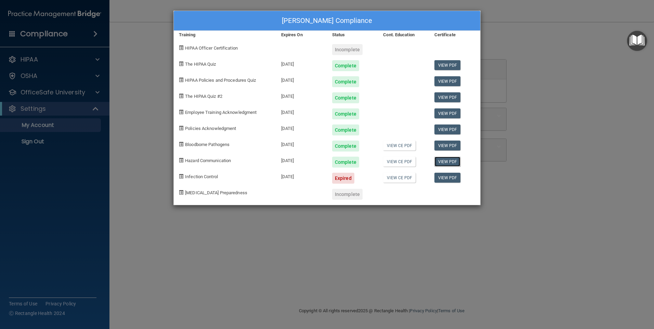
click at [449, 160] on link "View PDF" at bounding box center [447, 162] width 26 height 10
click at [93, 92] on div "[PERSON_NAME] Compliance Training Expires On Status Cont. Education Certificate…" at bounding box center [327, 164] width 654 height 329
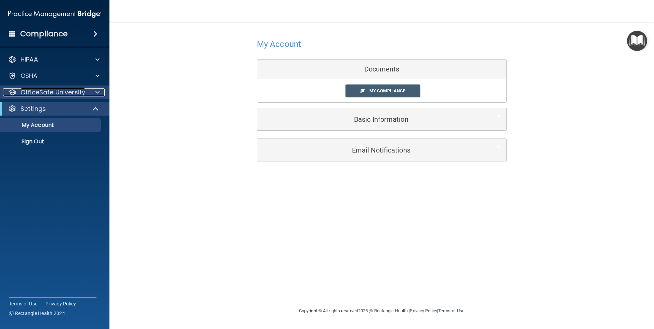
click at [95, 90] on span at bounding box center [97, 92] width 4 height 8
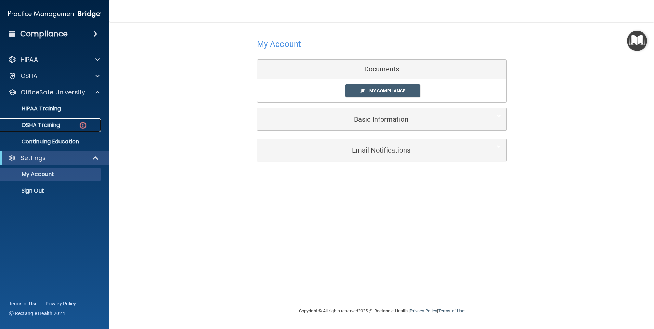
click at [57, 124] on p "OSHA Training" at bounding box center [31, 125] width 55 height 7
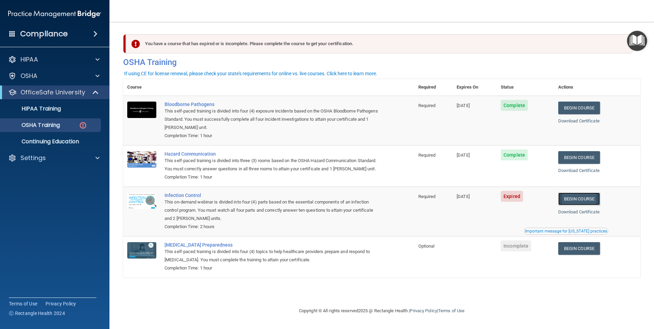
click at [584, 205] on link "Begin Course" at bounding box center [579, 198] width 42 height 13
click at [198, 198] on div "Infection Control" at bounding box center [271, 194] width 215 height 5
click at [58, 123] on p "OSHA Training" at bounding box center [31, 125] width 55 height 7
click at [59, 114] on link "HIPAA Training" at bounding box center [47, 109] width 108 height 14
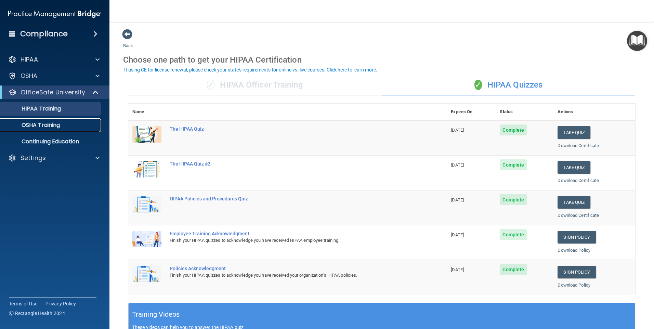
click at [57, 120] on link "OSHA Training" at bounding box center [47, 125] width 108 height 14
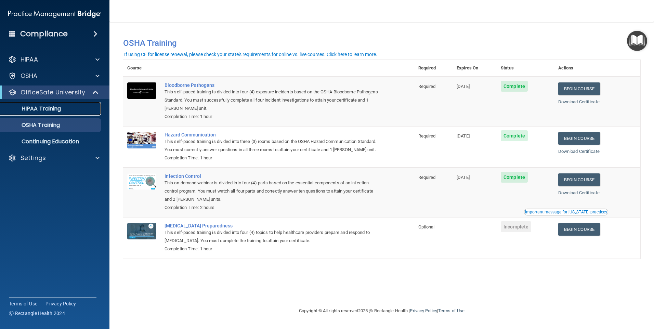
click at [44, 110] on p "HIPAA Training" at bounding box center [32, 108] width 56 height 7
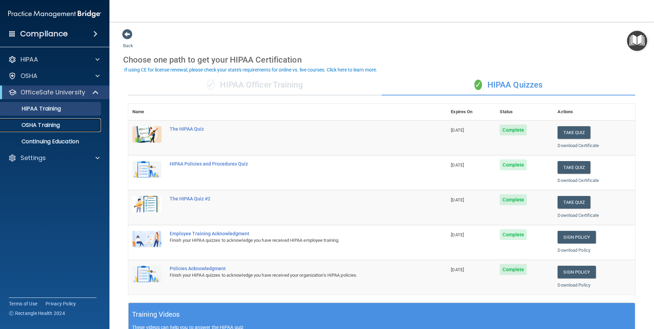
click at [56, 123] on p "OSHA Training" at bounding box center [31, 125] width 55 height 7
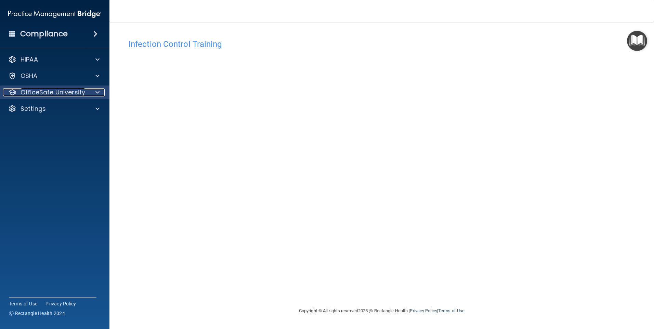
click at [48, 92] on p "OfficeSafe University" at bounding box center [53, 92] width 65 height 8
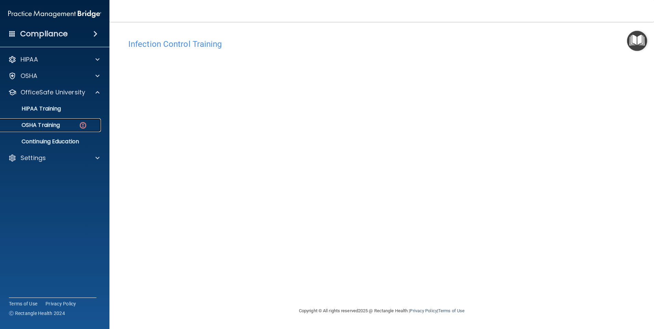
click at [59, 122] on p "OSHA Training" at bounding box center [31, 125] width 55 height 7
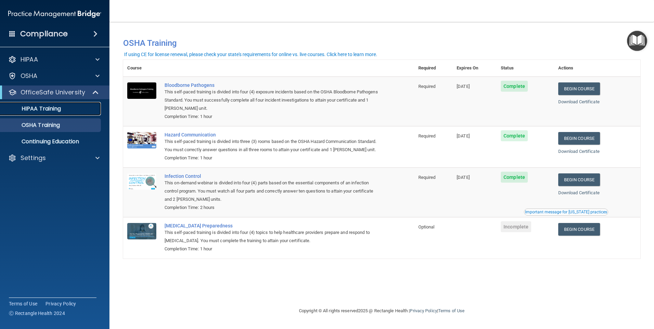
click at [52, 105] on p "HIPAA Training" at bounding box center [32, 108] width 56 height 7
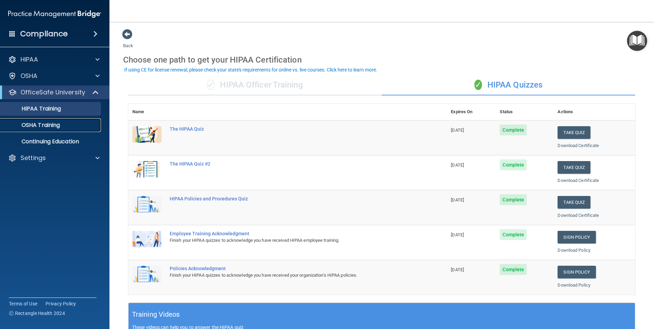
click at [53, 124] on p "OSHA Training" at bounding box center [31, 125] width 55 height 7
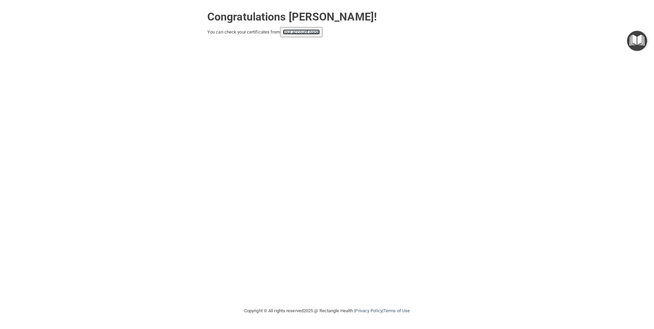
click at [315, 31] on link "your account page!" at bounding box center [301, 31] width 37 height 5
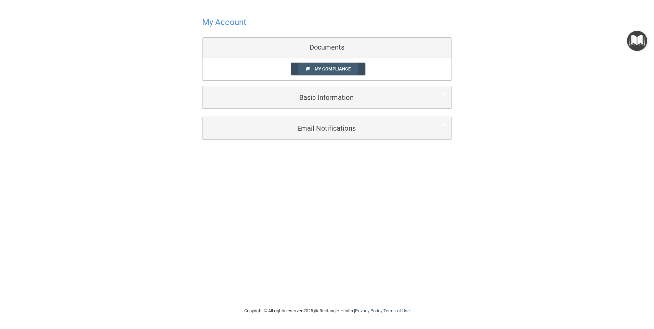
click at [321, 66] on link "My Compliance" at bounding box center [328, 69] width 75 height 13
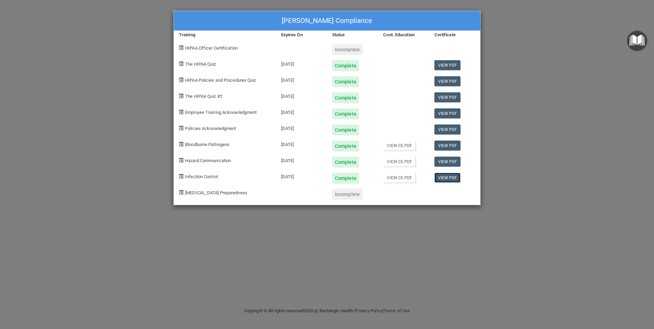
click at [450, 176] on link "View PDF" at bounding box center [447, 178] width 26 height 10
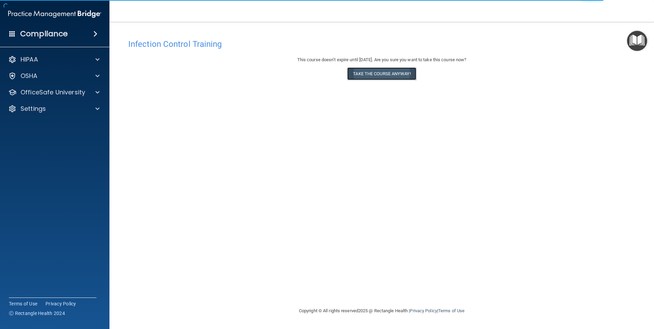
click at [390, 74] on button "Take the course anyway!" at bounding box center [381, 73] width 69 height 13
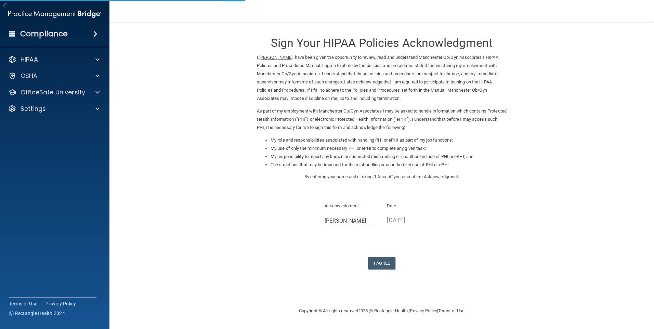
click at [381, 251] on div "Sign Your HIPAA Policies Acknowledgment I, Zeljka Simic , have been given the o…" at bounding box center [382, 149] width 250 height 241
click at [381, 262] on button "I Agree" at bounding box center [381, 263] width 27 height 13
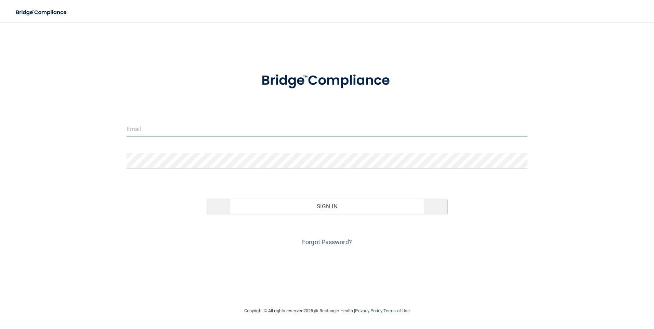
type input "[EMAIL_ADDRESS][DOMAIN_NAME]"
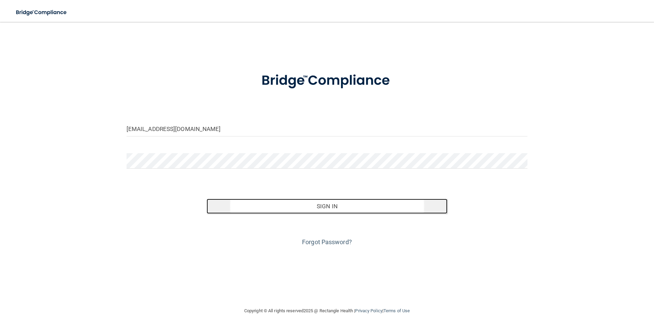
click at [325, 207] on button "Sign In" at bounding box center [327, 206] width 241 height 15
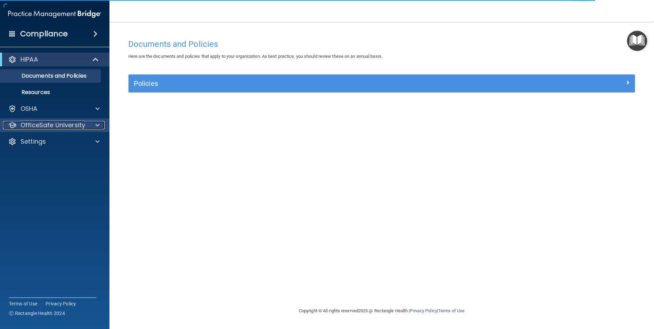
click at [97, 125] on span at bounding box center [97, 125] width 4 height 8
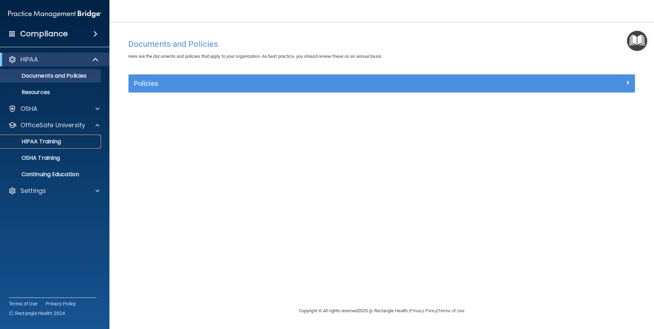
click at [60, 144] on p "HIPAA Training" at bounding box center [32, 141] width 56 height 7
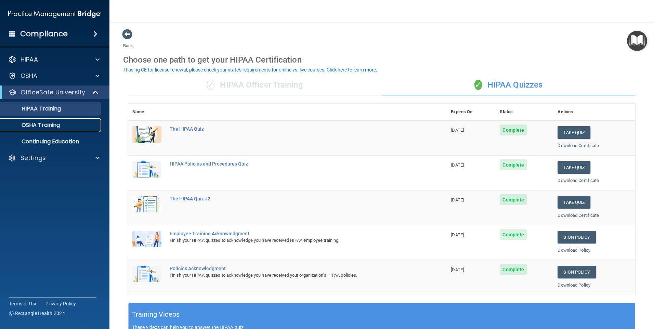
click at [58, 127] on p "OSHA Training" at bounding box center [31, 125] width 55 height 7
